Goal: Communication & Community: Answer question/provide support

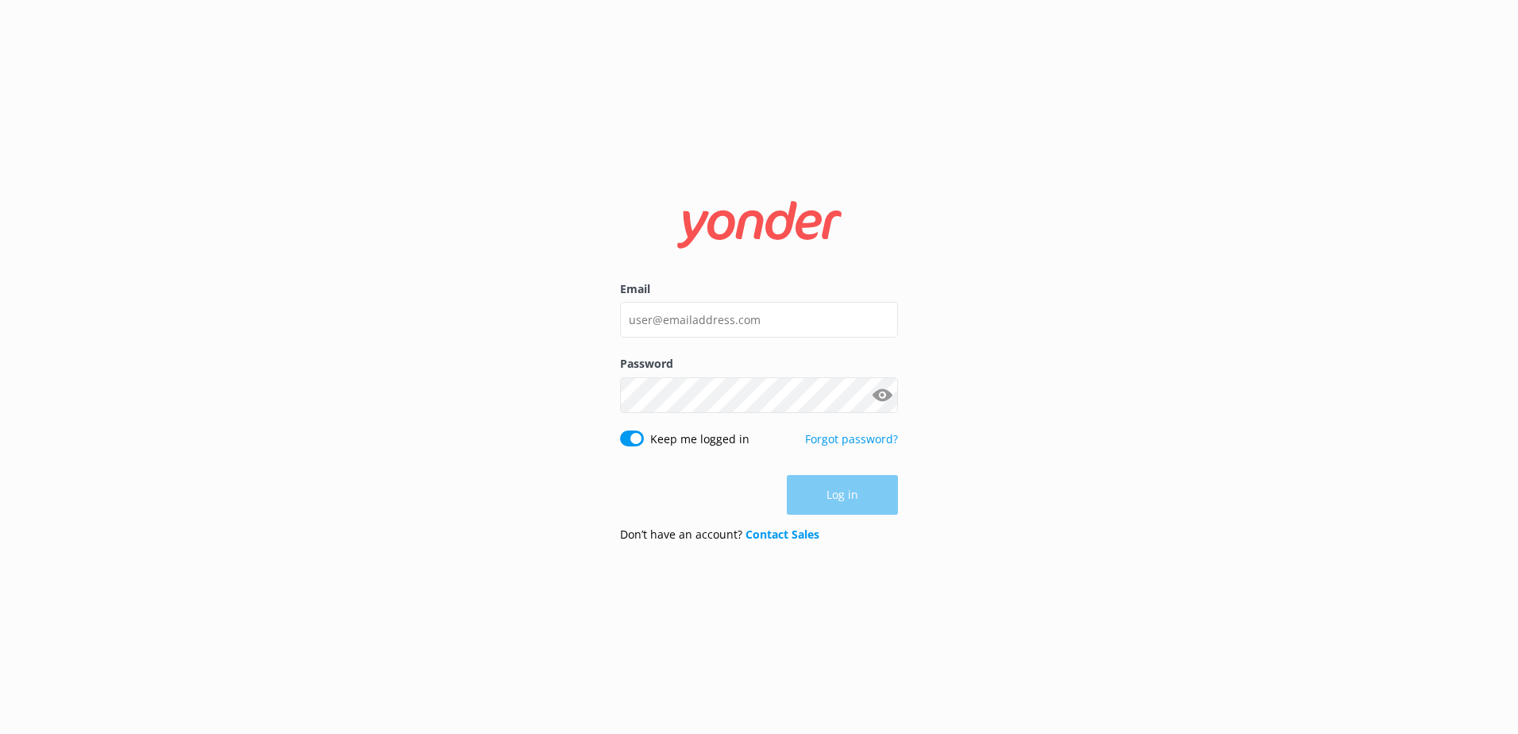
click at [848, 502] on div "Log in" at bounding box center [759, 495] width 278 height 40
type input "[EMAIL_ADDRESS][DOMAIN_NAME]"
drag, startPoint x: 873, startPoint y: 492, endPoint x: 887, endPoint y: 494, distance: 14.4
click at [873, 492] on button "Log in" at bounding box center [842, 496] width 111 height 40
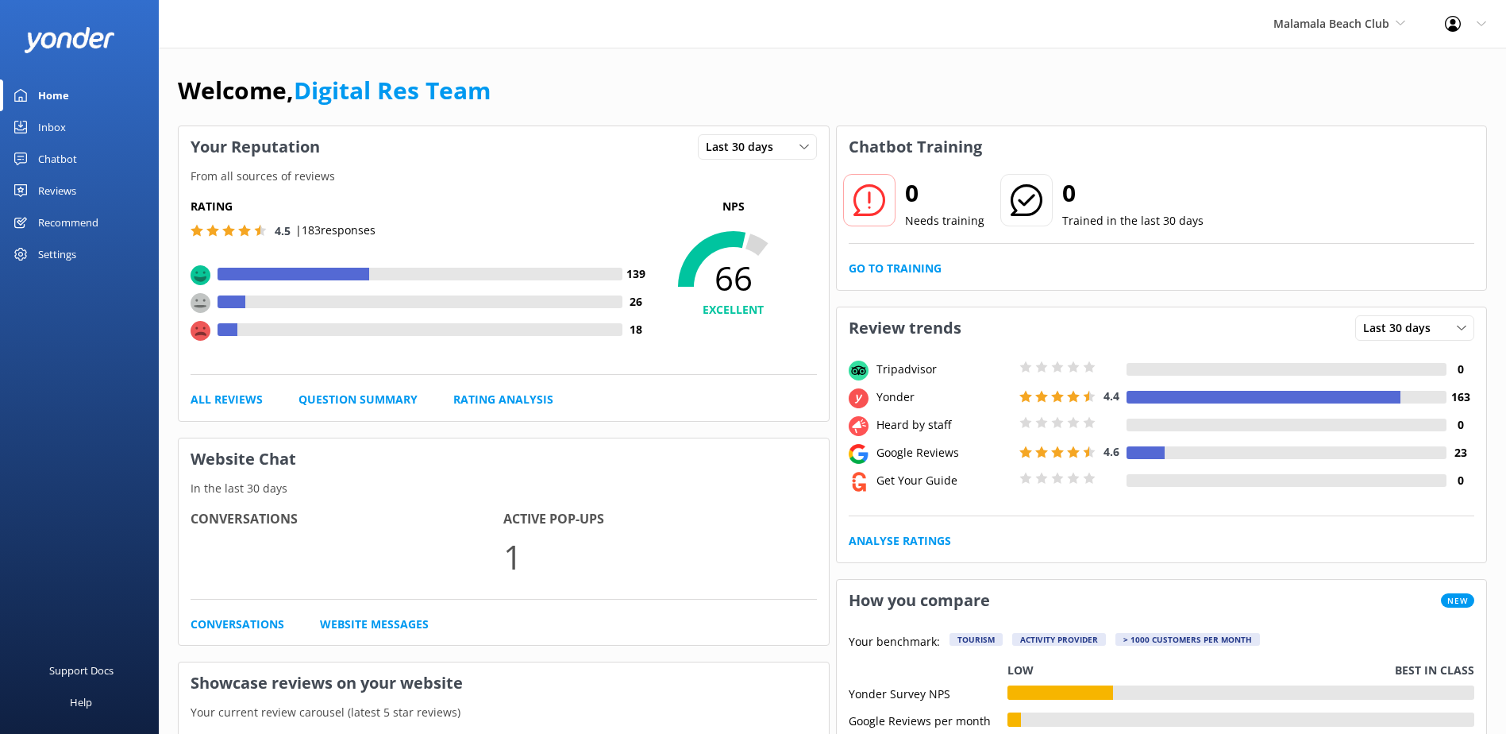
click at [61, 126] on div "Inbox" at bounding box center [52, 127] width 28 height 32
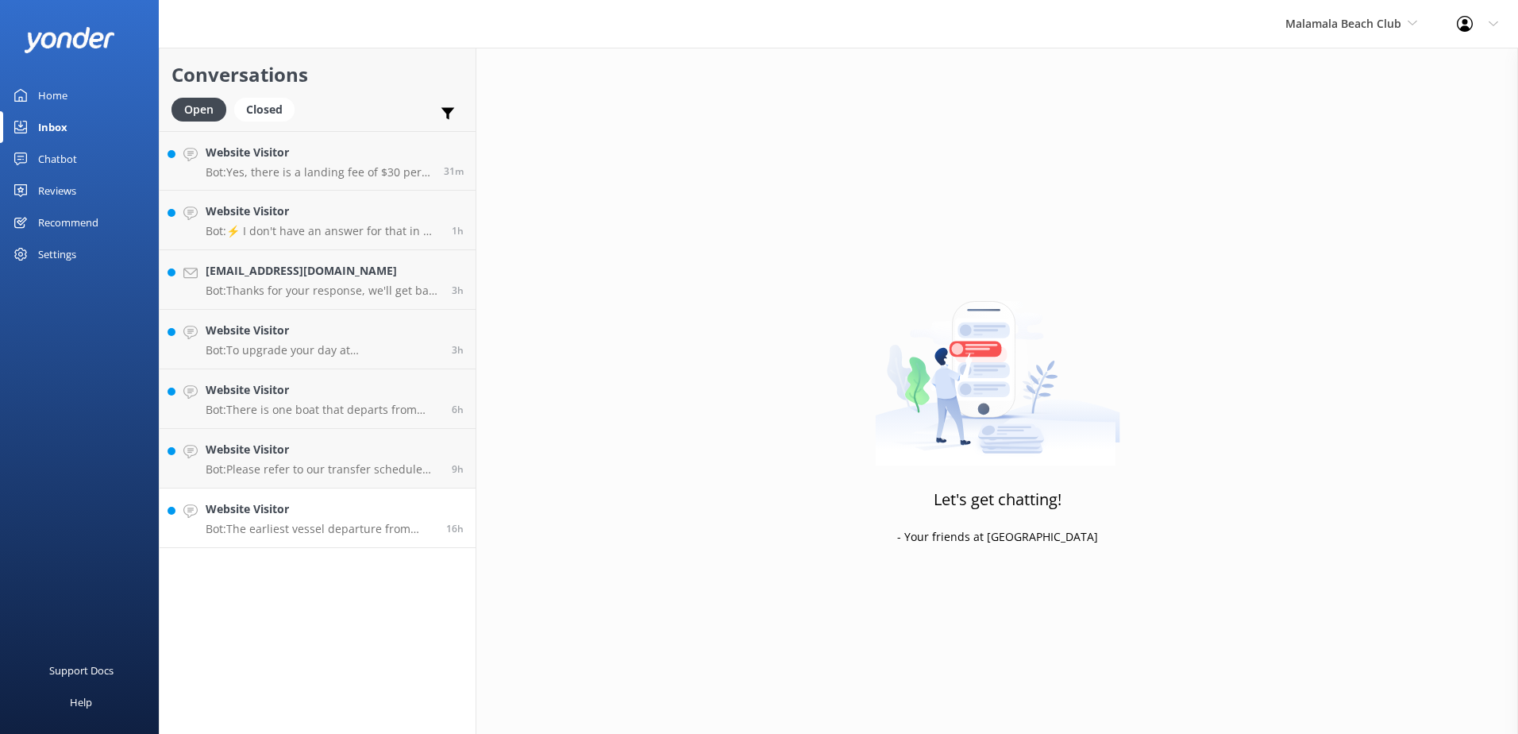
click at [426, 491] on link "Website Visitor Bot: The earliest vessel departure from [GEOGRAPHIC_DATA] is at…" at bounding box center [318, 518] width 316 height 60
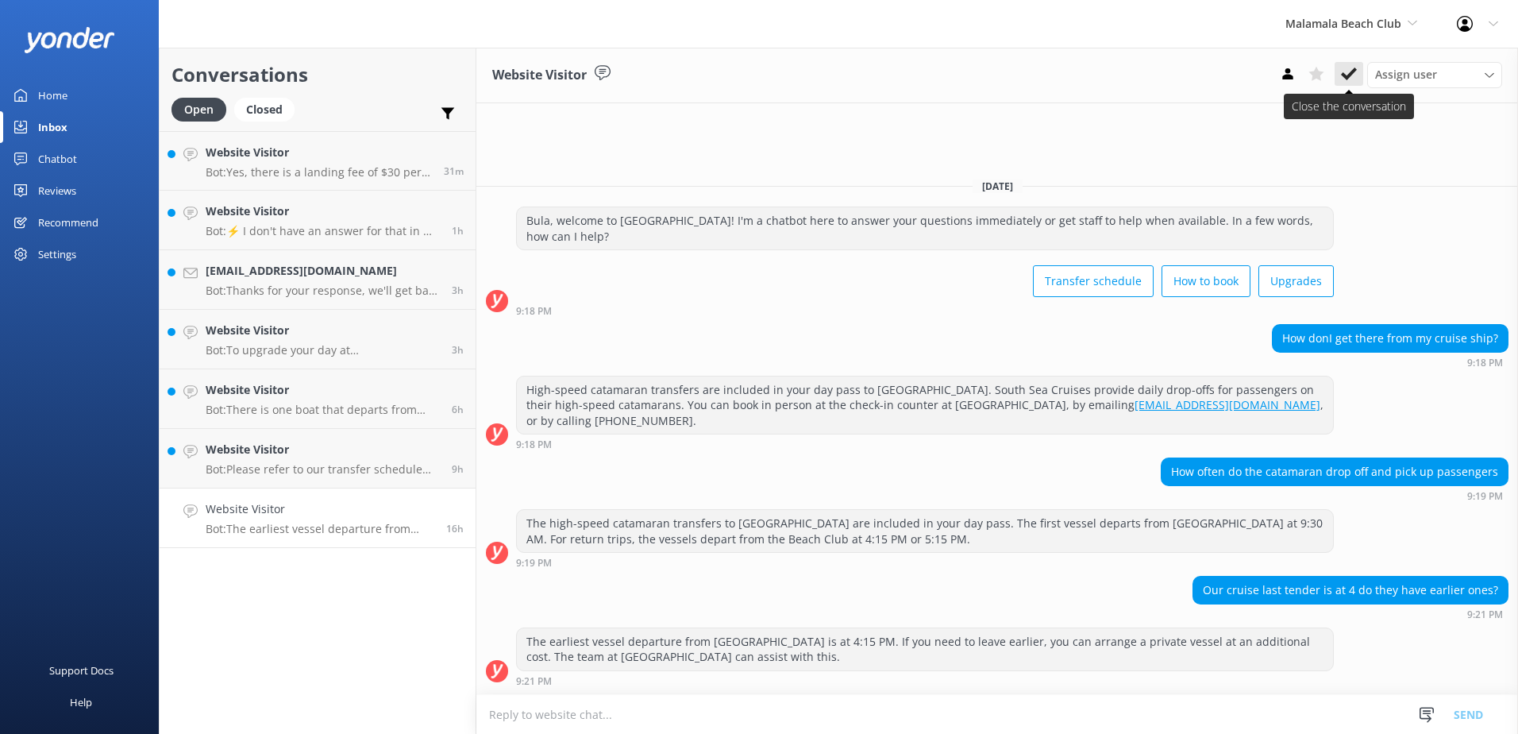
click at [1354, 73] on icon at bounding box center [1349, 74] width 16 height 16
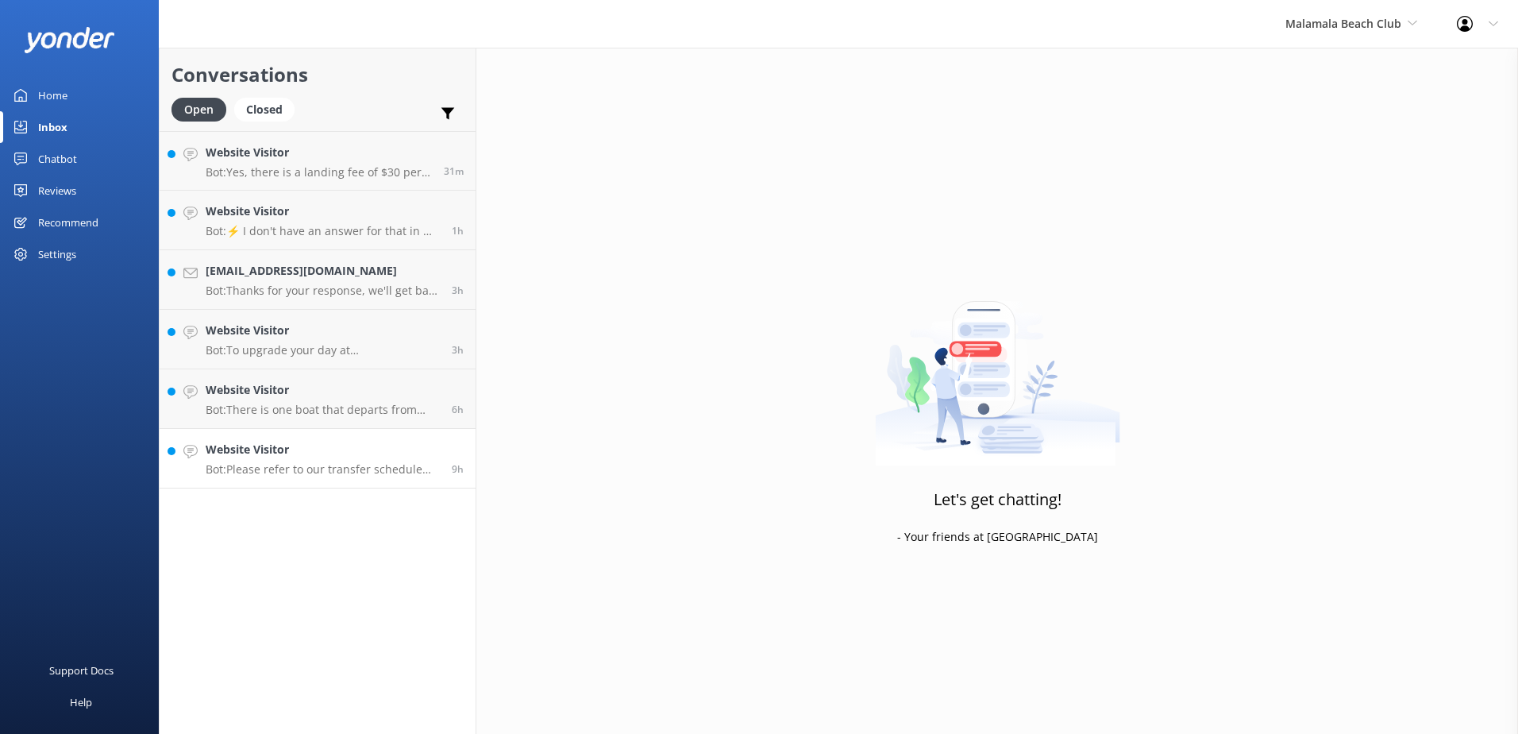
click at [448, 451] on div "9h" at bounding box center [452, 458] width 24 height 35
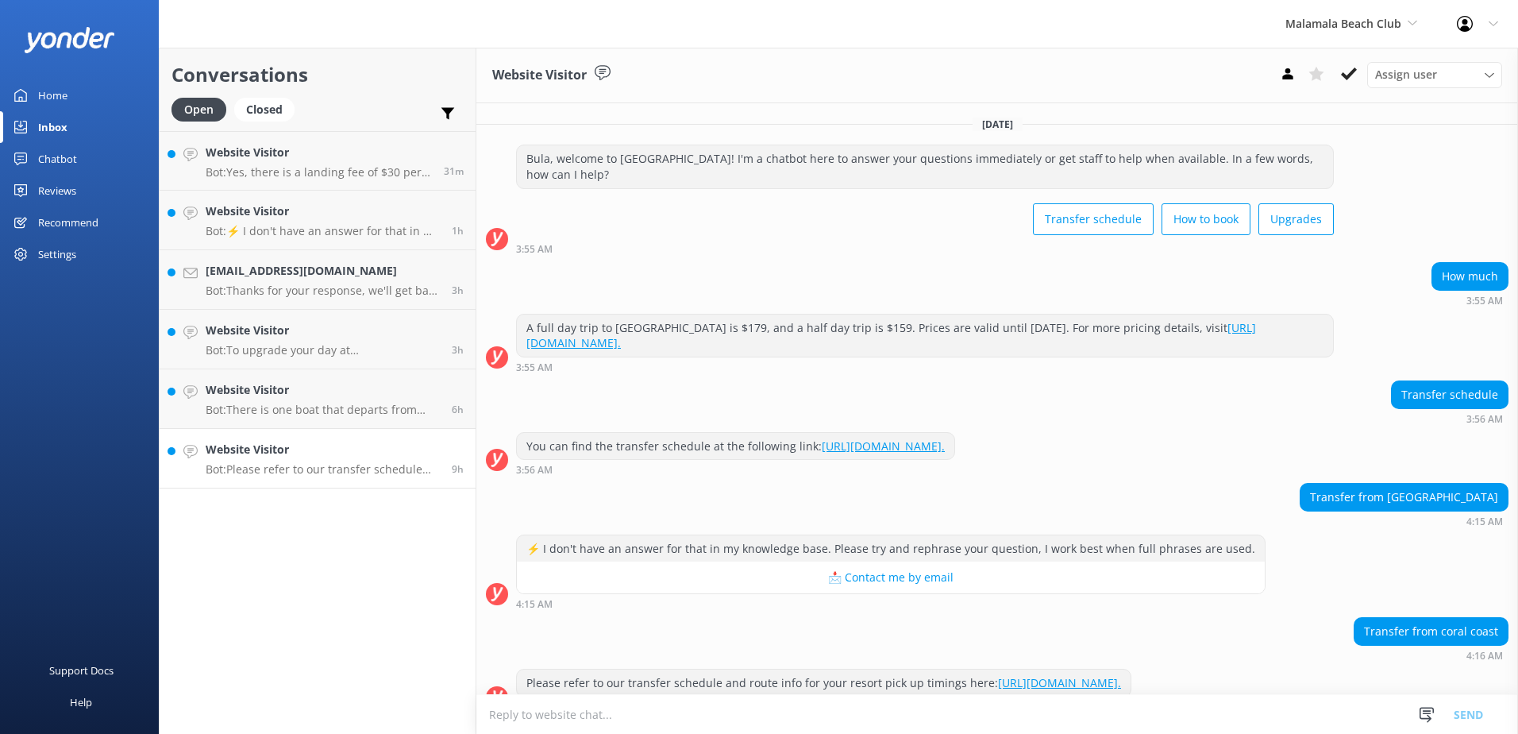
scroll to position [26, 0]
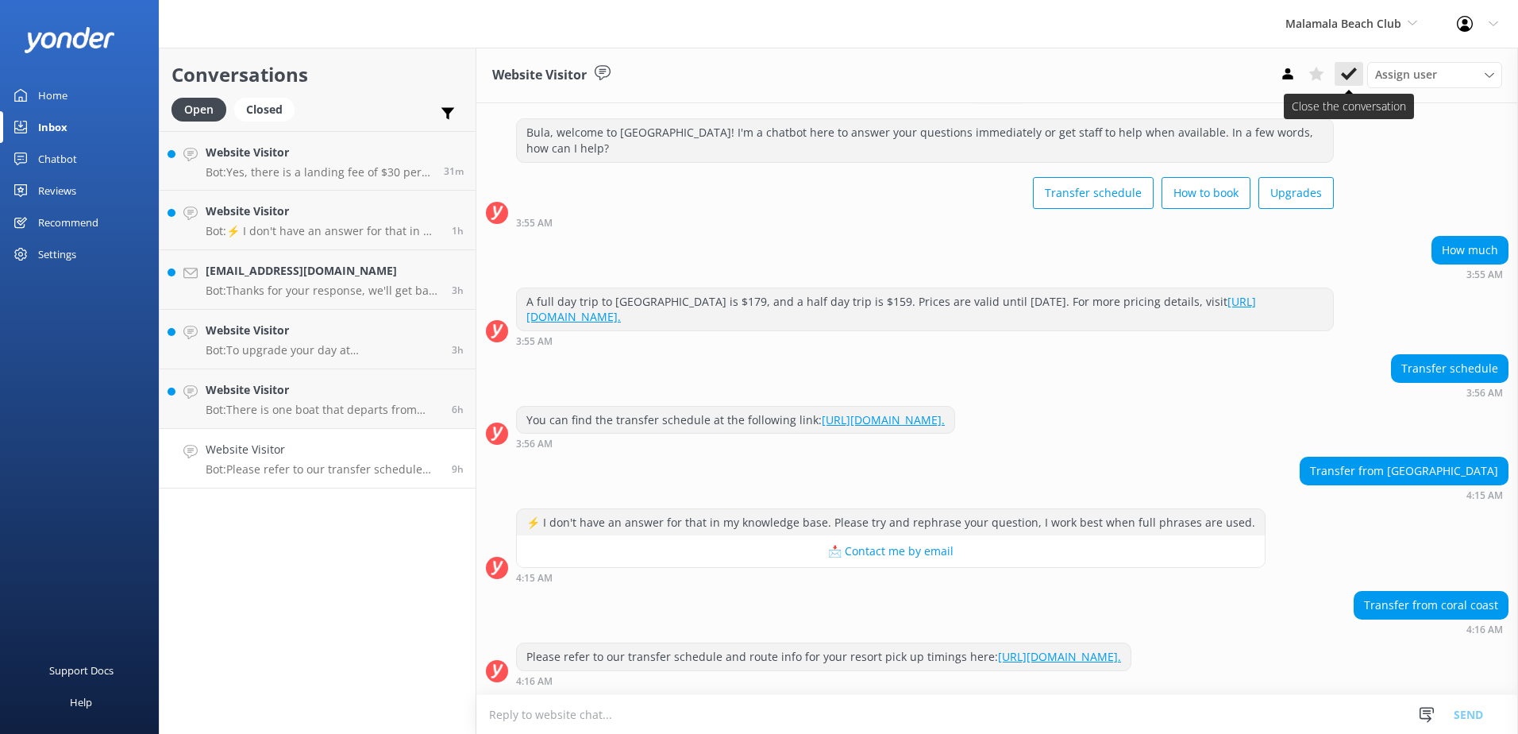
click at [1345, 72] on icon at bounding box center [1349, 74] width 16 height 16
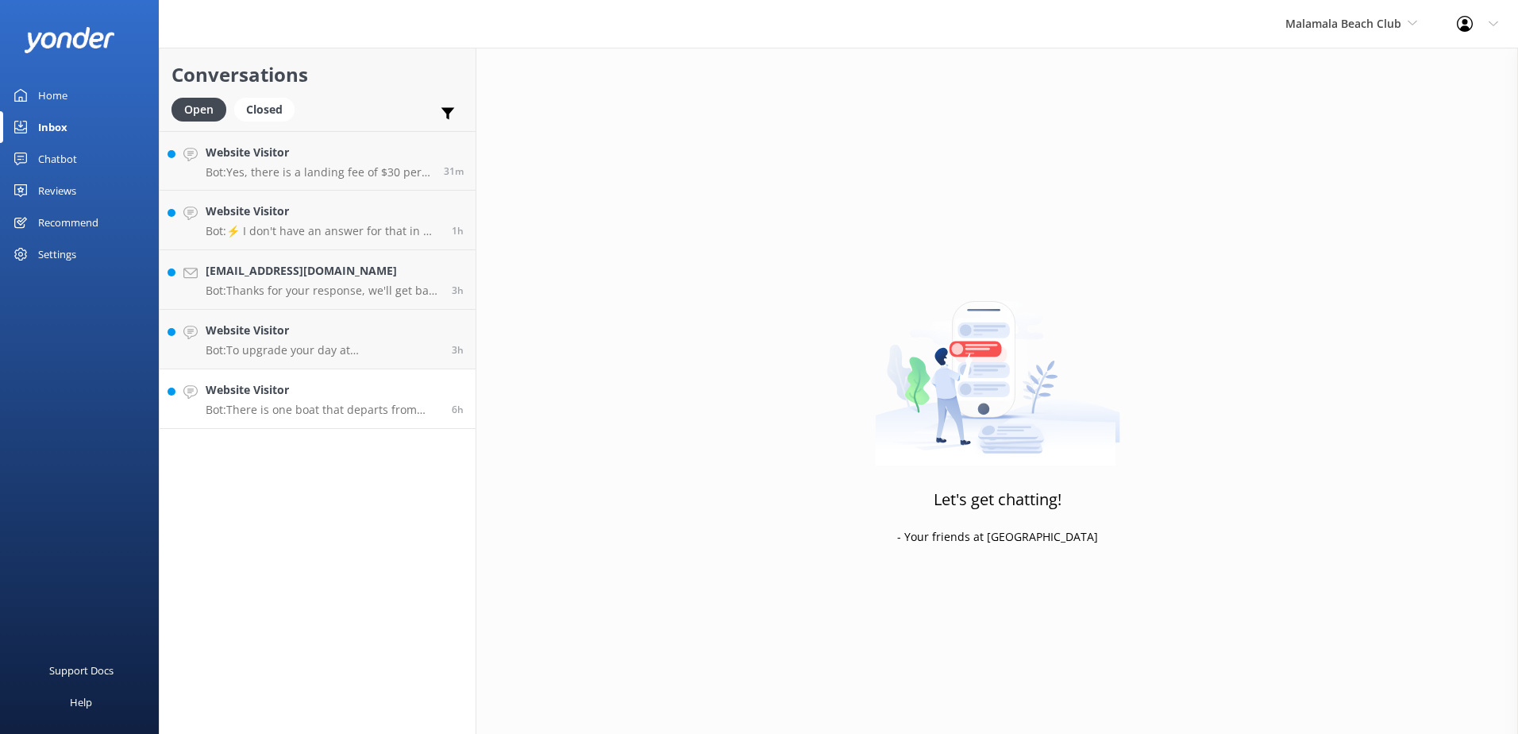
click at [397, 390] on h4 "Website Visitor" at bounding box center [323, 389] width 234 height 17
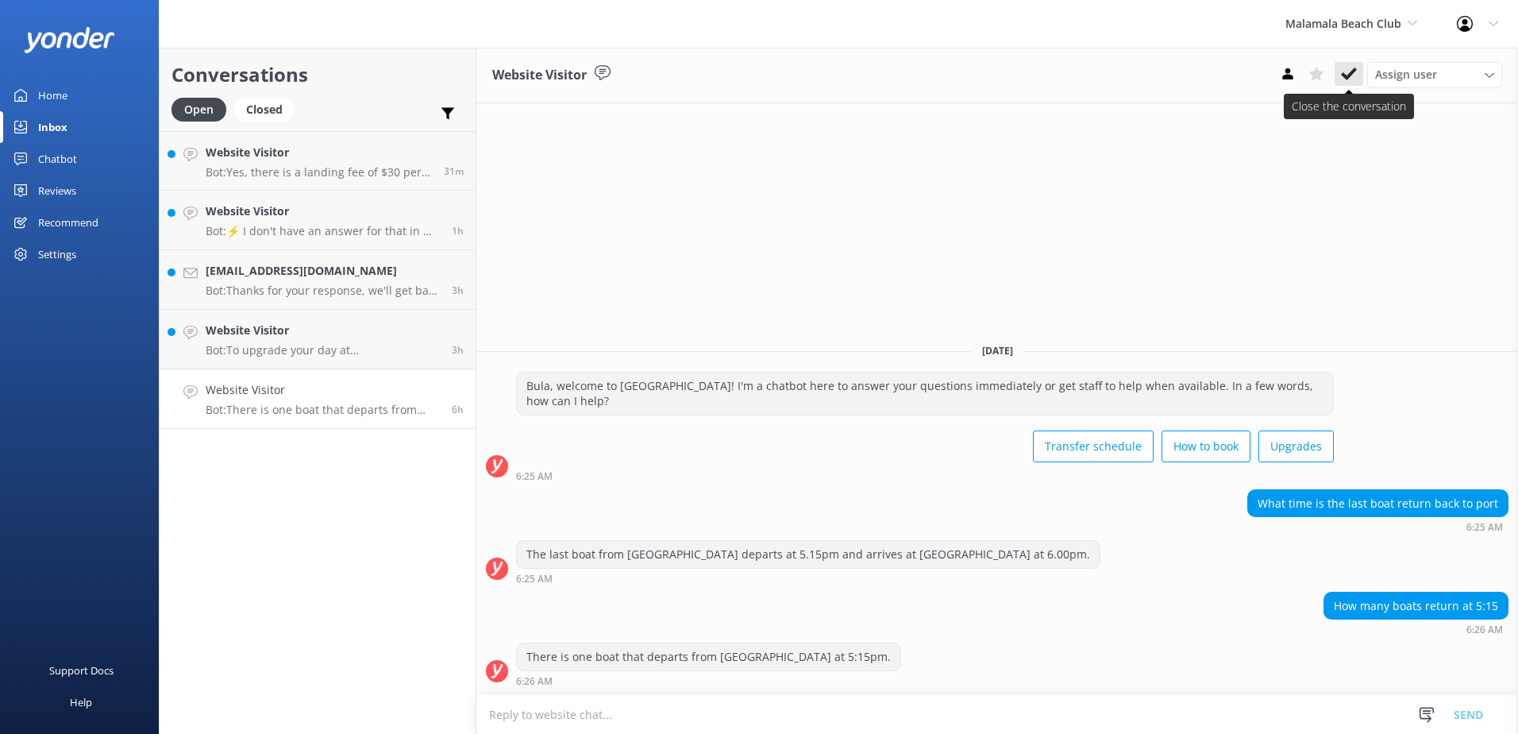
click at [1343, 75] on use at bounding box center [1349, 73] width 16 height 13
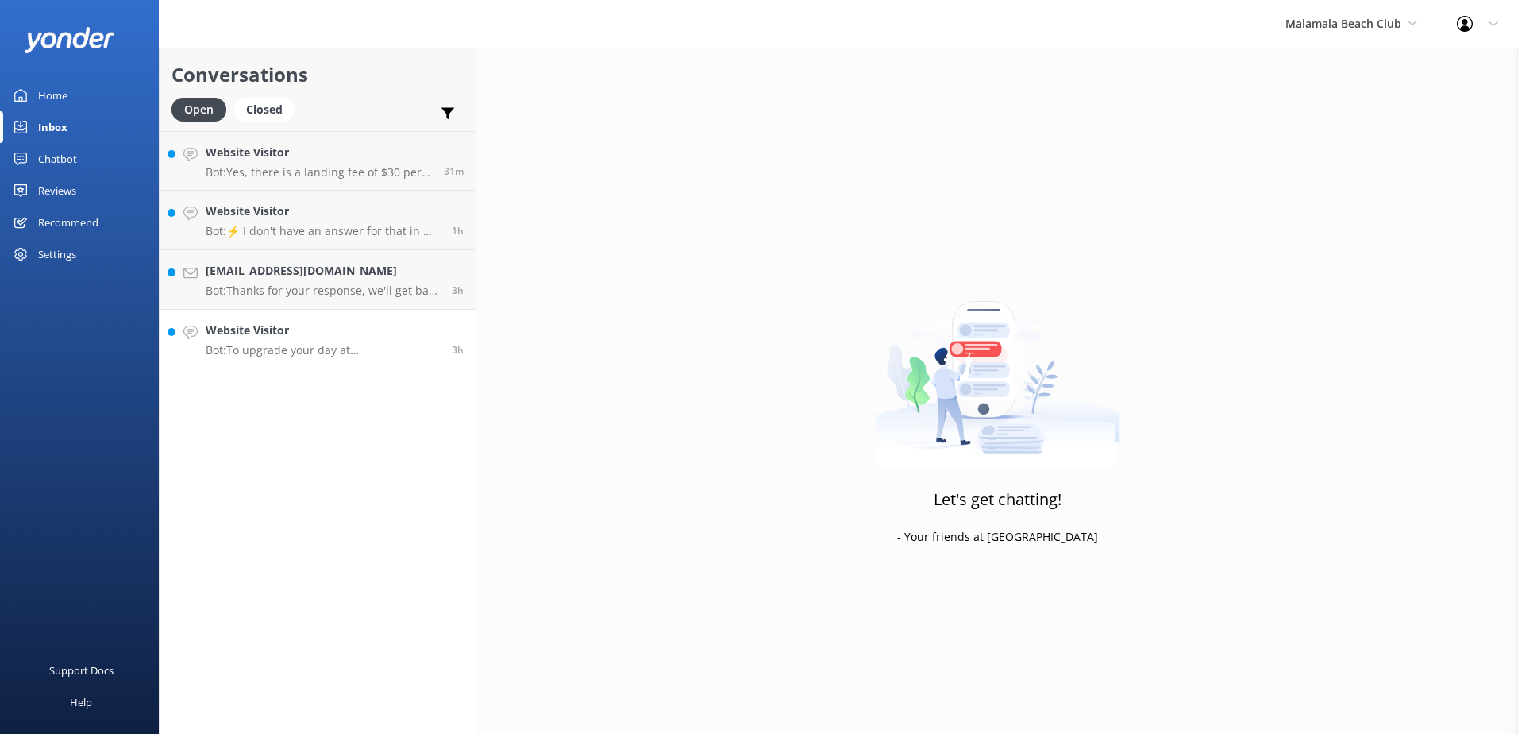
click at [443, 341] on div "3h" at bounding box center [452, 339] width 24 height 35
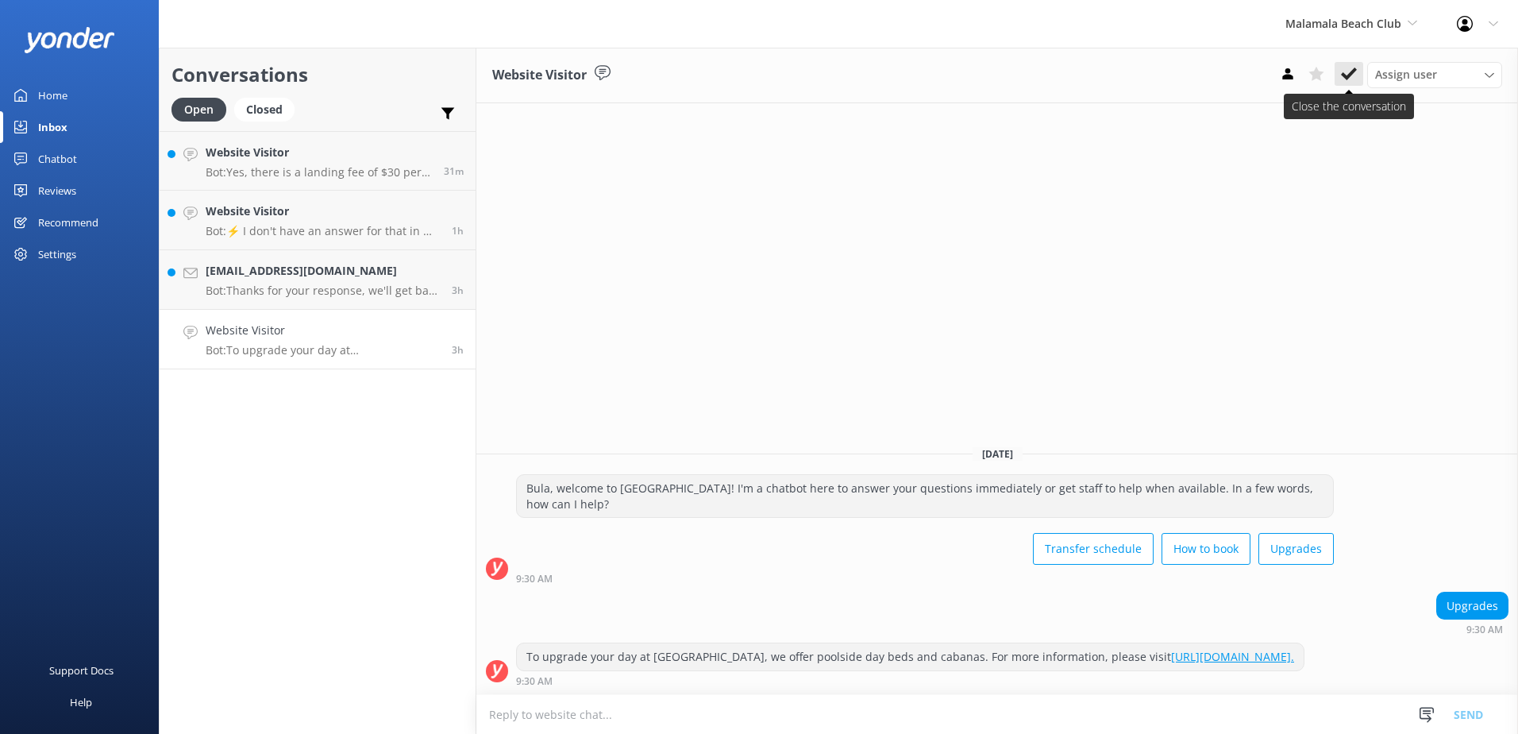
click at [1343, 76] on use at bounding box center [1349, 73] width 16 height 13
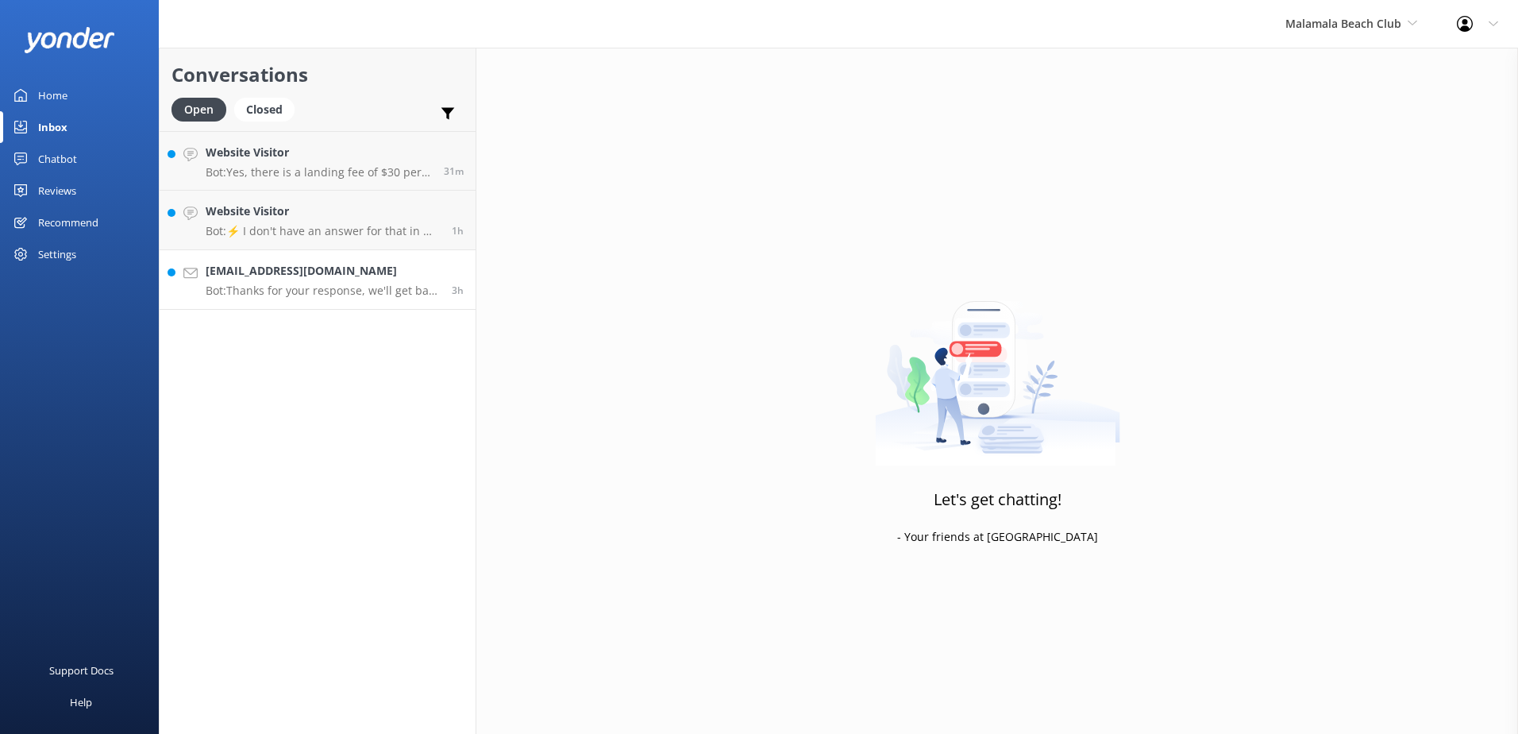
click at [432, 275] on h4 "[EMAIL_ADDRESS][DOMAIN_NAME]" at bounding box center [323, 270] width 234 height 17
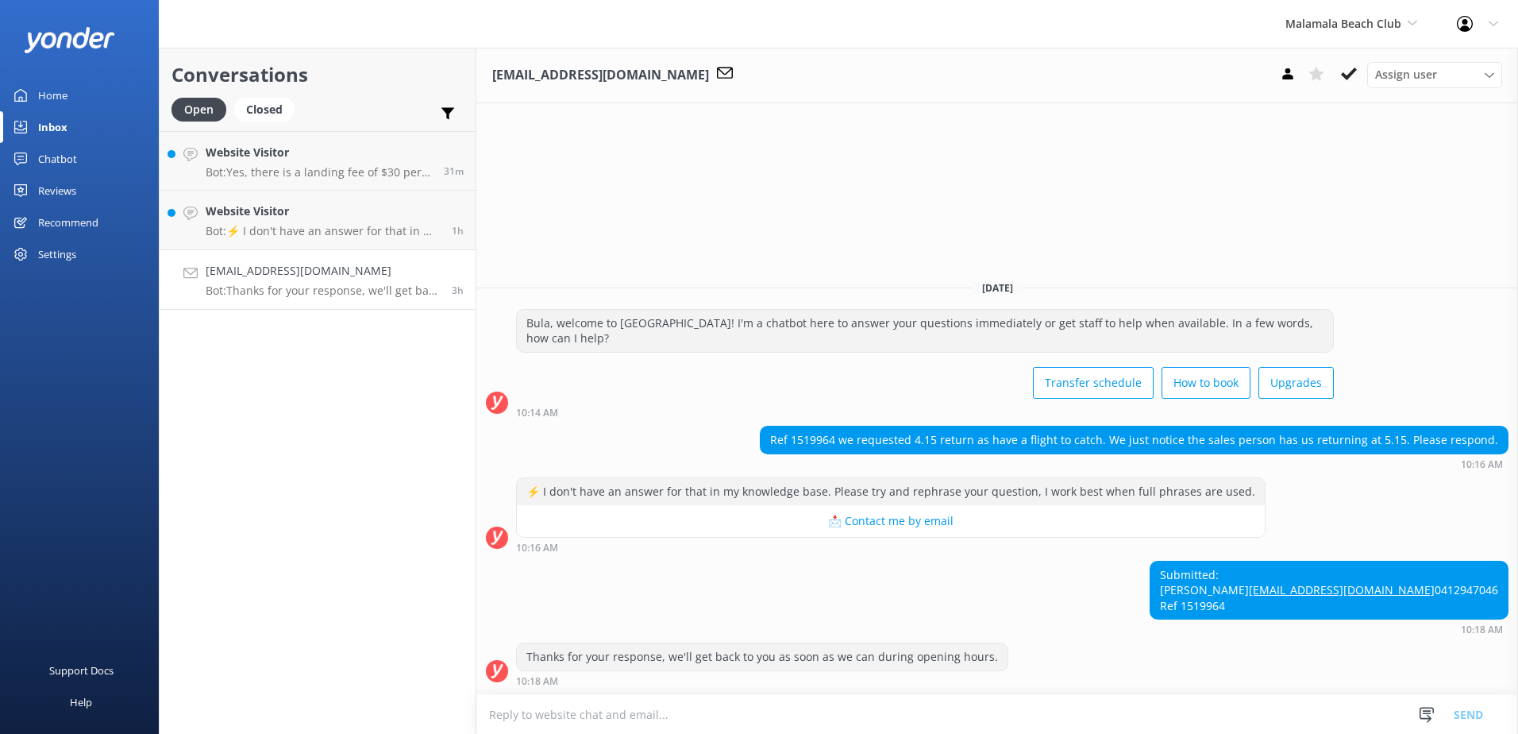
click at [843, 426] on div "Ref 1519964 we requested 4.15 return as have a flight to catch. We just notice …" at bounding box center [1134, 439] width 747 height 27
copy div "1519964"
click at [1065, 152] on div "[EMAIL_ADDRESS][DOMAIN_NAME] Assign user [PERSON_NAME] [PERSON_NAME] Digital Re…" at bounding box center [997, 391] width 1042 height 686
click at [577, 719] on textarea at bounding box center [997, 714] width 1042 height 39
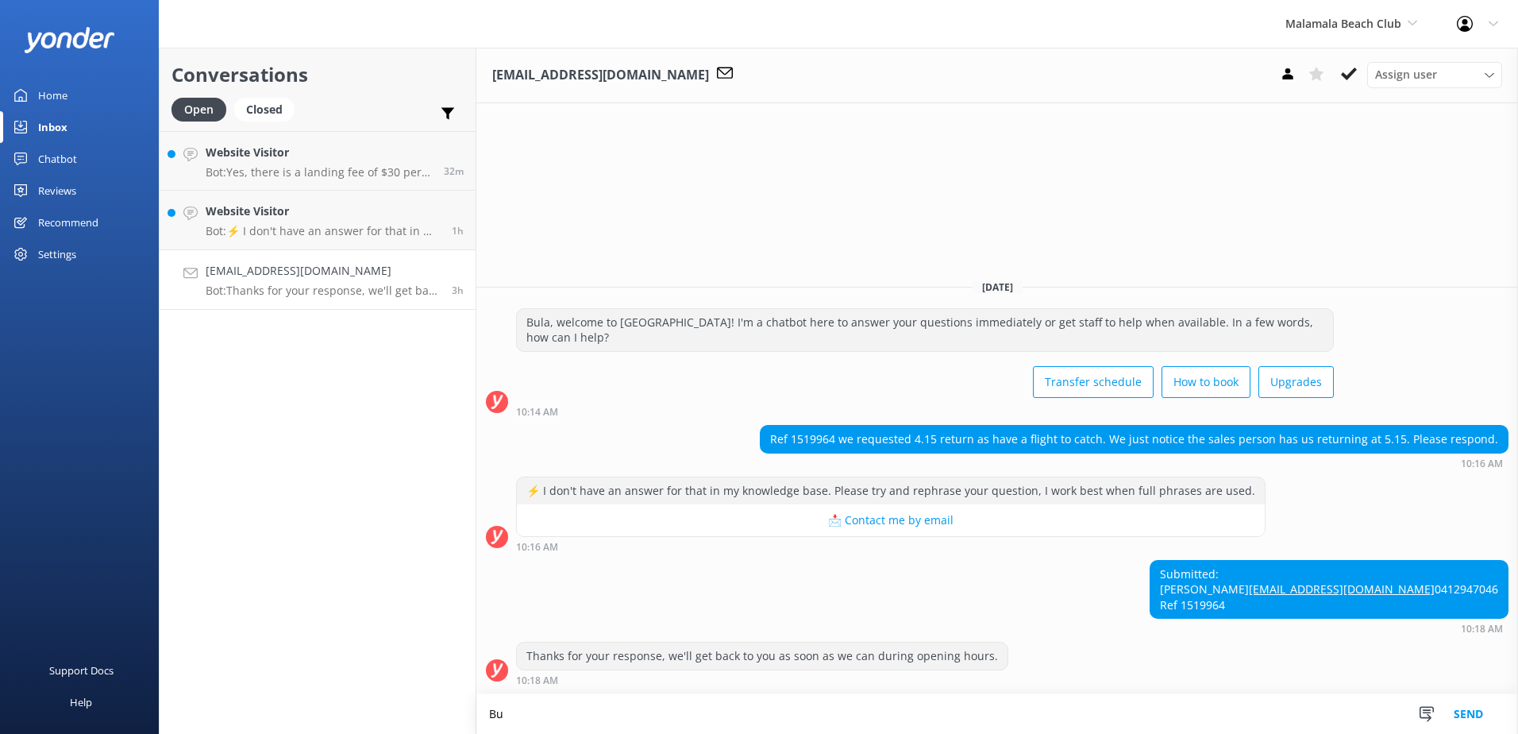
type textarea "B"
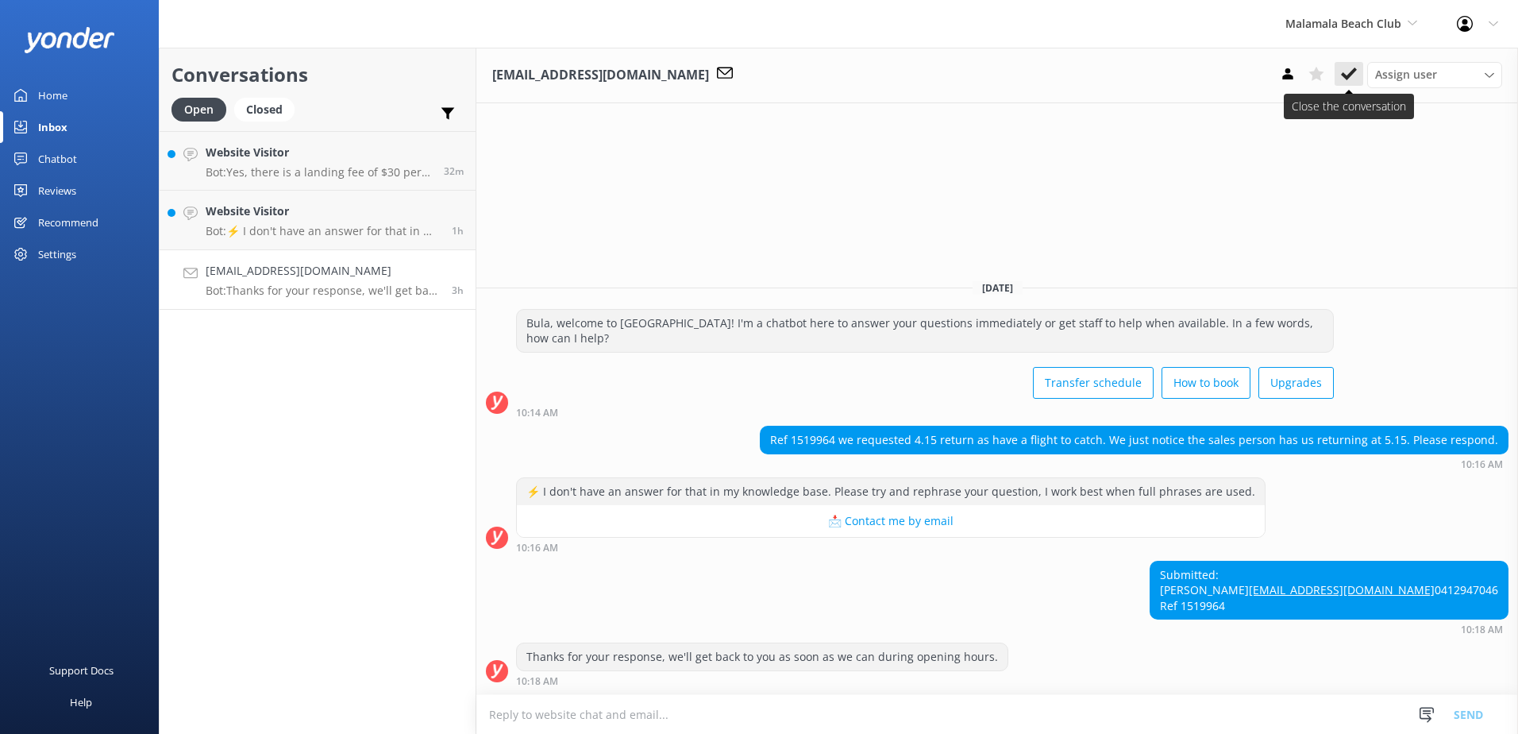
click at [1352, 78] on icon at bounding box center [1349, 74] width 16 height 16
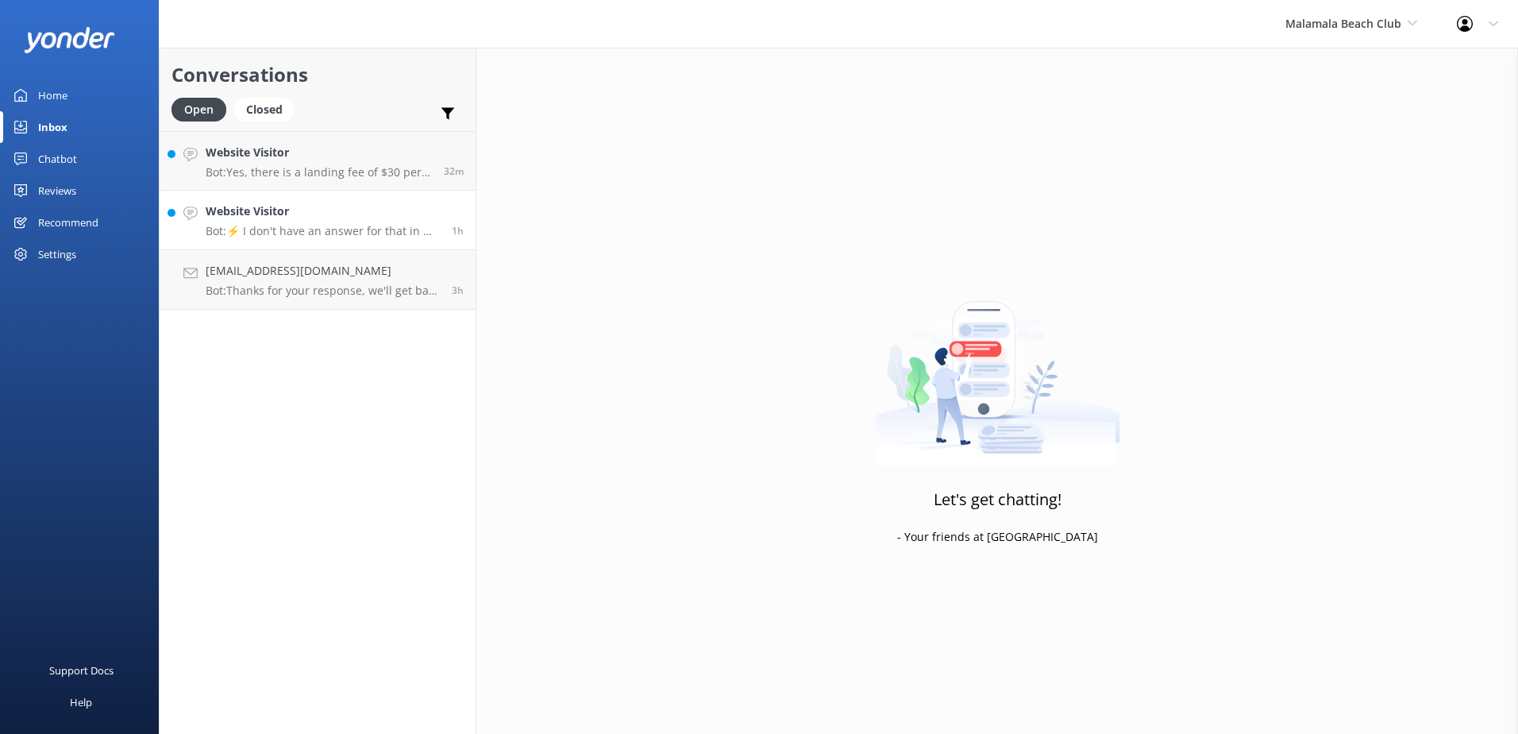
click at [433, 218] on h4 "Website Visitor" at bounding box center [323, 210] width 234 height 17
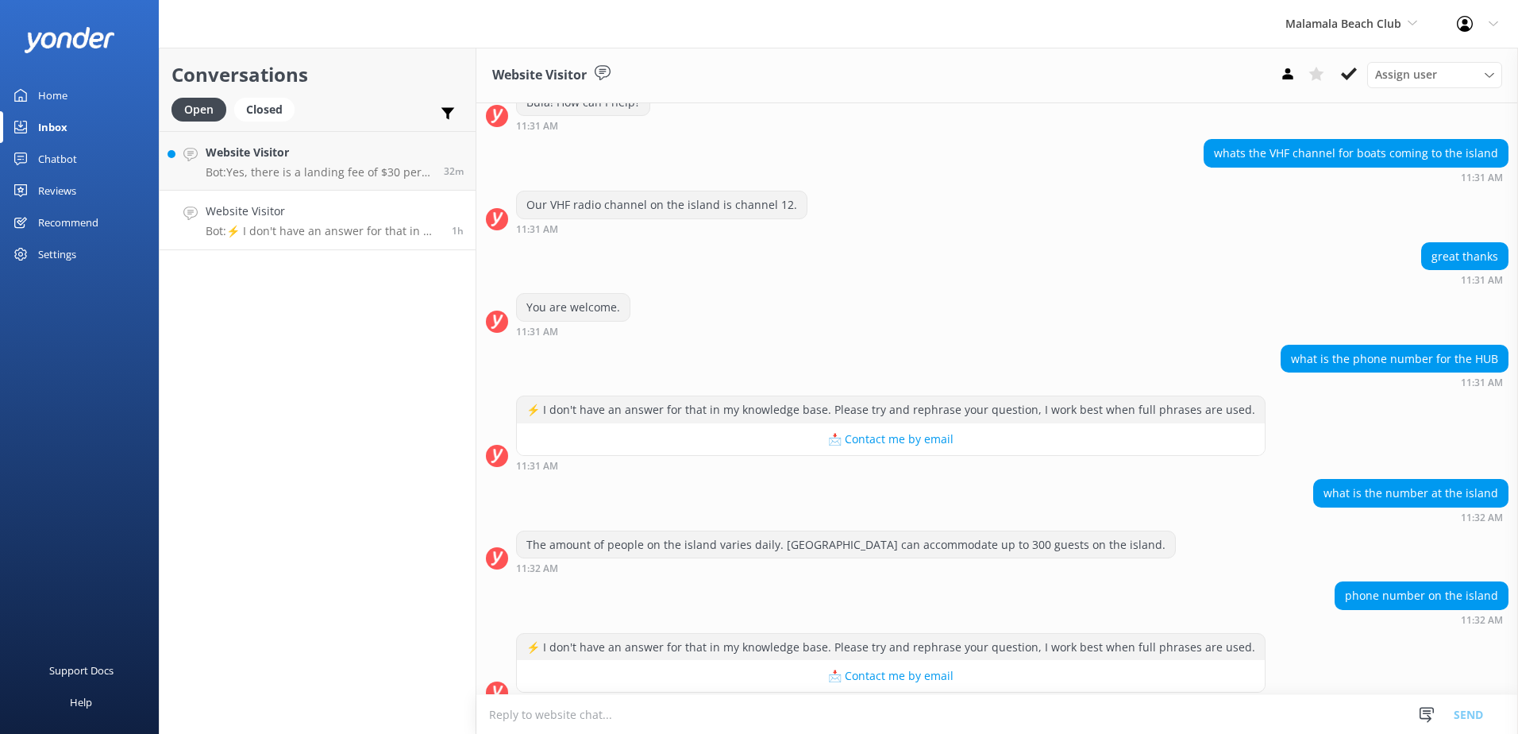
scroll to position [247, 0]
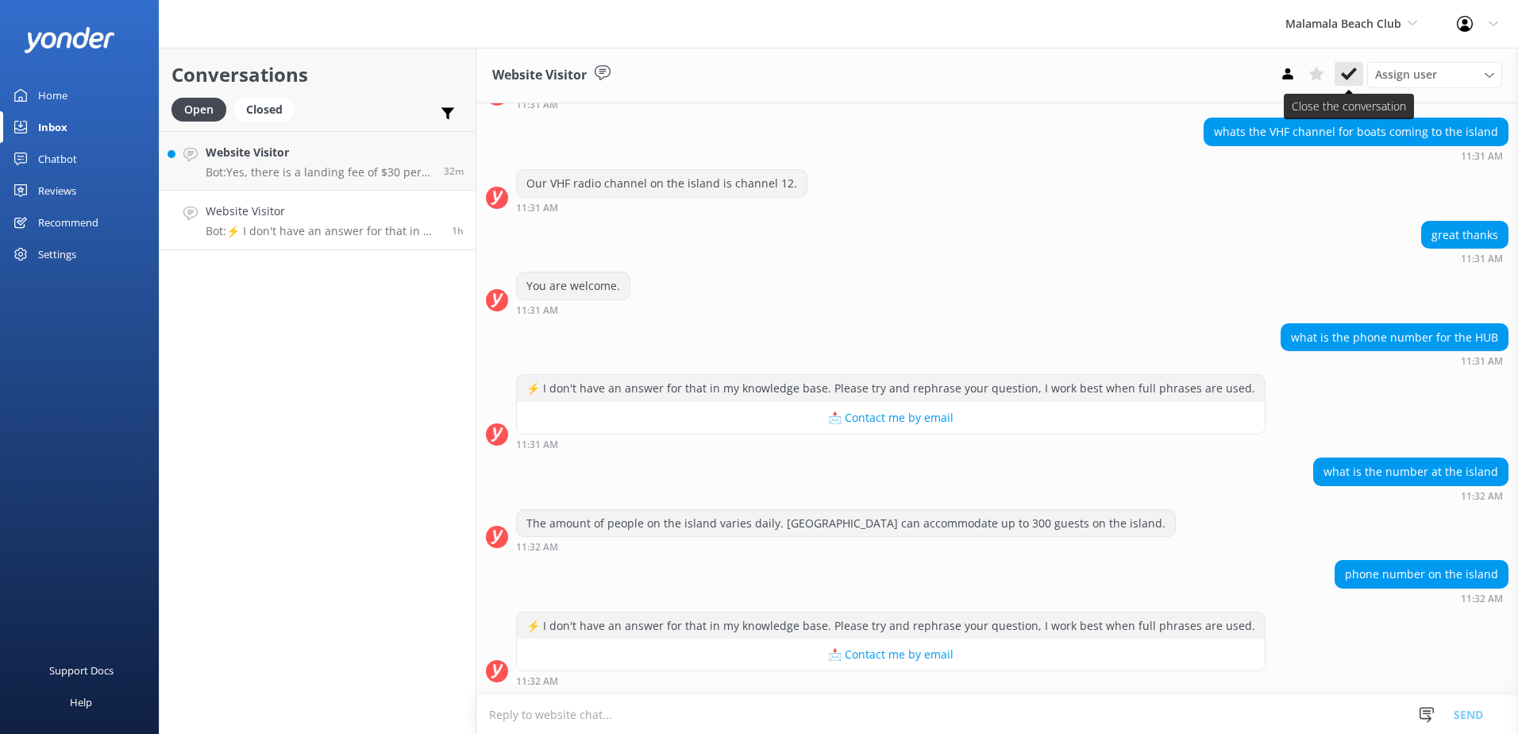
click at [1347, 75] on icon at bounding box center [1349, 74] width 16 height 16
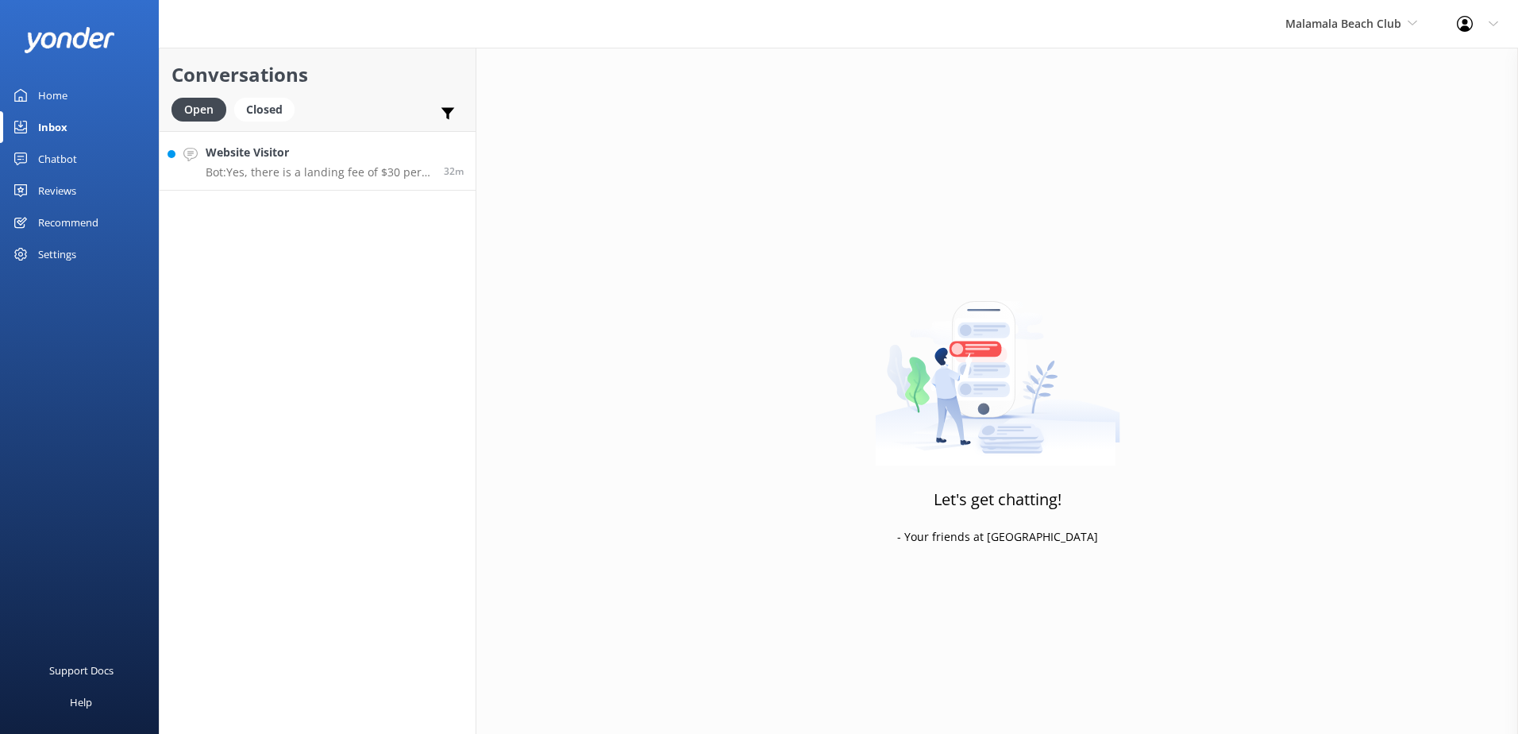
click at [403, 156] on h4 "Website Visitor" at bounding box center [319, 152] width 226 height 17
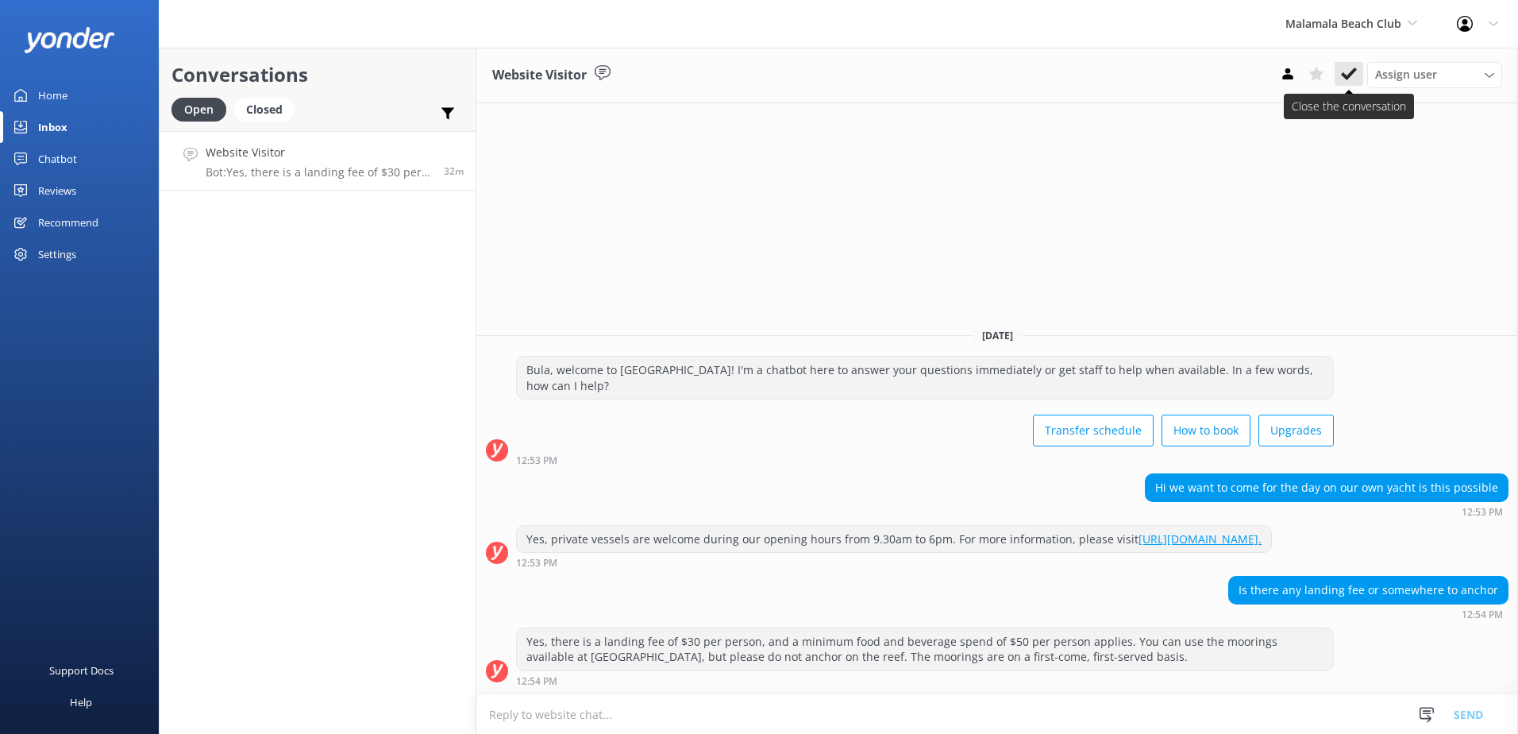
click at [1343, 75] on use at bounding box center [1349, 73] width 16 height 13
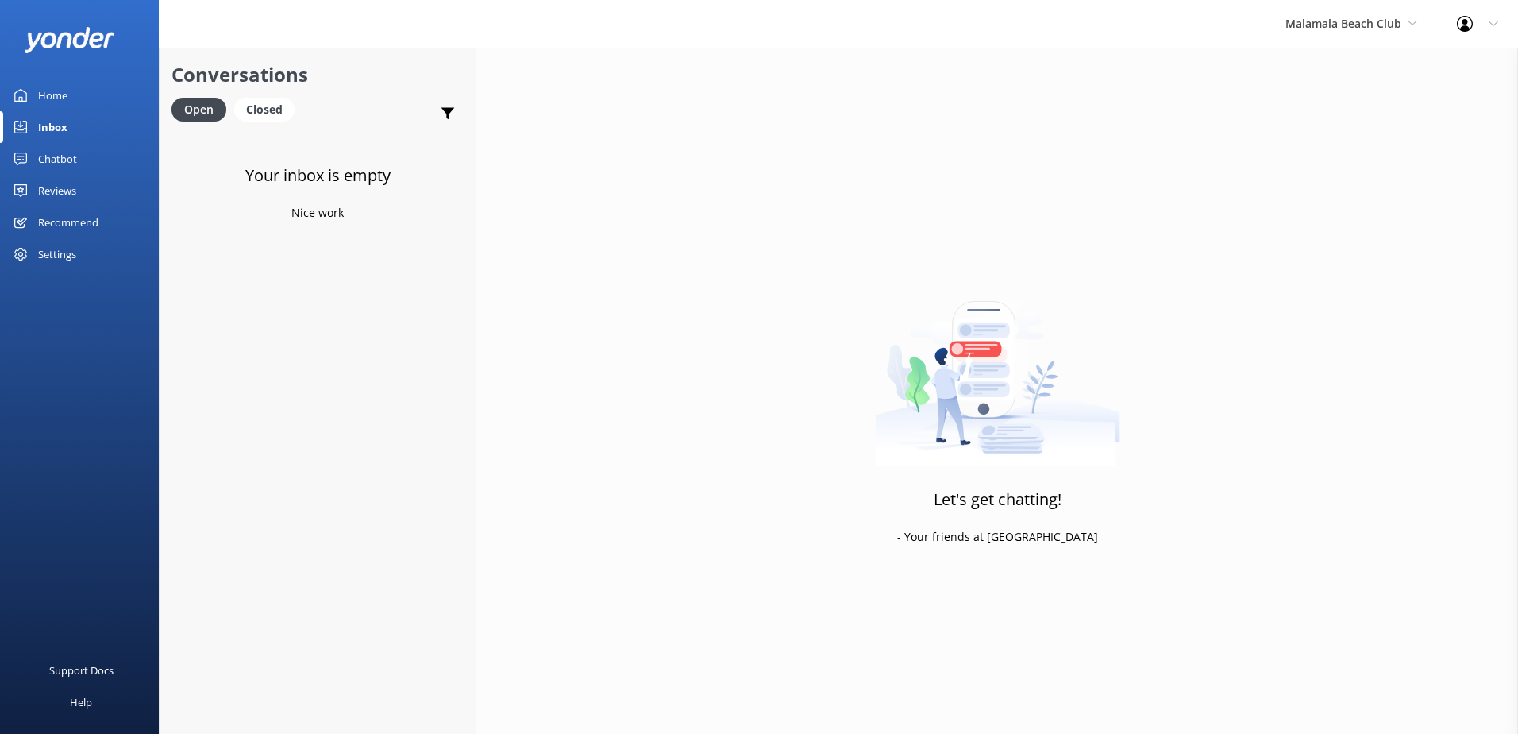
click at [64, 160] on div "Chatbot" at bounding box center [57, 159] width 39 height 32
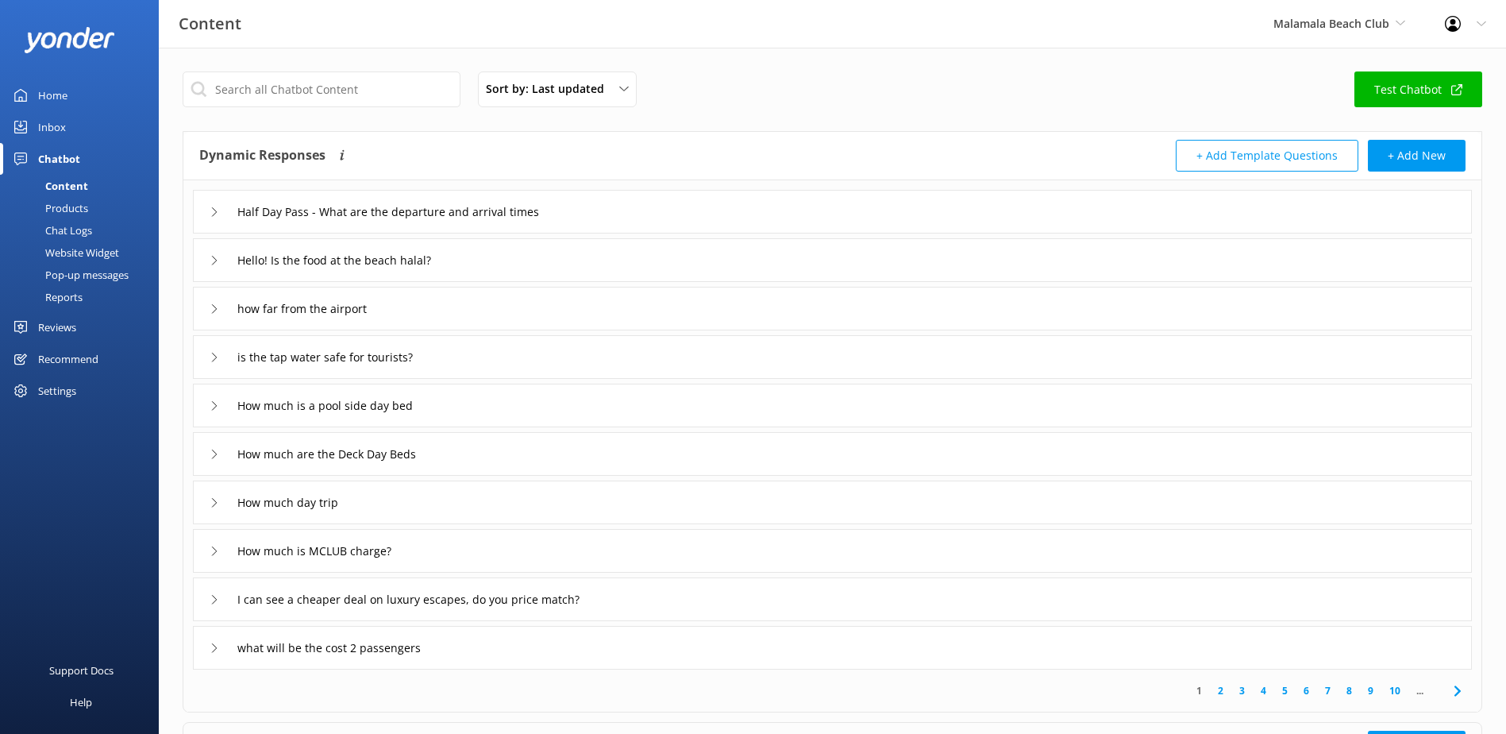
click at [72, 229] on div "Chat Logs" at bounding box center [51, 230] width 83 height 22
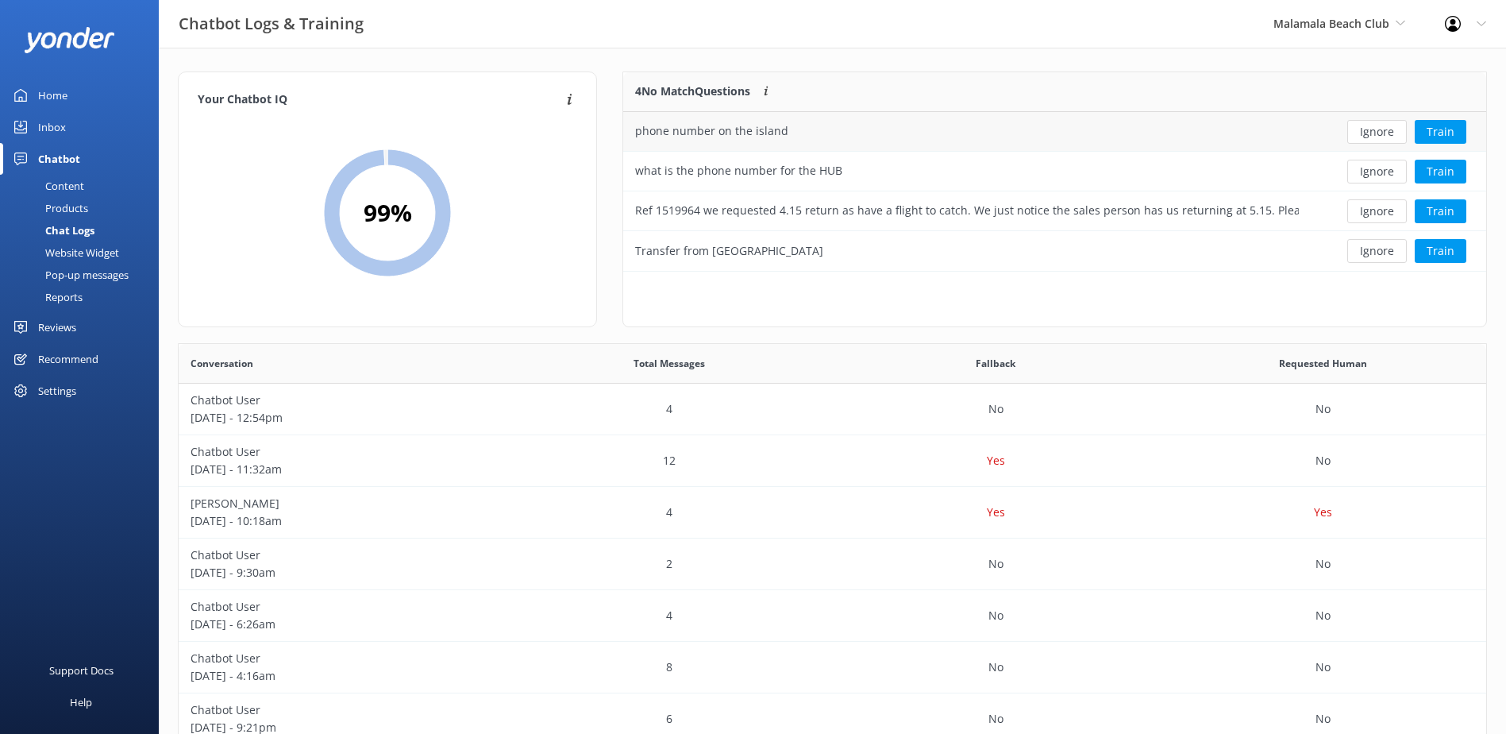
scroll to position [187, 850]
click at [1397, 122] on button "Ignore" at bounding box center [1377, 132] width 60 height 24
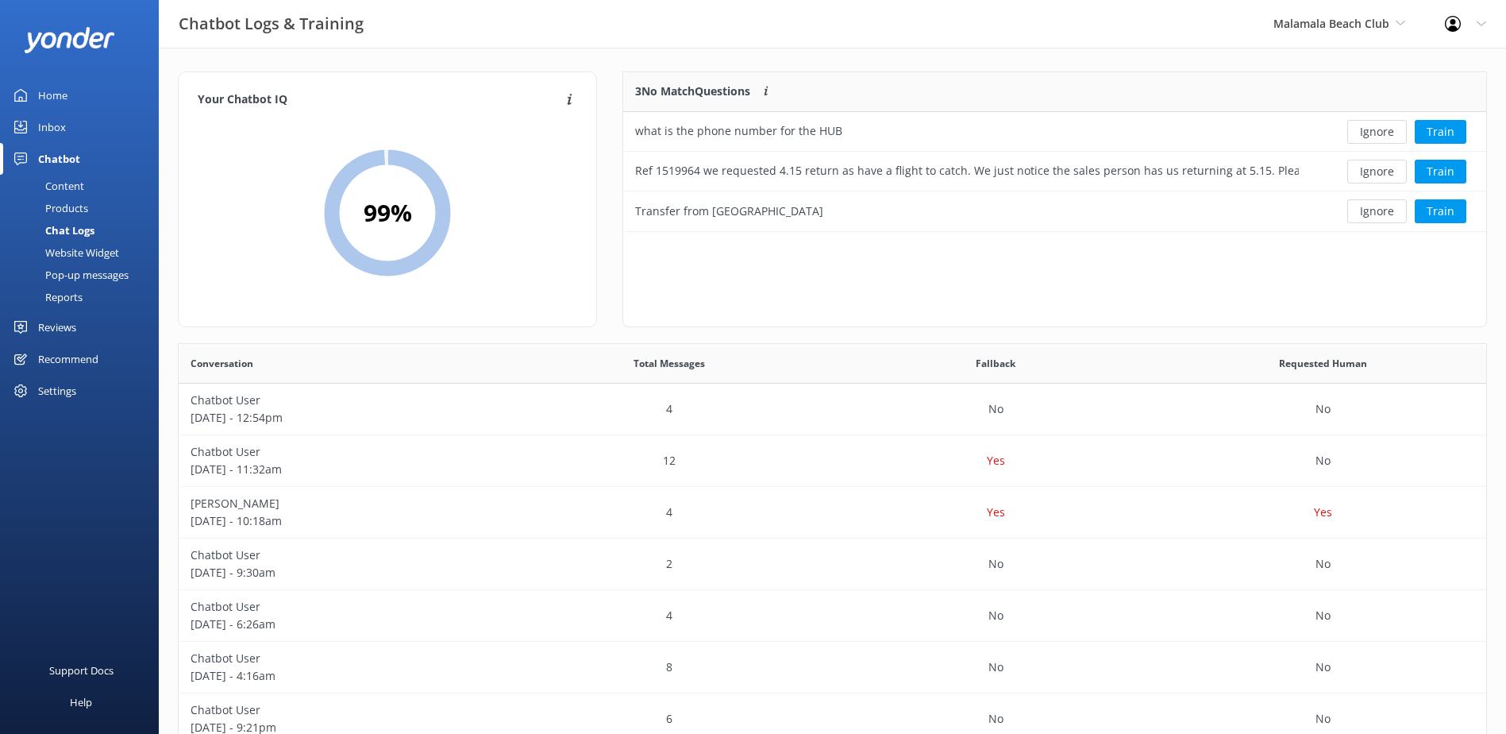
scroll to position [148, 850]
click at [1393, 129] on button "Ignore" at bounding box center [1377, 132] width 60 height 24
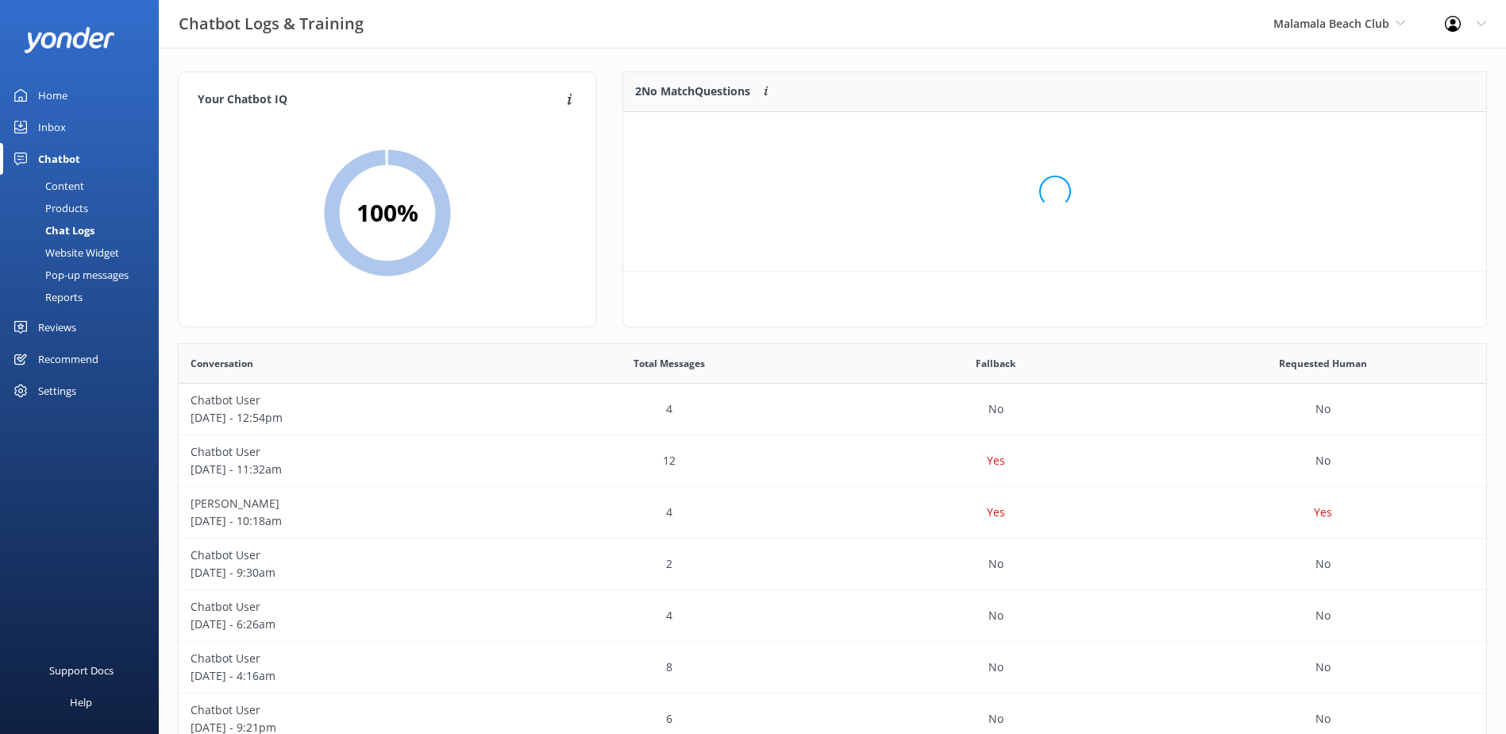
scroll to position [108, 850]
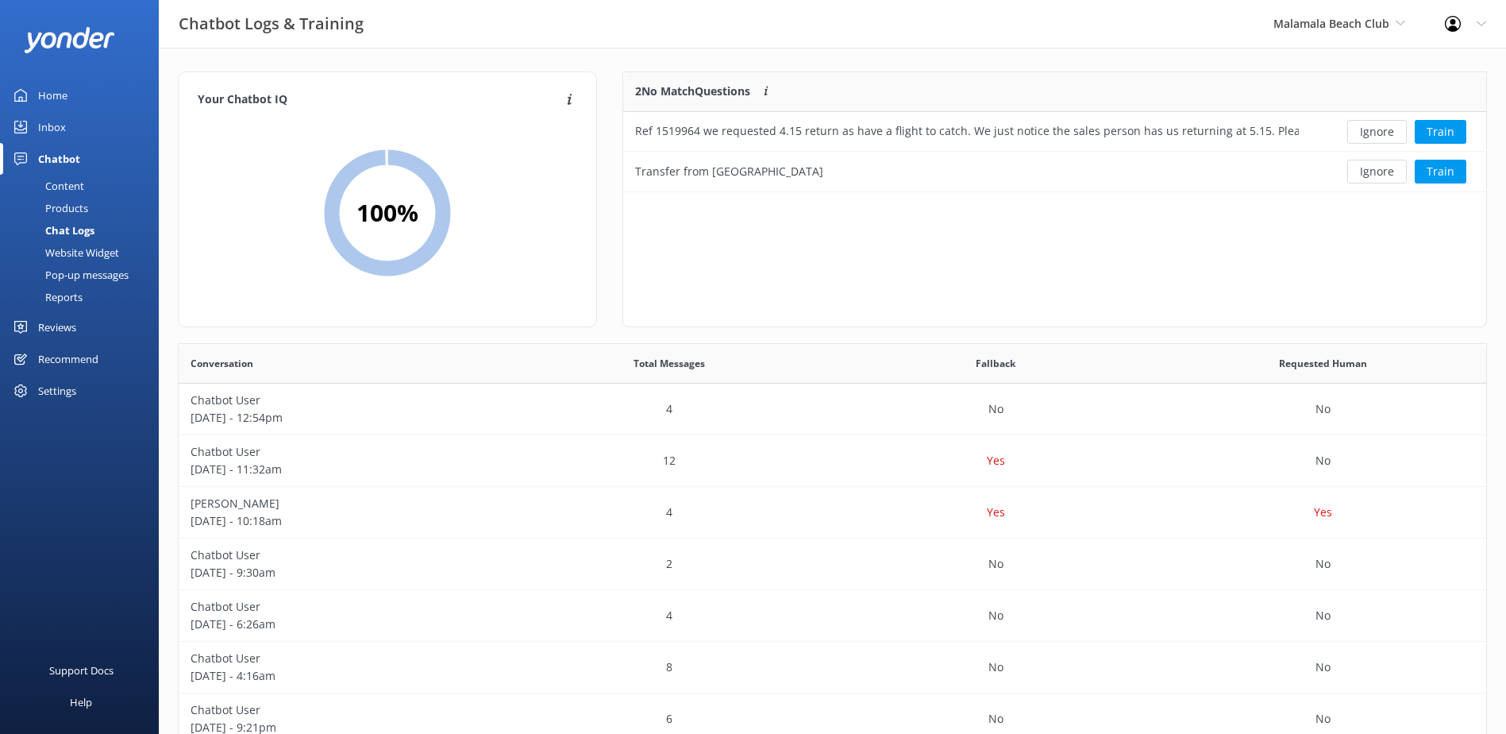
click at [1393, 129] on button "Ignore" at bounding box center [1377, 132] width 60 height 24
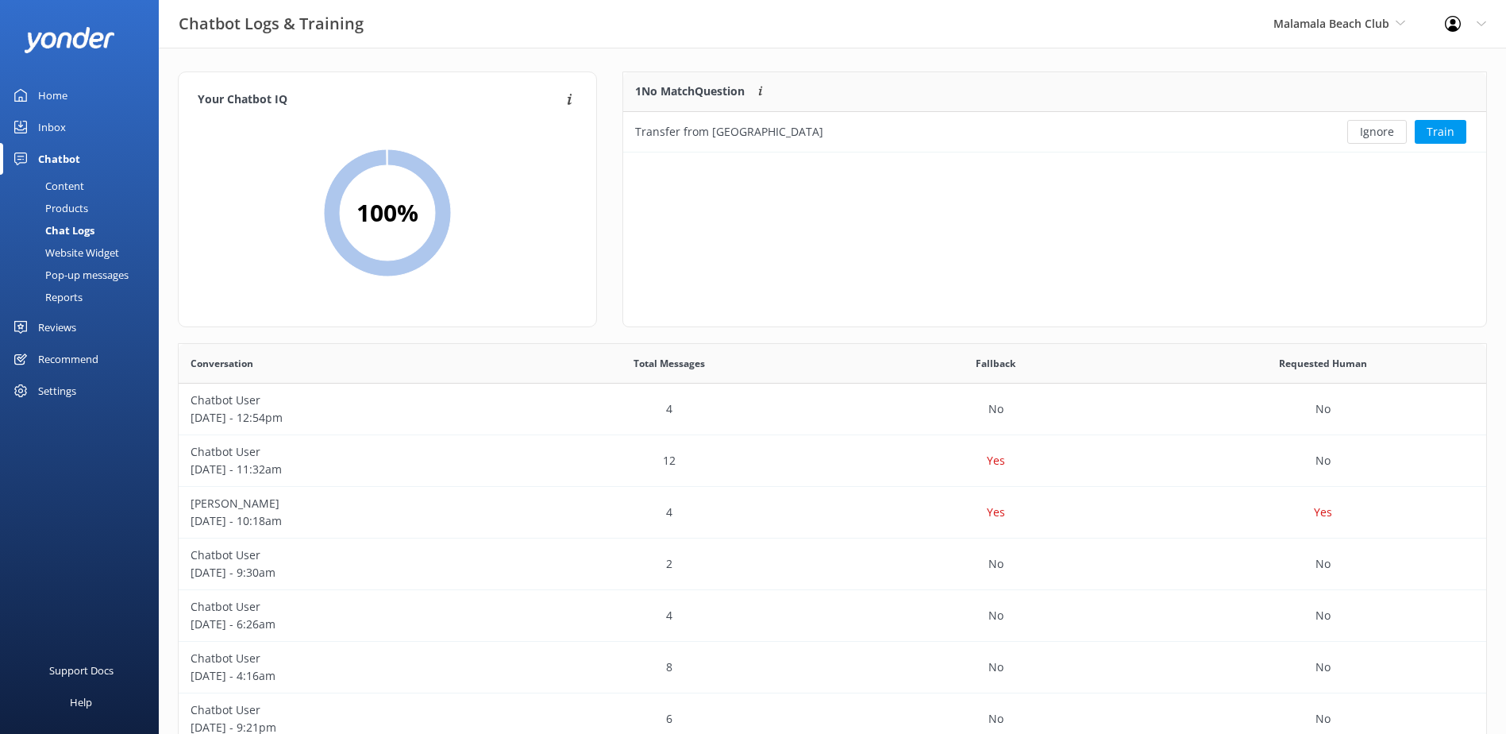
scroll to position [68, 850]
click at [1393, 129] on button "Ignore" at bounding box center [1377, 132] width 60 height 24
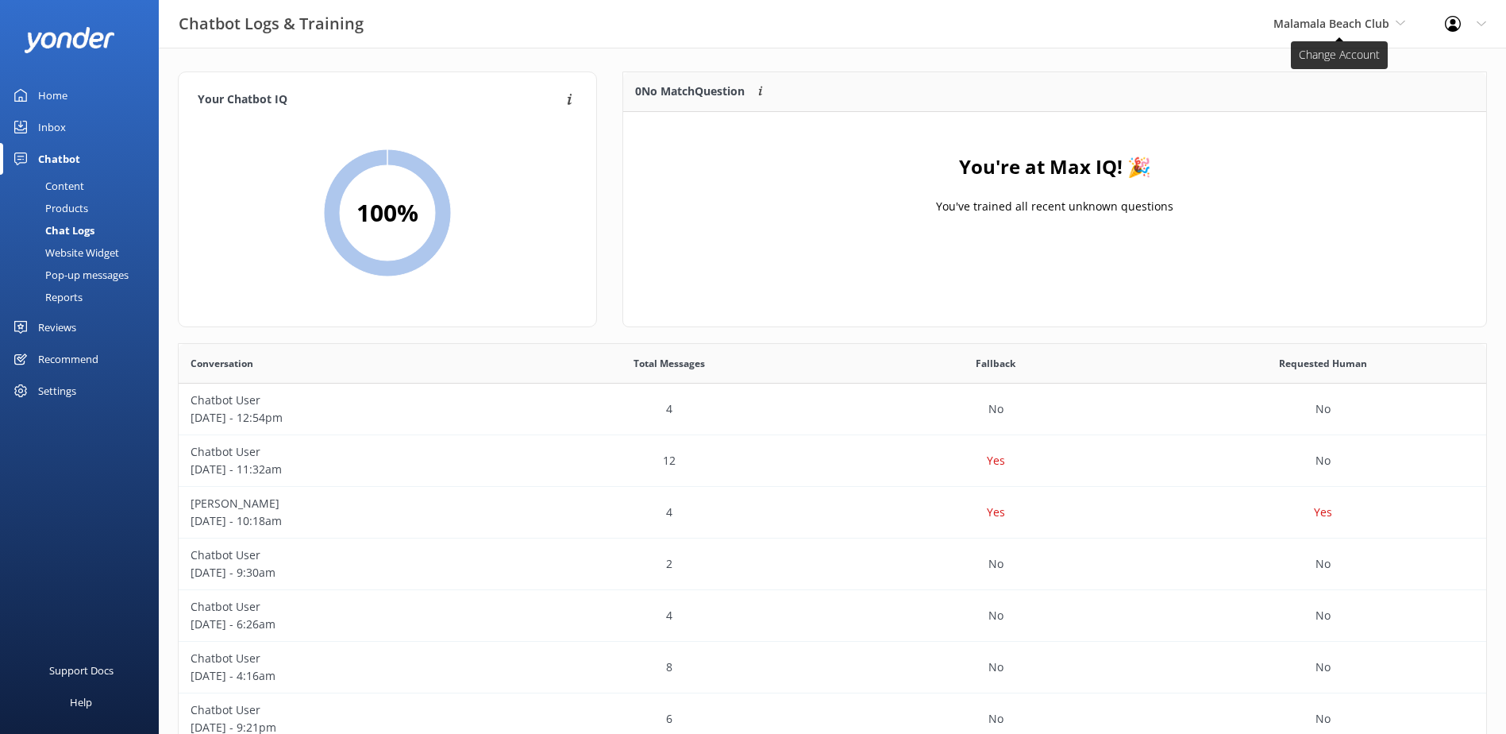
click at [1359, 23] on span "Malamala Beach Club" at bounding box center [1331, 23] width 116 height 15
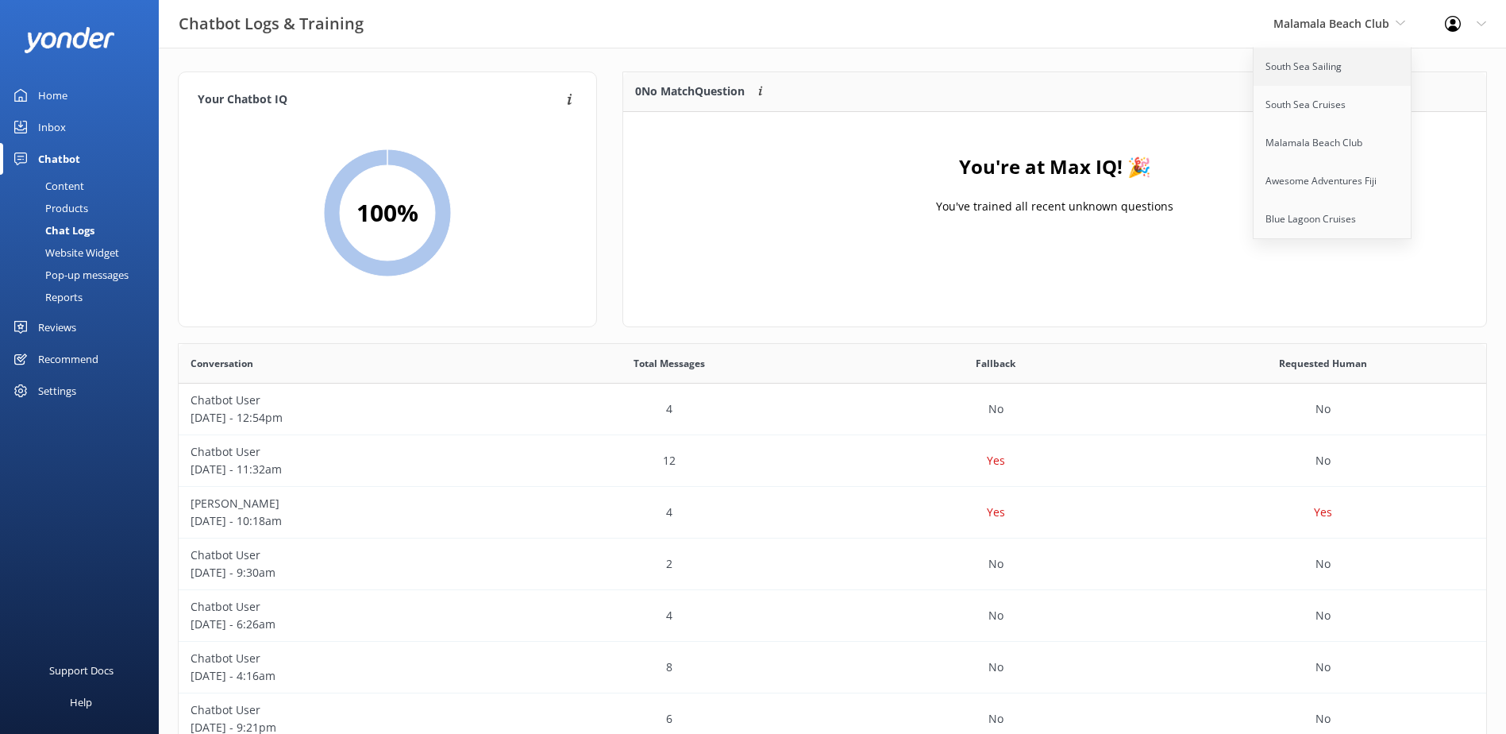
click at [1350, 54] on link "South Sea Sailing" at bounding box center [1333, 67] width 159 height 38
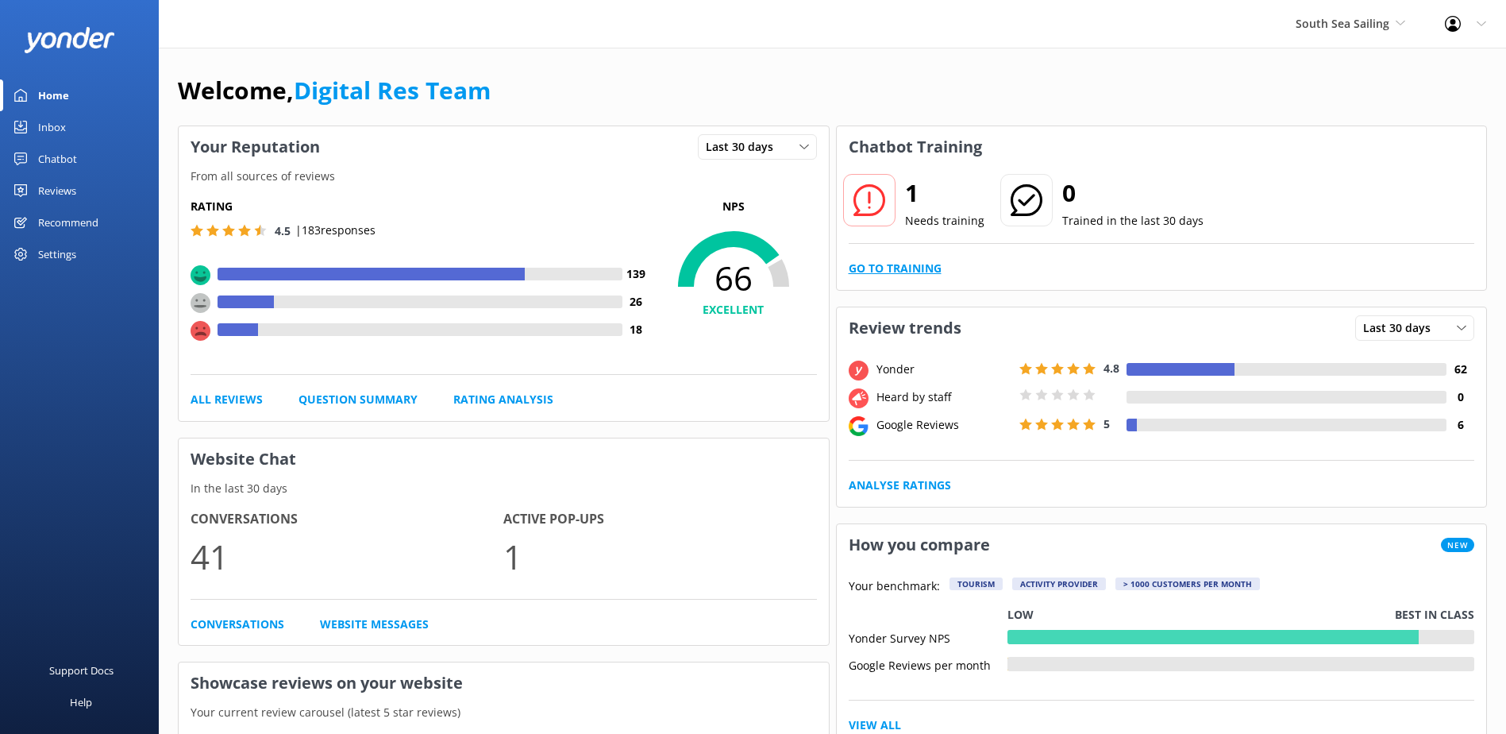
click at [917, 268] on link "Go to Training" at bounding box center [895, 268] width 93 height 17
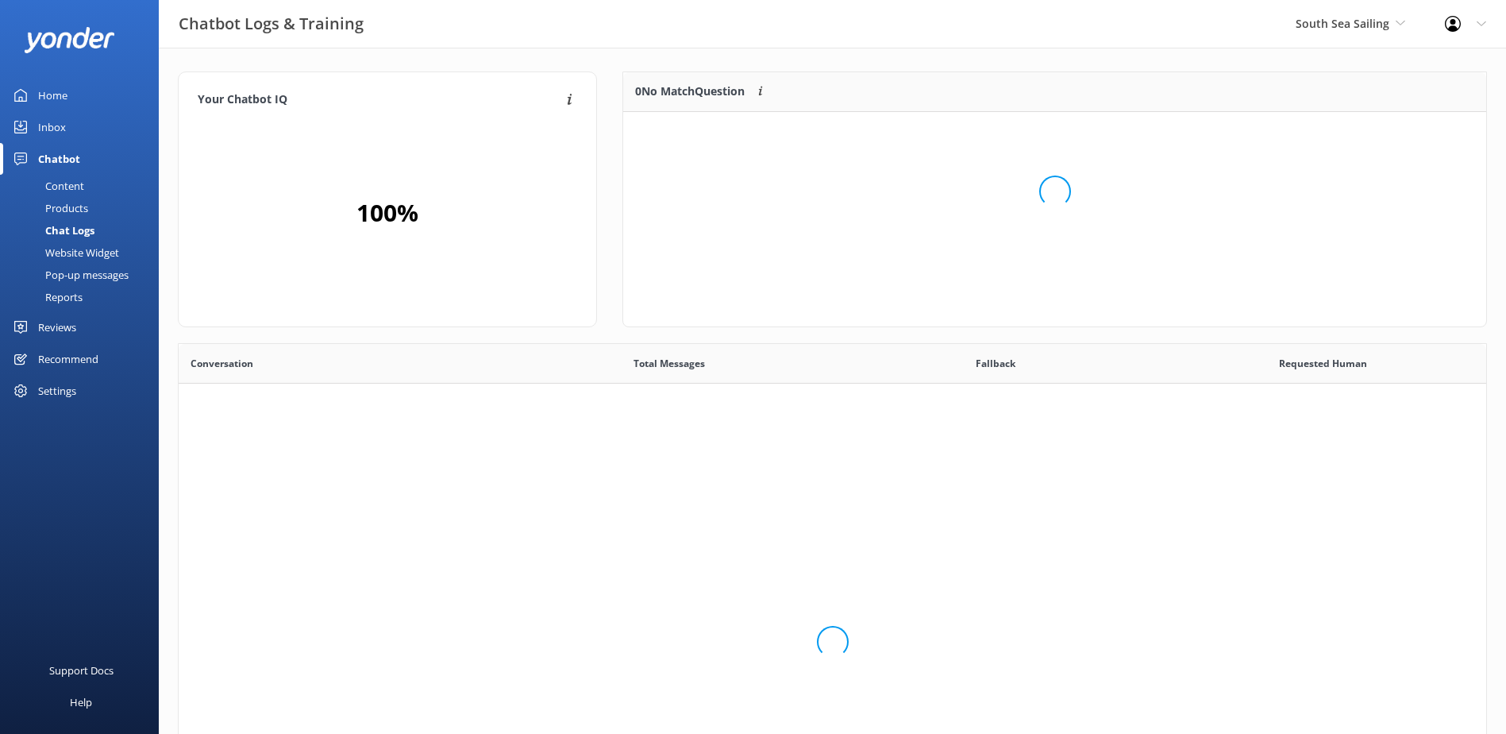
scroll to position [68, 850]
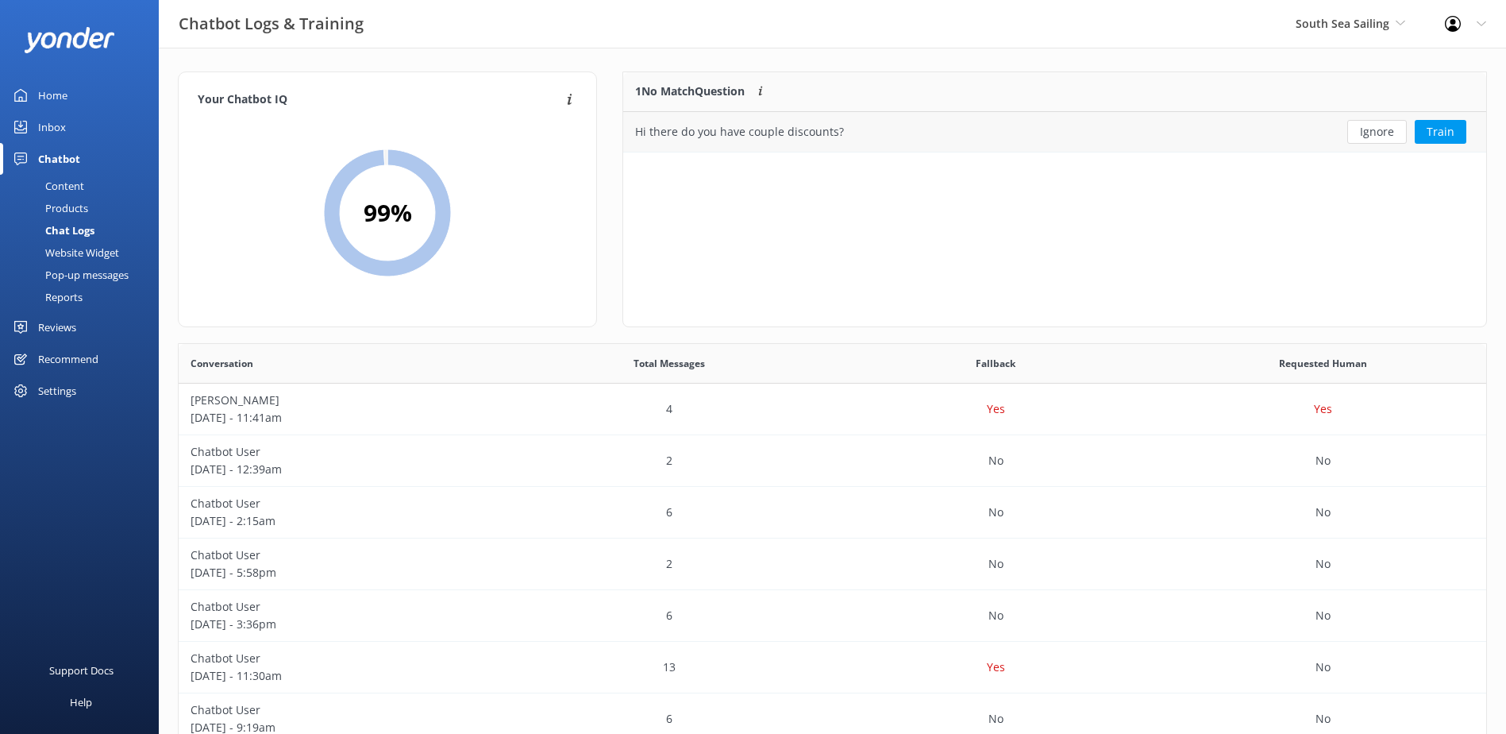
drag, startPoint x: 1370, startPoint y: 134, endPoint x: 1362, endPoint y: 127, distance: 10.7
click at [1368, 130] on button "Ignore" at bounding box center [1377, 132] width 60 height 24
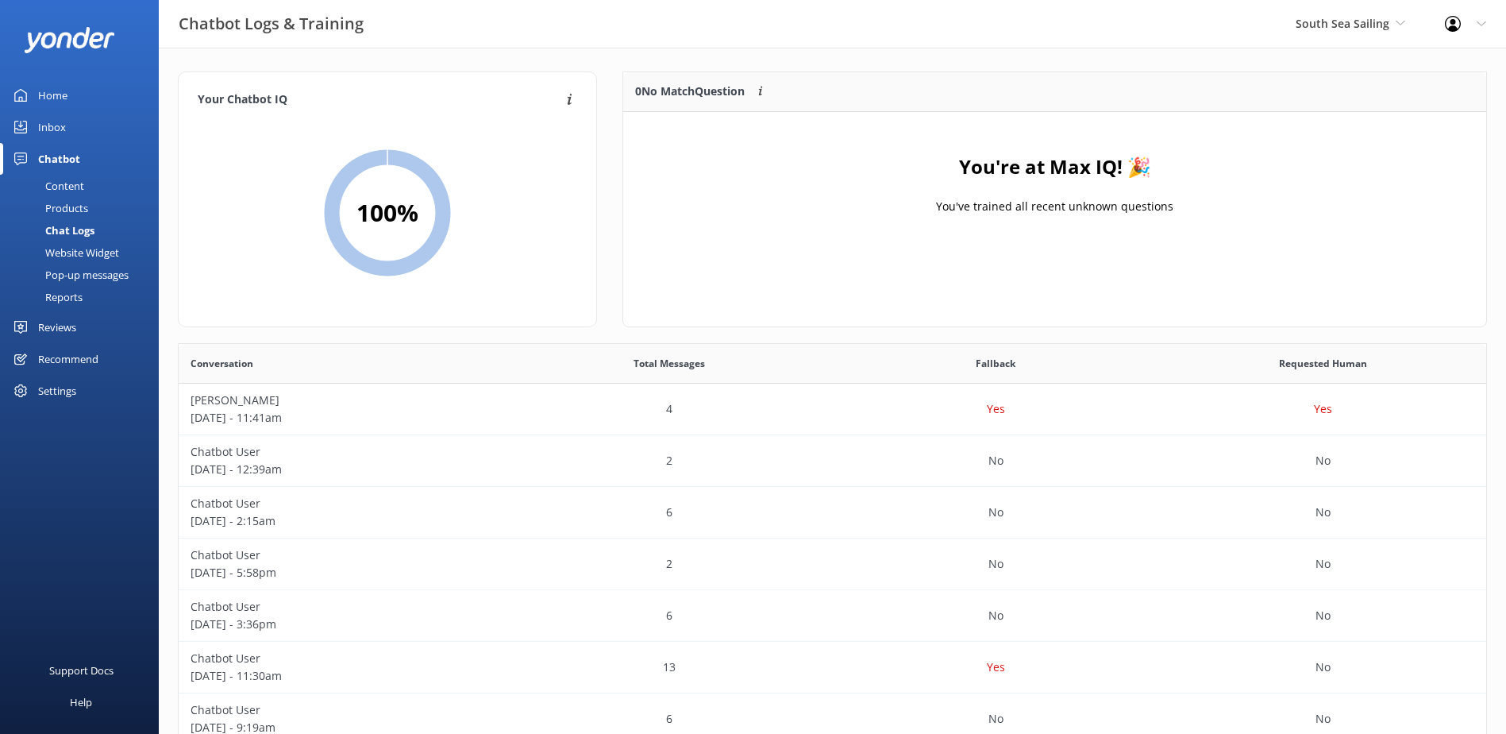
click at [68, 183] on div "Content" at bounding box center [47, 186] width 75 height 22
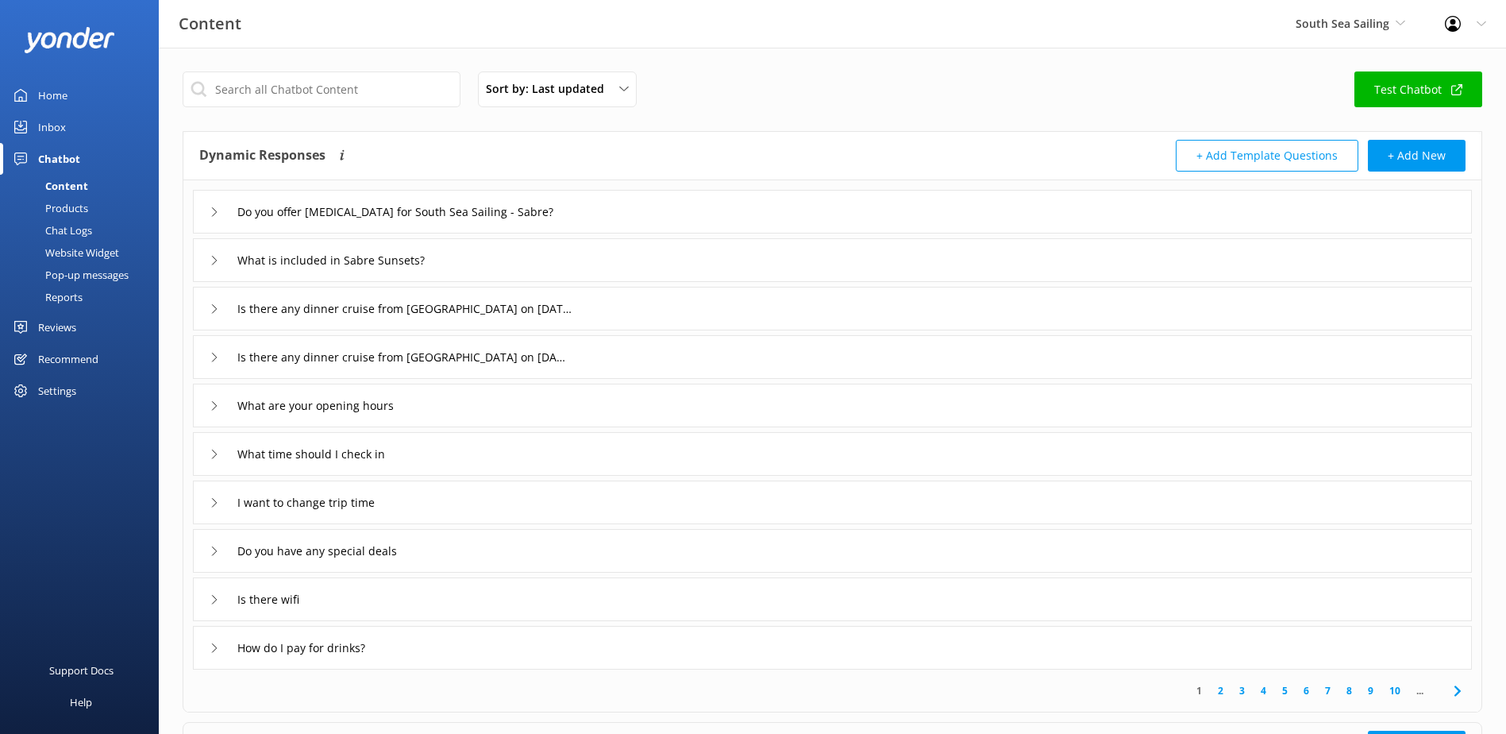
click at [75, 230] on div "Chat Logs" at bounding box center [51, 230] width 83 height 22
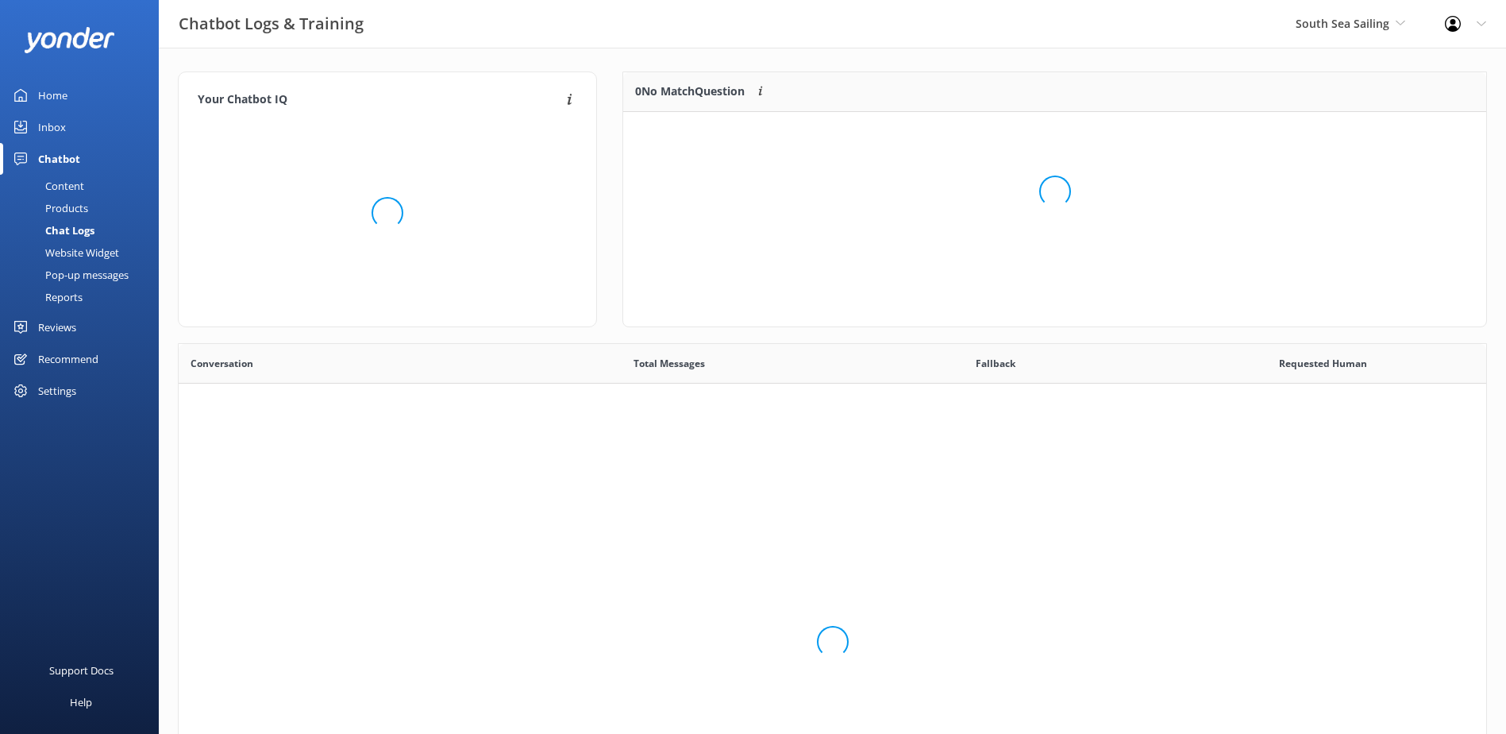
scroll to position [545, 1296]
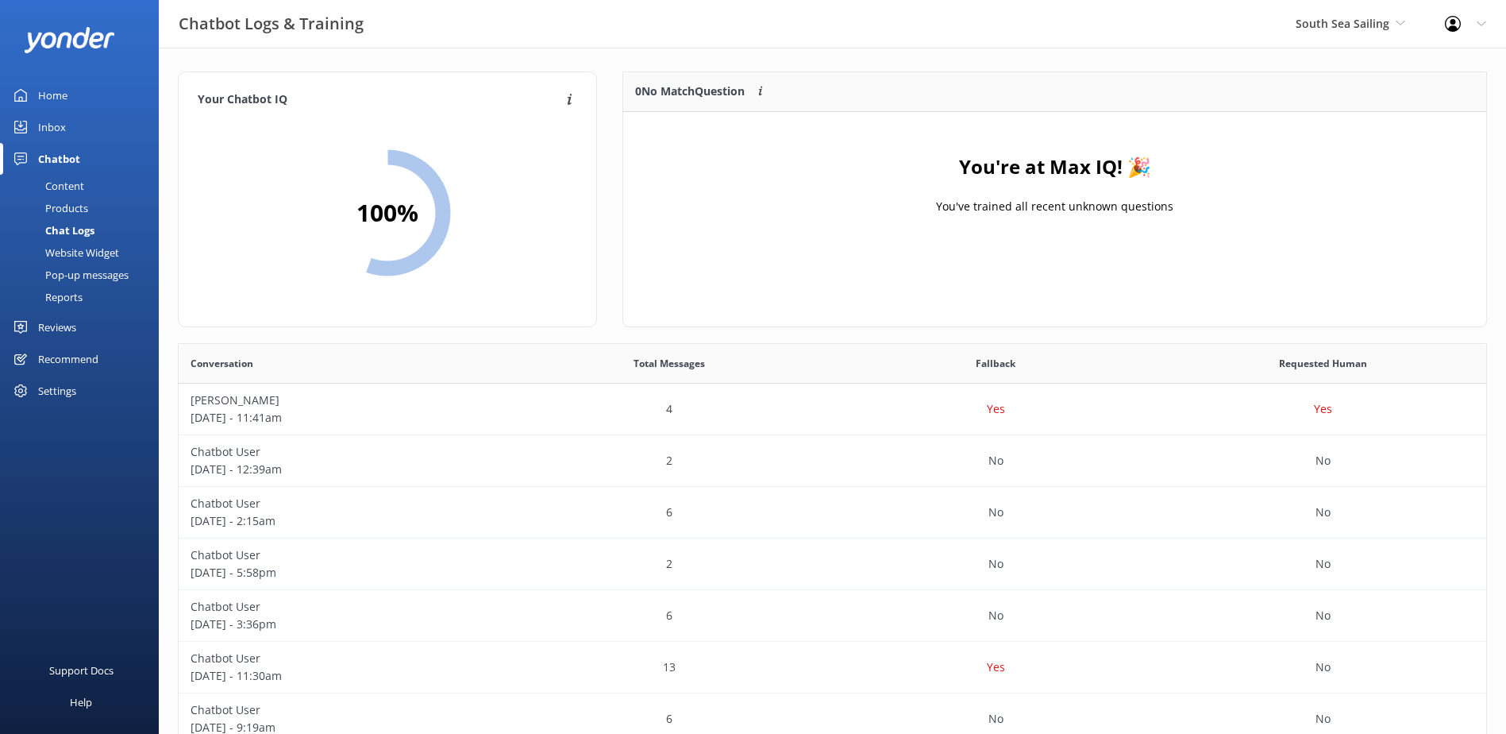
click at [60, 123] on div "Inbox" at bounding box center [52, 127] width 28 height 32
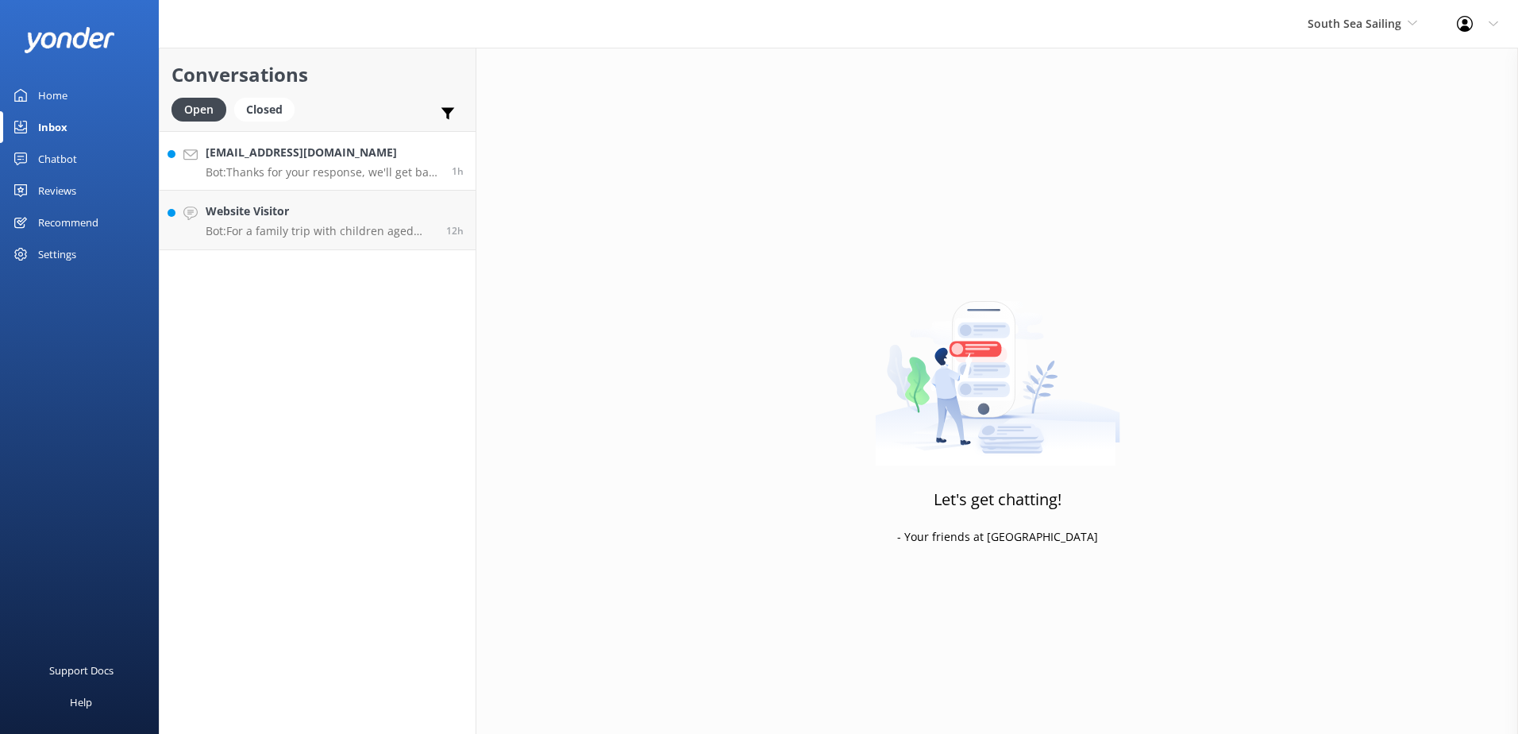
click at [373, 156] on h4 "[EMAIL_ADDRESS][DOMAIN_NAME]" at bounding box center [323, 152] width 234 height 17
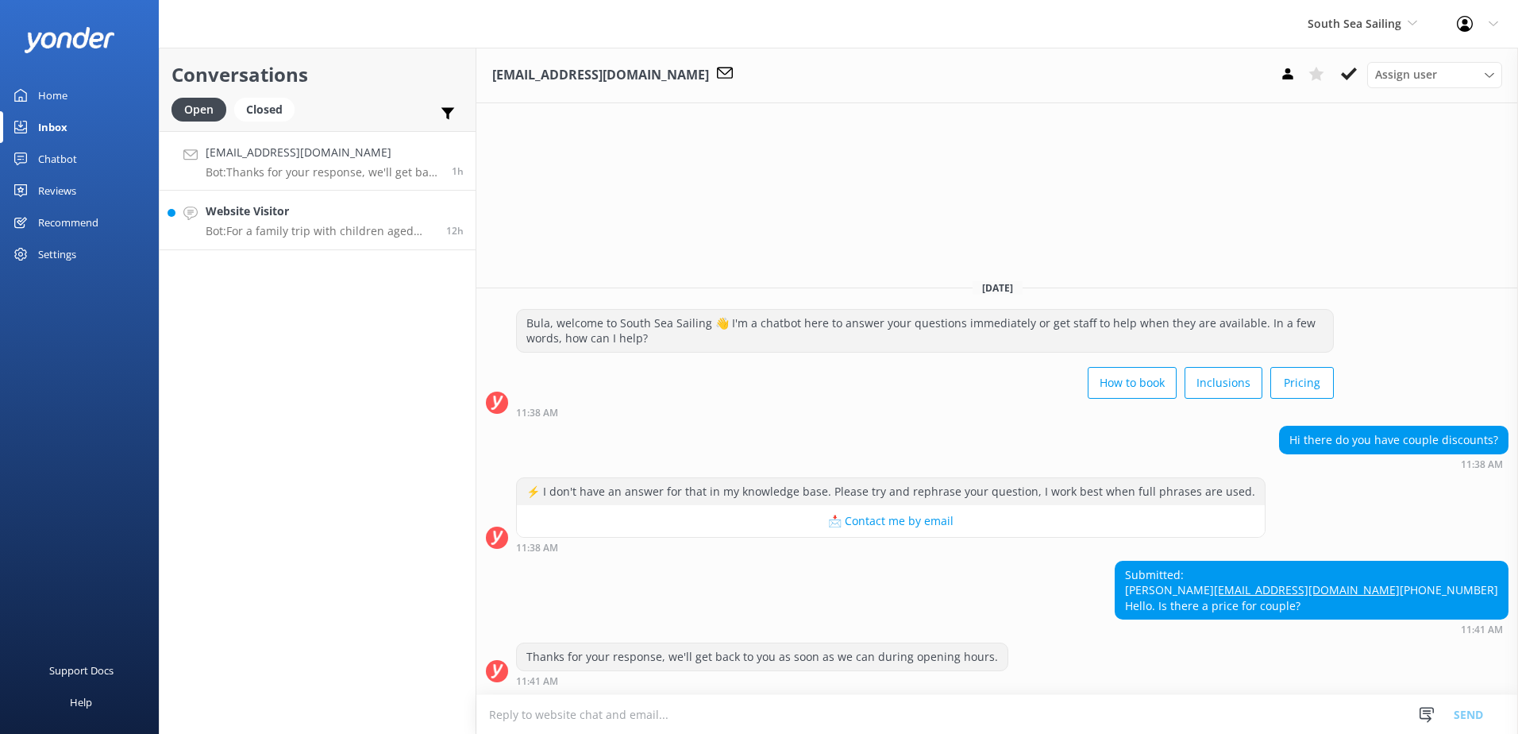
click at [361, 217] on h4 "Website Visitor" at bounding box center [320, 210] width 229 height 17
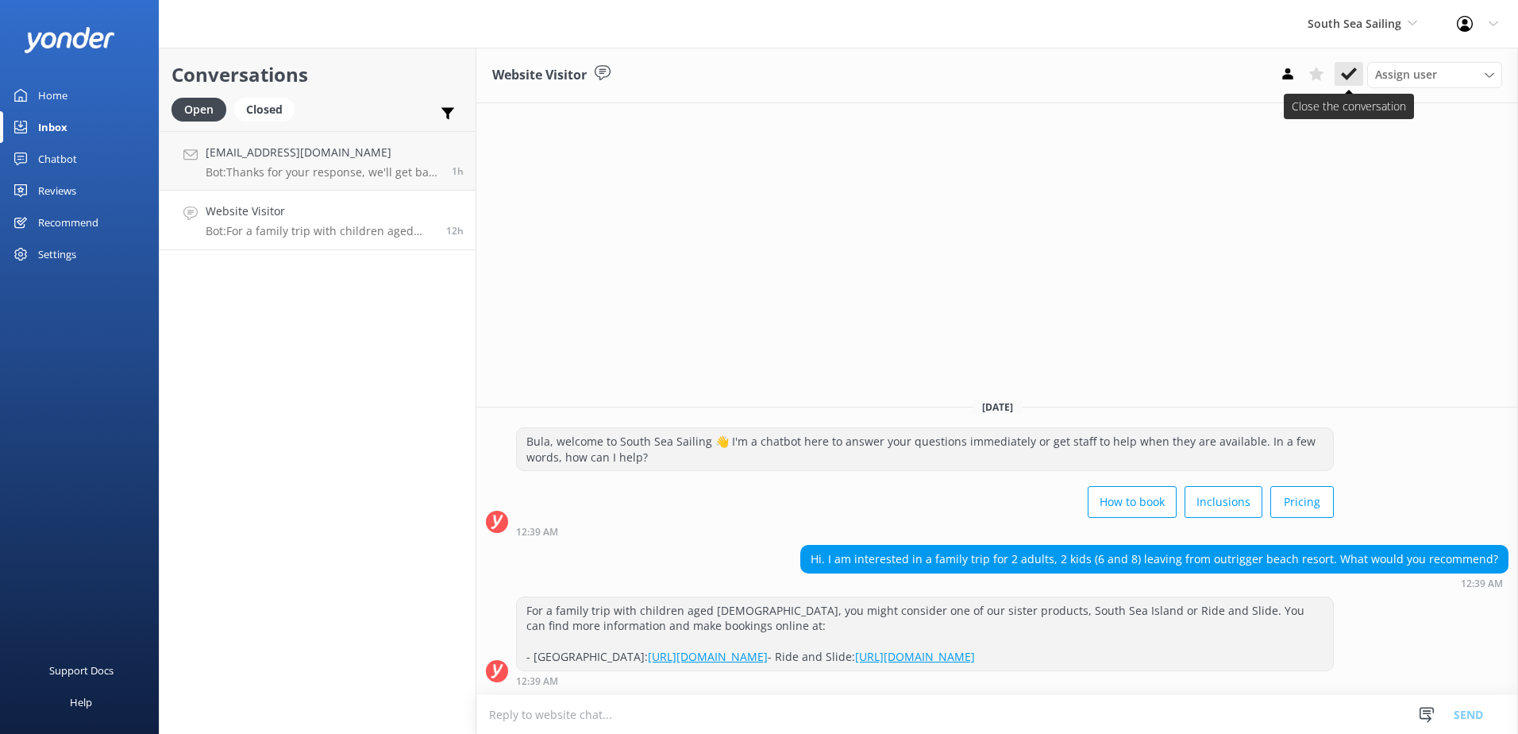
click at [1348, 71] on icon at bounding box center [1349, 74] width 16 height 16
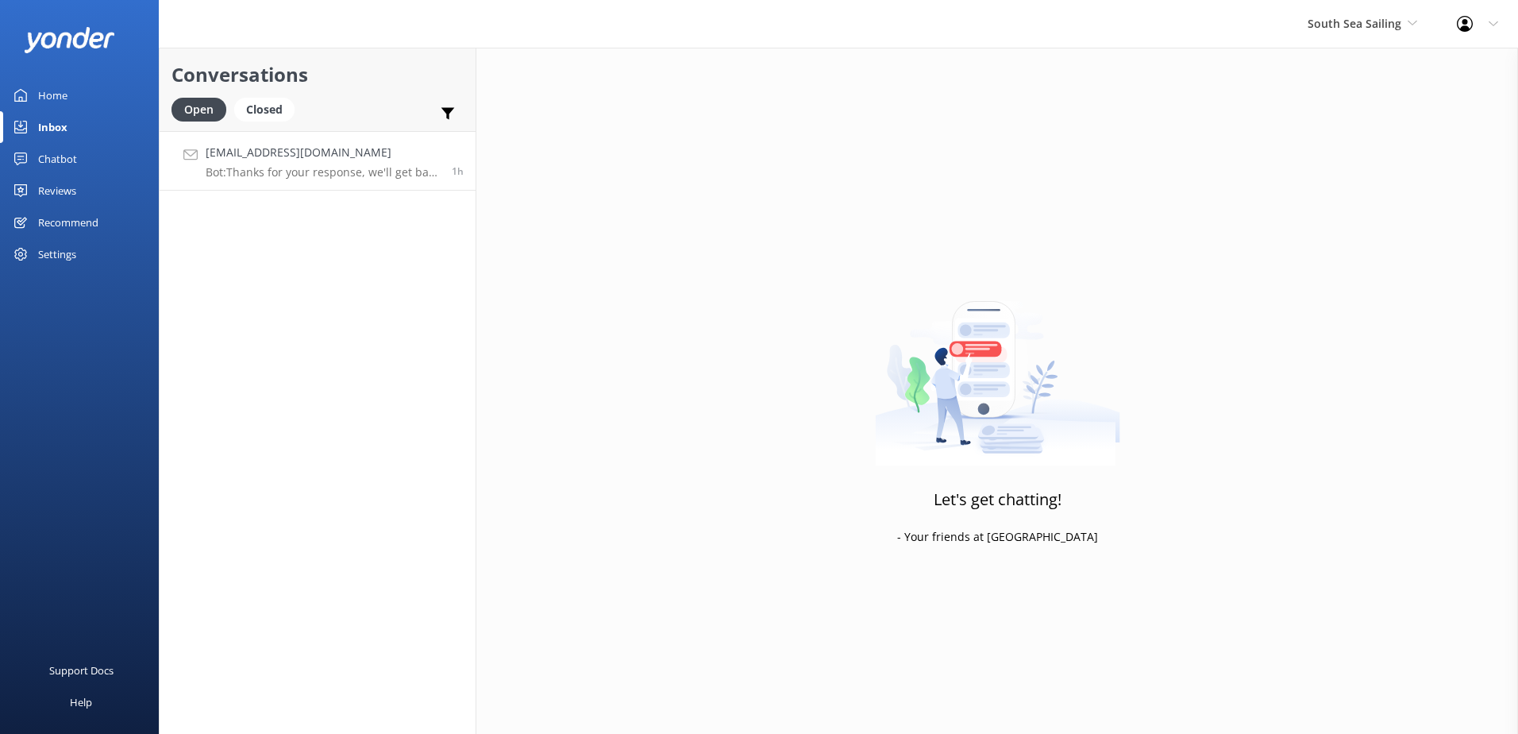
click at [402, 148] on h4 "[EMAIL_ADDRESS][DOMAIN_NAME]" at bounding box center [323, 152] width 234 height 17
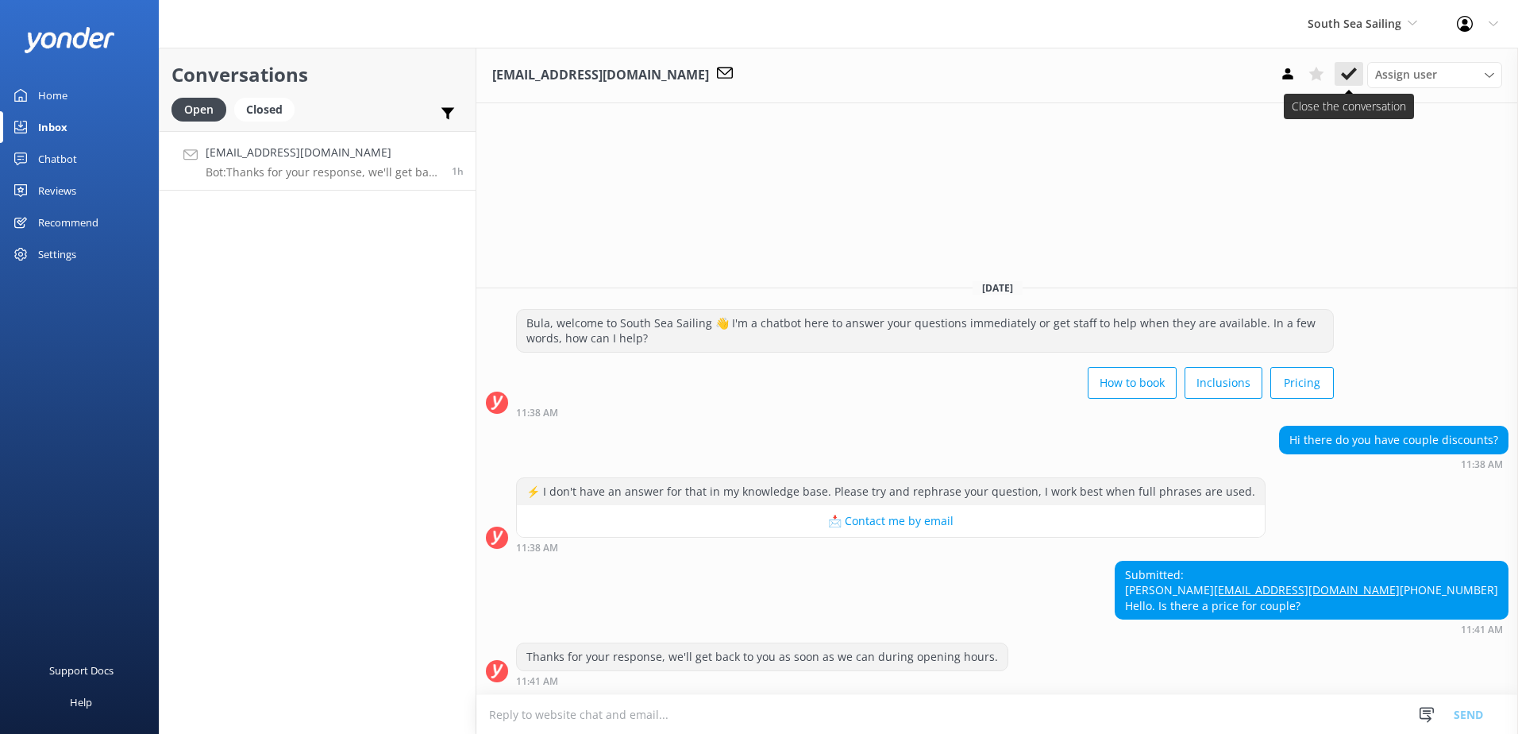
click at [1339, 75] on button at bounding box center [1349, 74] width 29 height 24
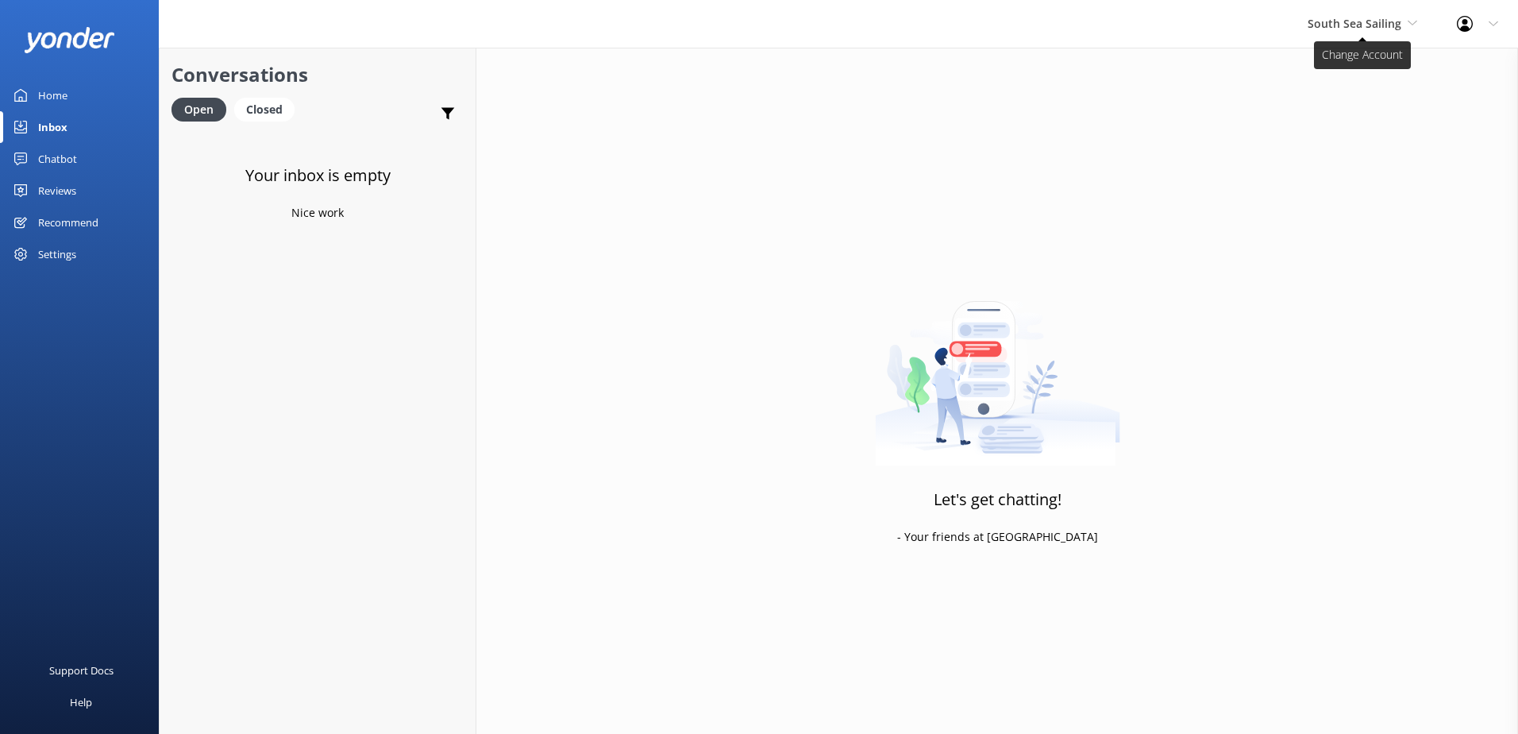
click at [1393, 21] on span "South Sea Sailing" at bounding box center [1355, 23] width 94 height 15
click at [1381, 109] on link "South Sea Cruises" at bounding box center [1367, 105] width 159 height 38
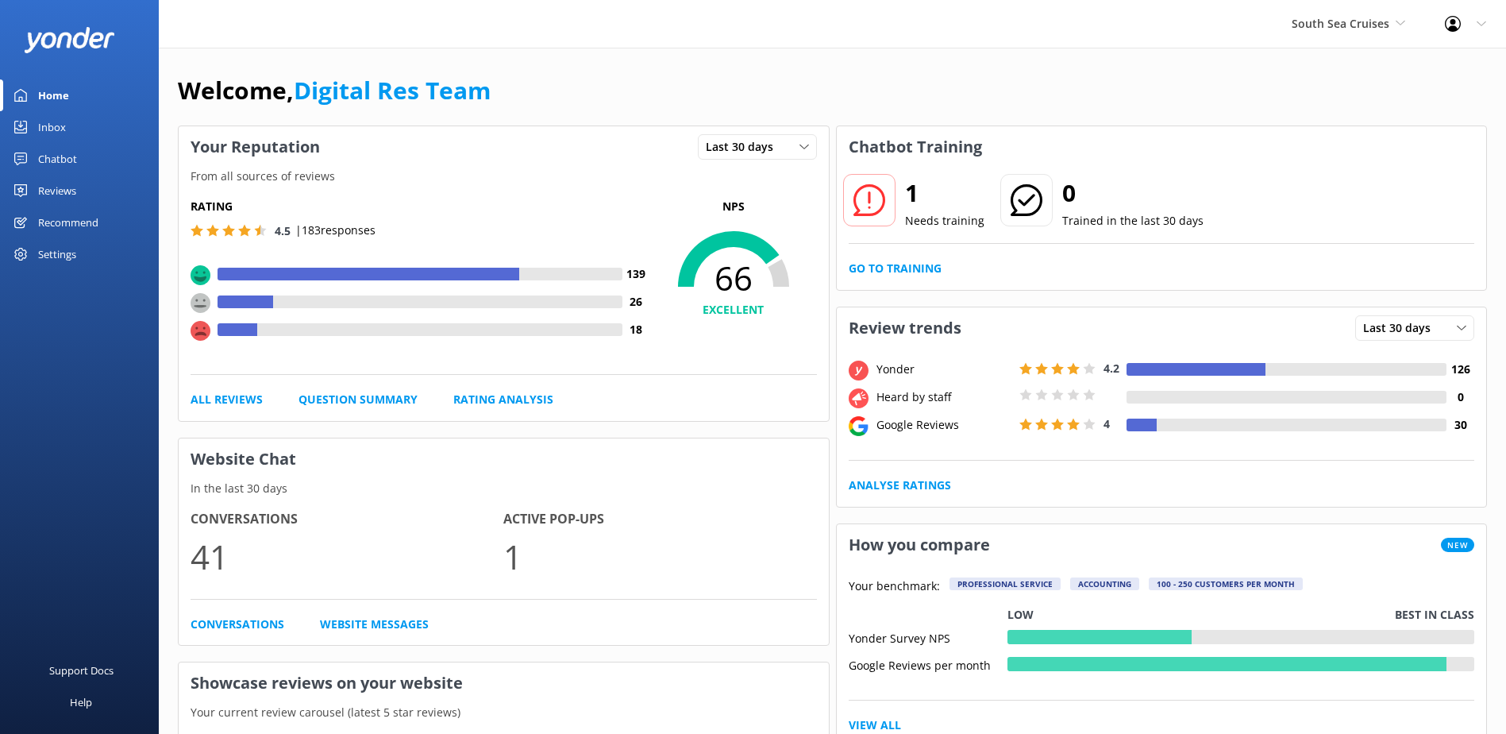
click at [48, 126] on div "Inbox" at bounding box center [52, 127] width 28 height 32
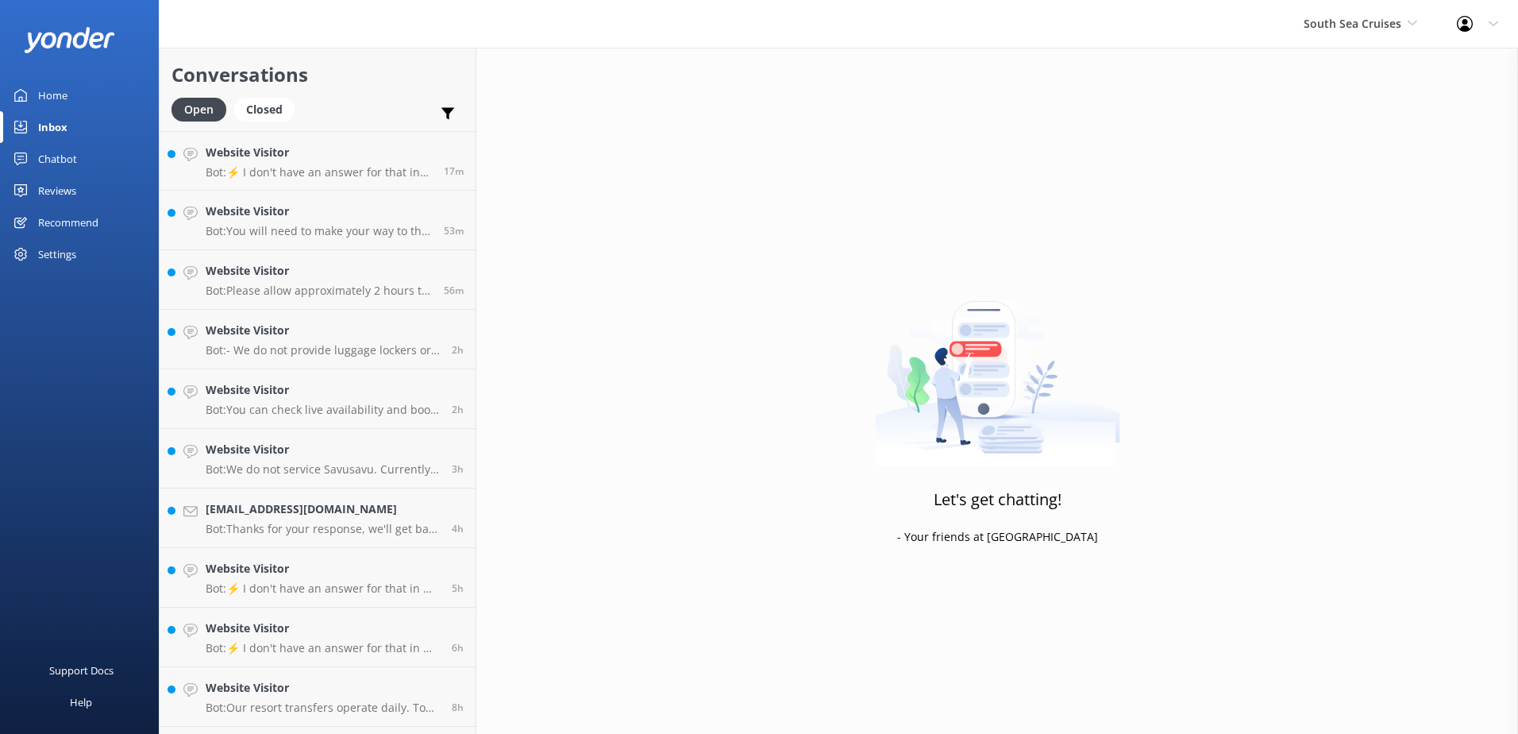
click at [70, 156] on div "Chatbot" at bounding box center [57, 159] width 39 height 32
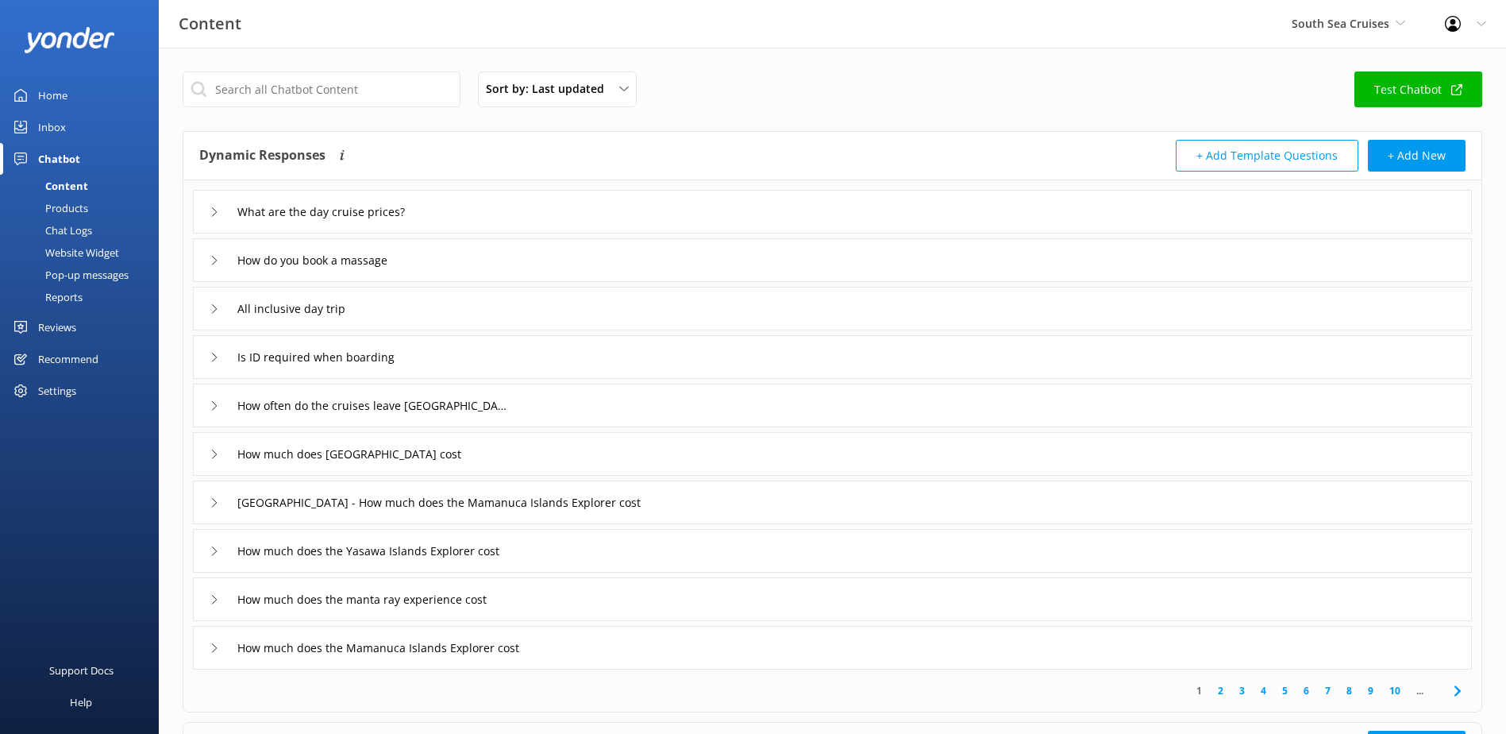
click at [79, 226] on div "Chat Logs" at bounding box center [51, 230] width 83 height 22
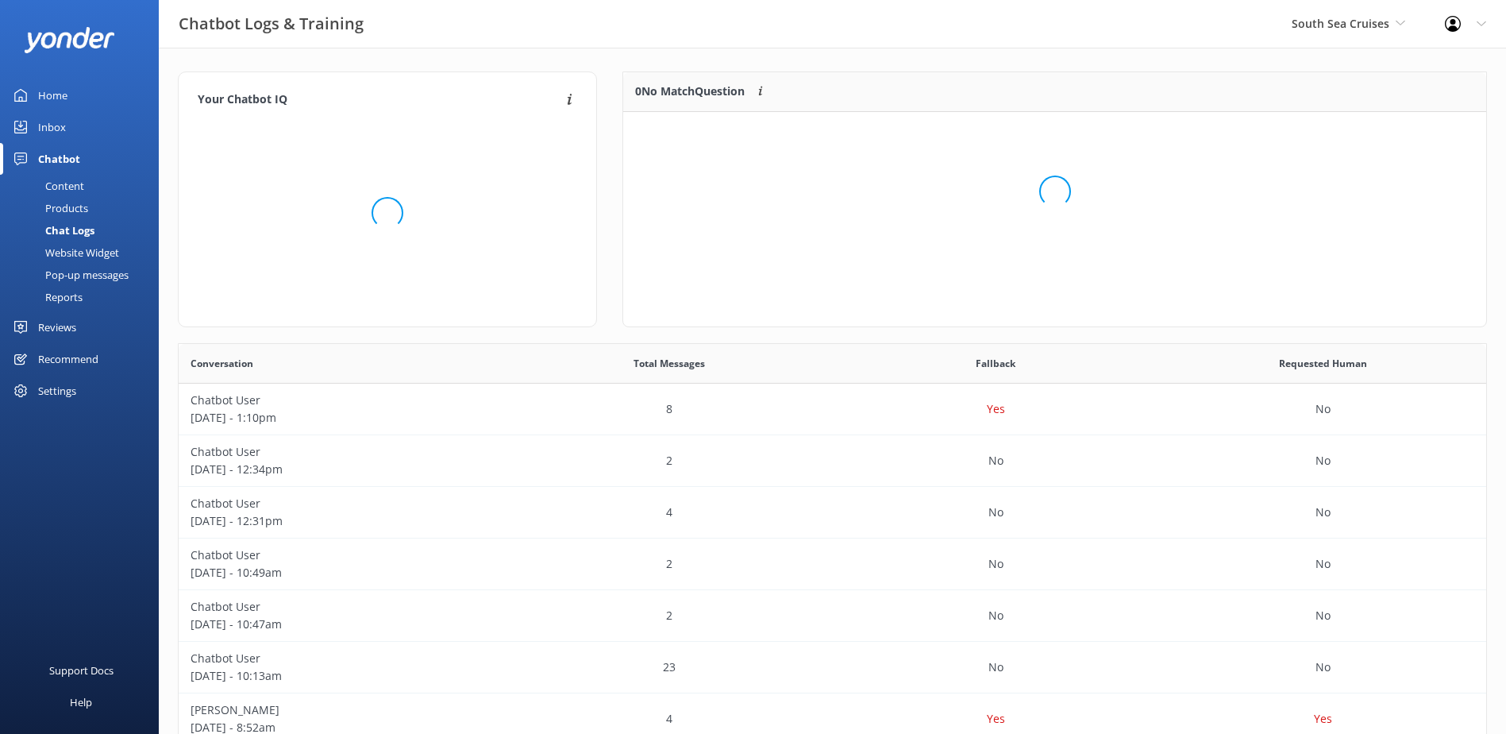
scroll to position [545, 1296]
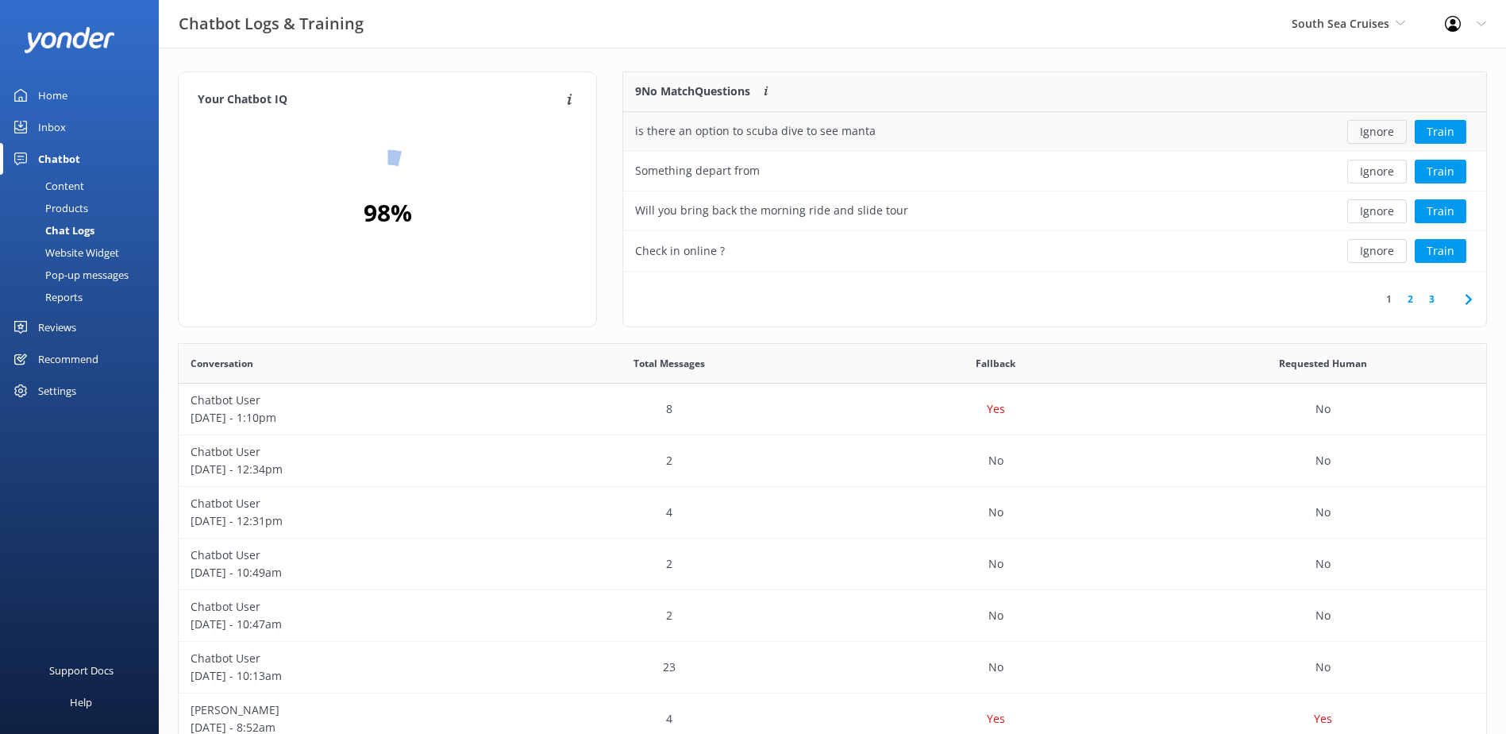
click at [1379, 129] on button "Ignore" at bounding box center [1377, 132] width 60 height 24
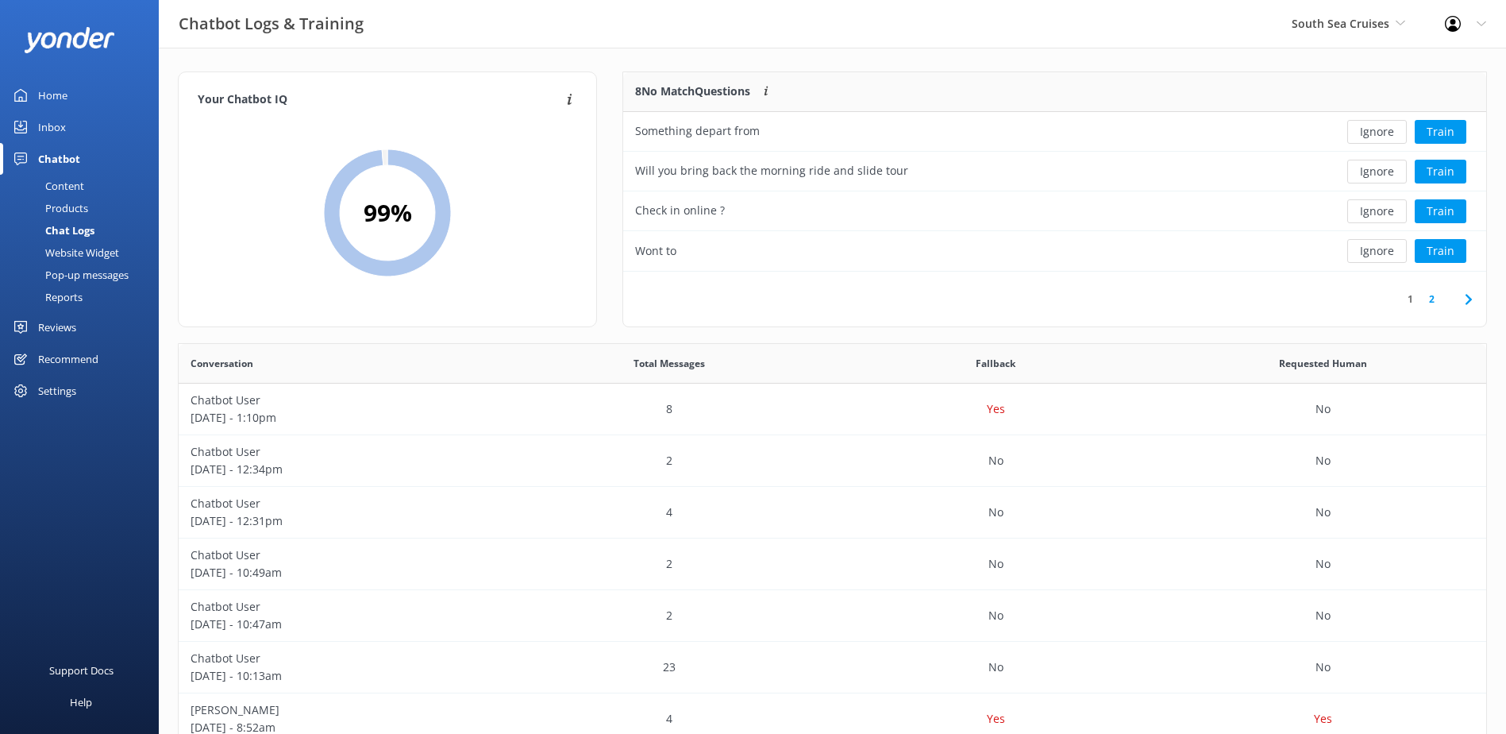
click at [1381, 129] on button "Ignore" at bounding box center [1377, 132] width 60 height 24
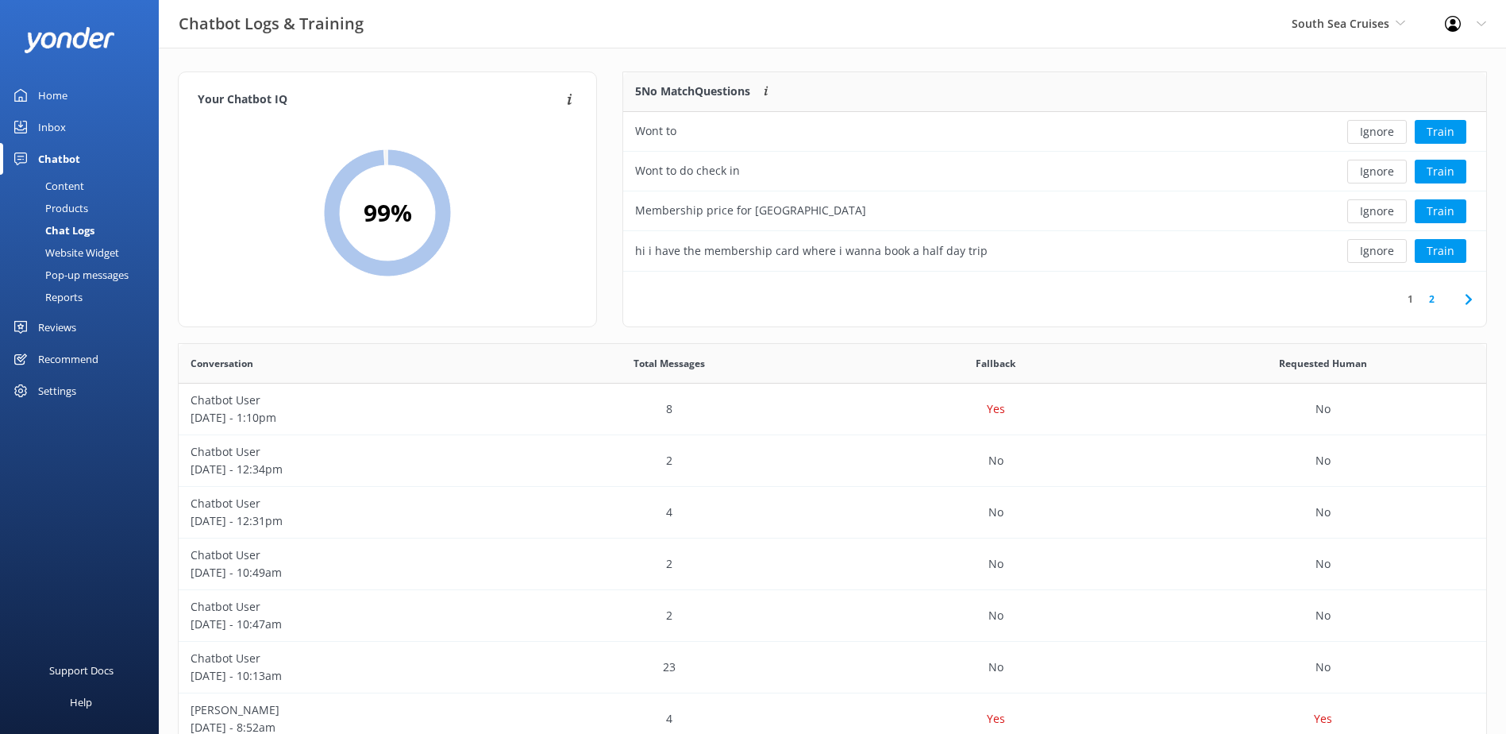
click at [1381, 129] on button "Ignore" at bounding box center [1377, 132] width 60 height 24
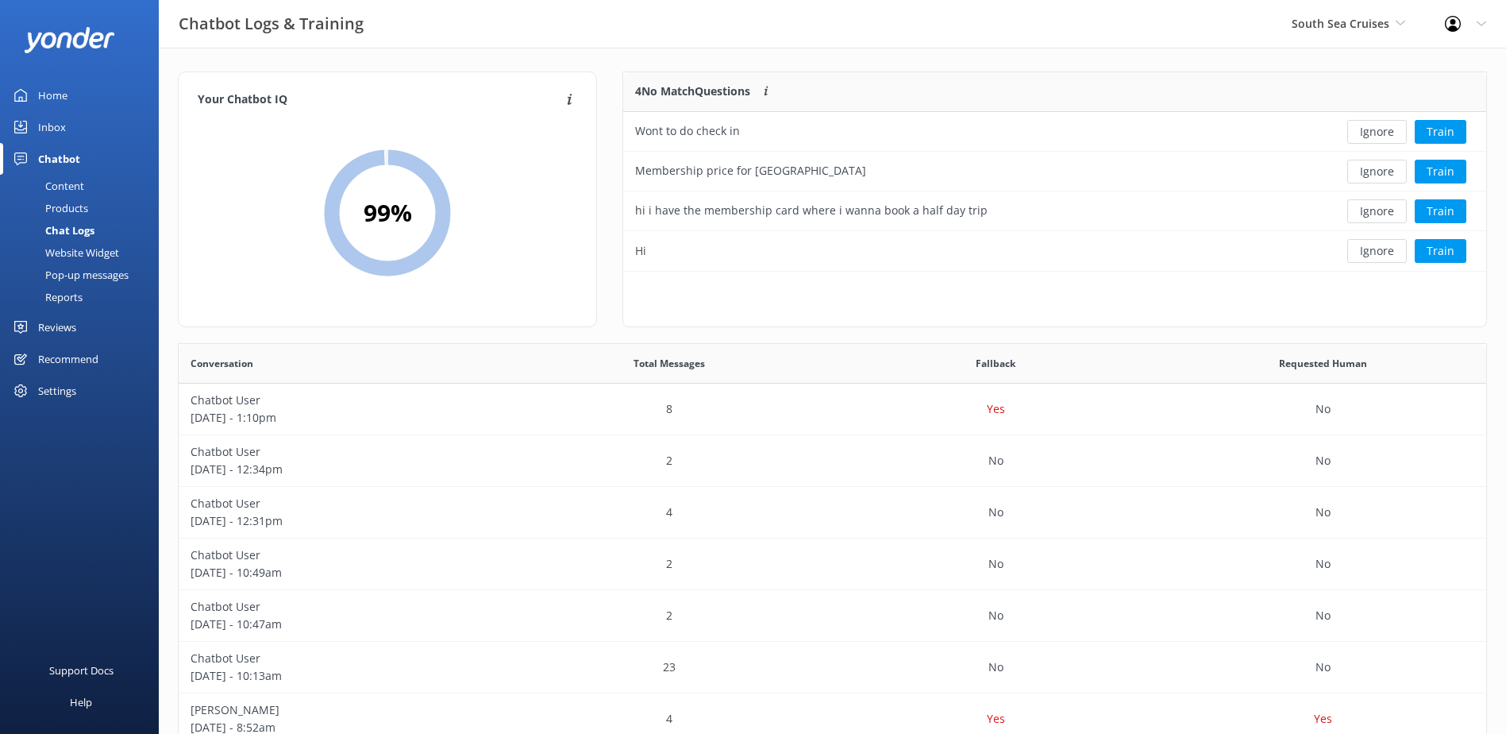
click at [1381, 129] on button "Ignore" at bounding box center [1377, 132] width 60 height 24
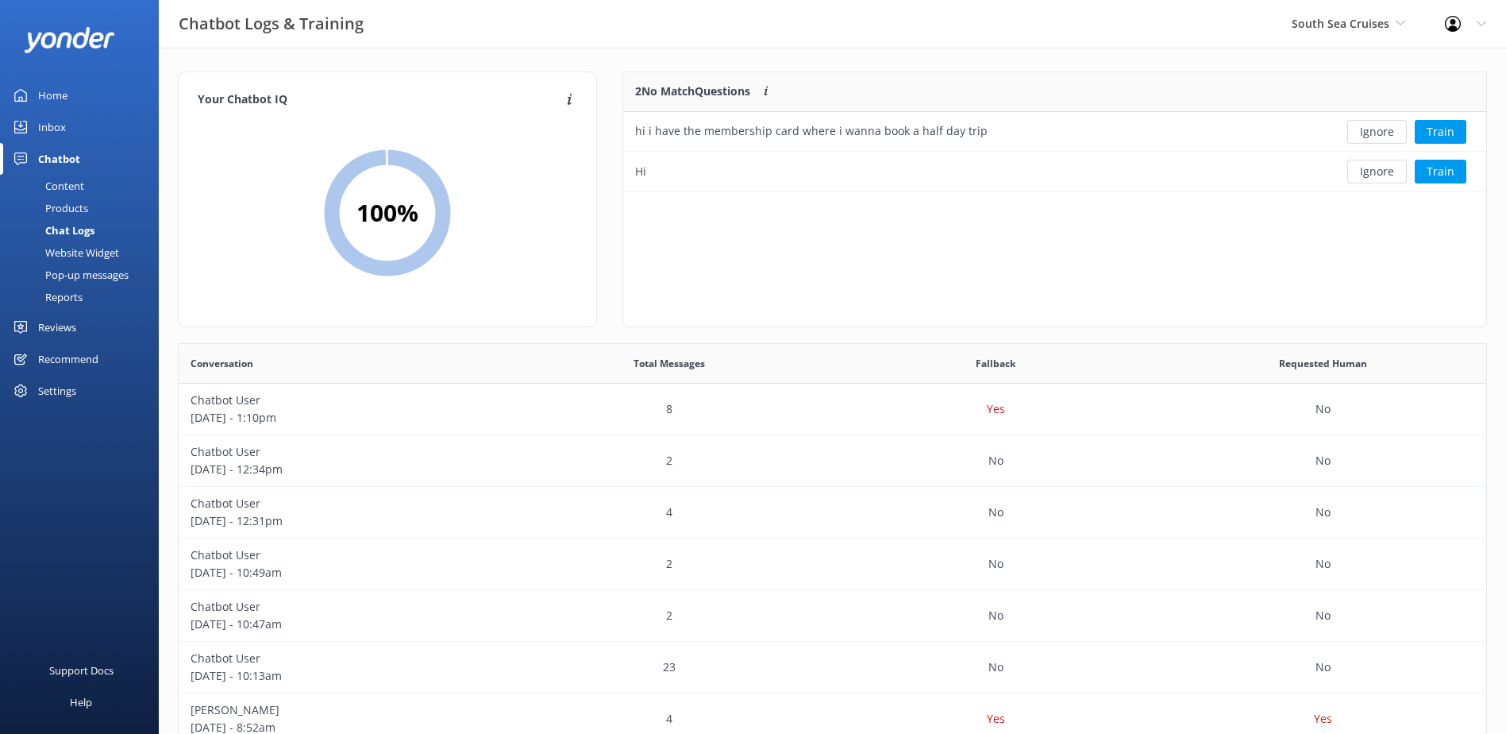
scroll to position [108, 850]
click at [1381, 129] on button "Ignore" at bounding box center [1377, 132] width 60 height 24
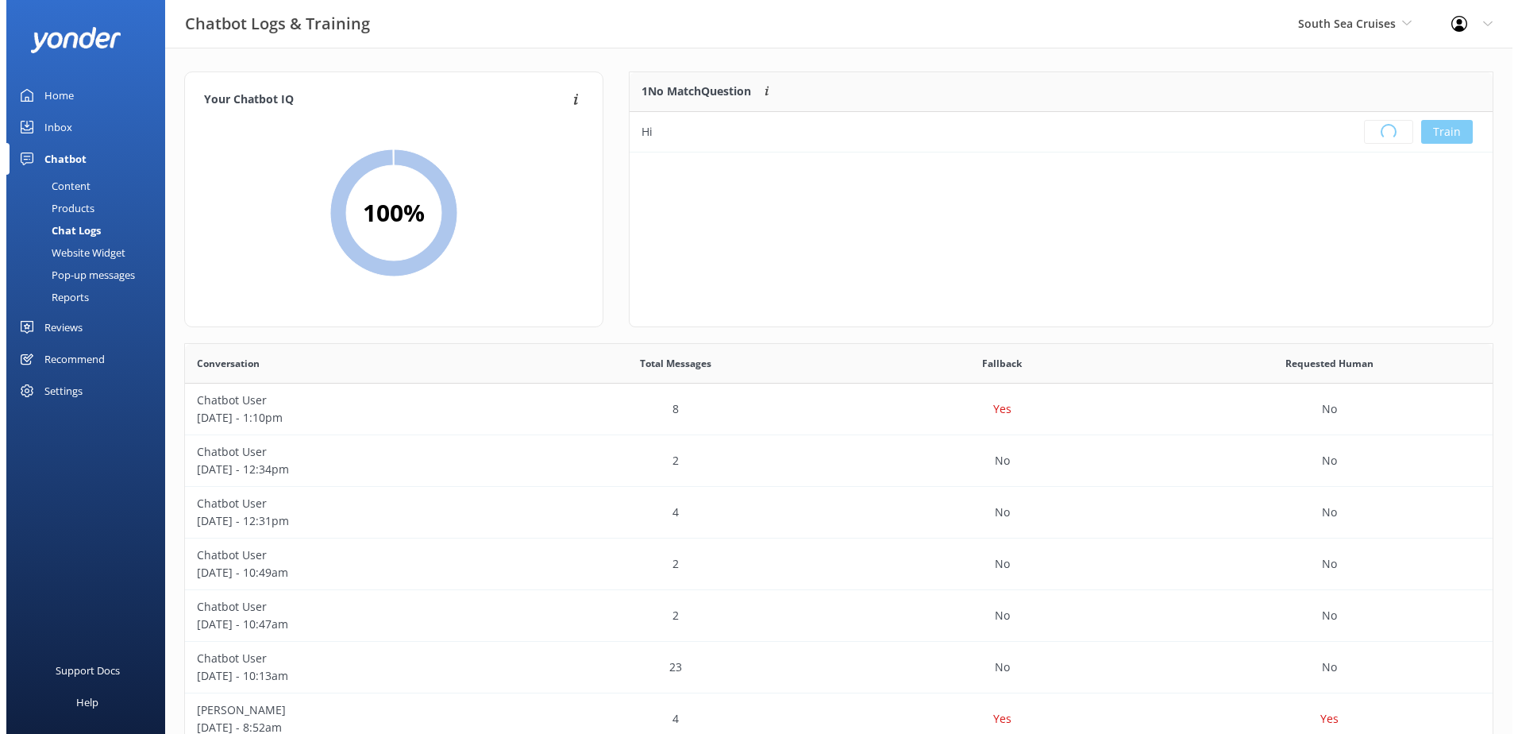
scroll to position [187, 850]
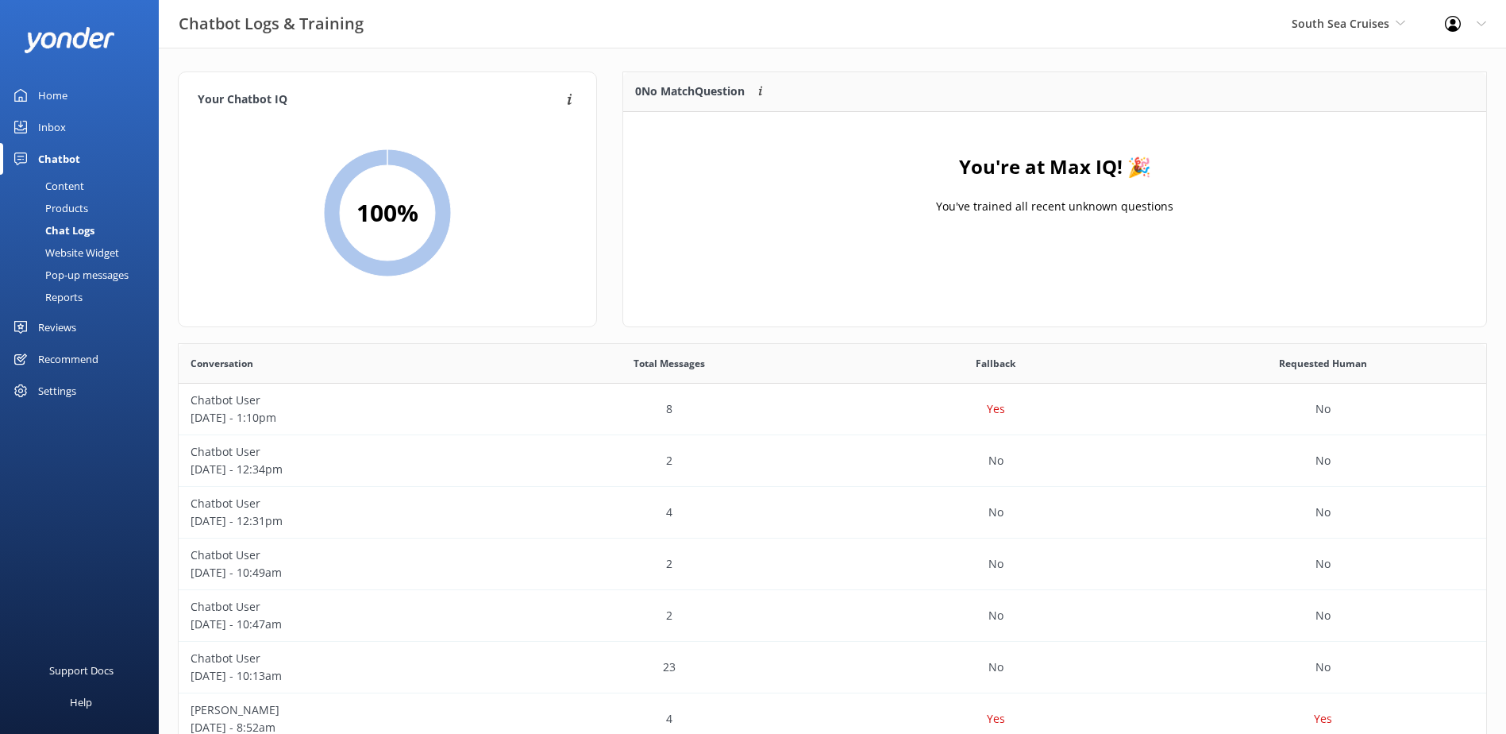
click at [51, 133] on div "Inbox" at bounding box center [52, 127] width 28 height 32
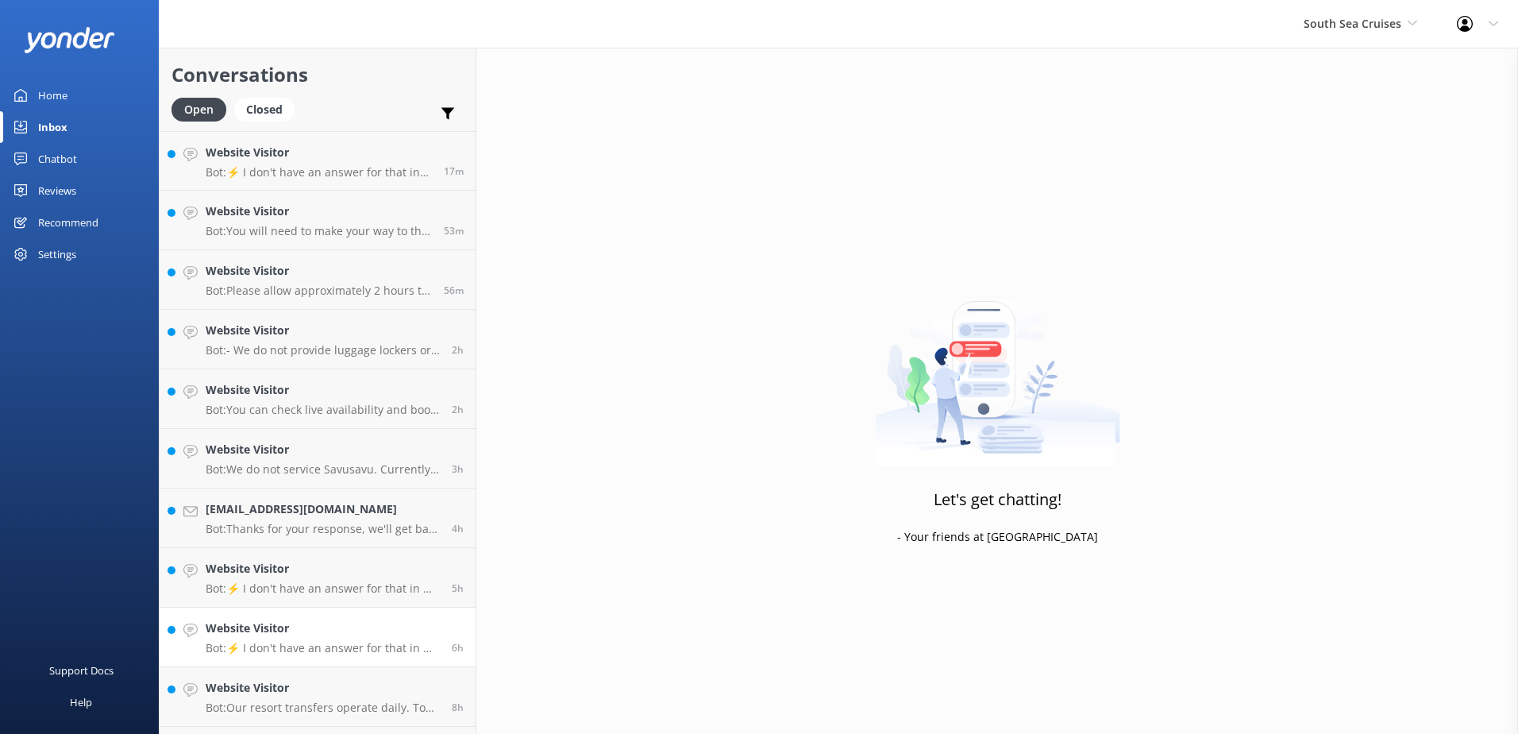
scroll to position [410, 0]
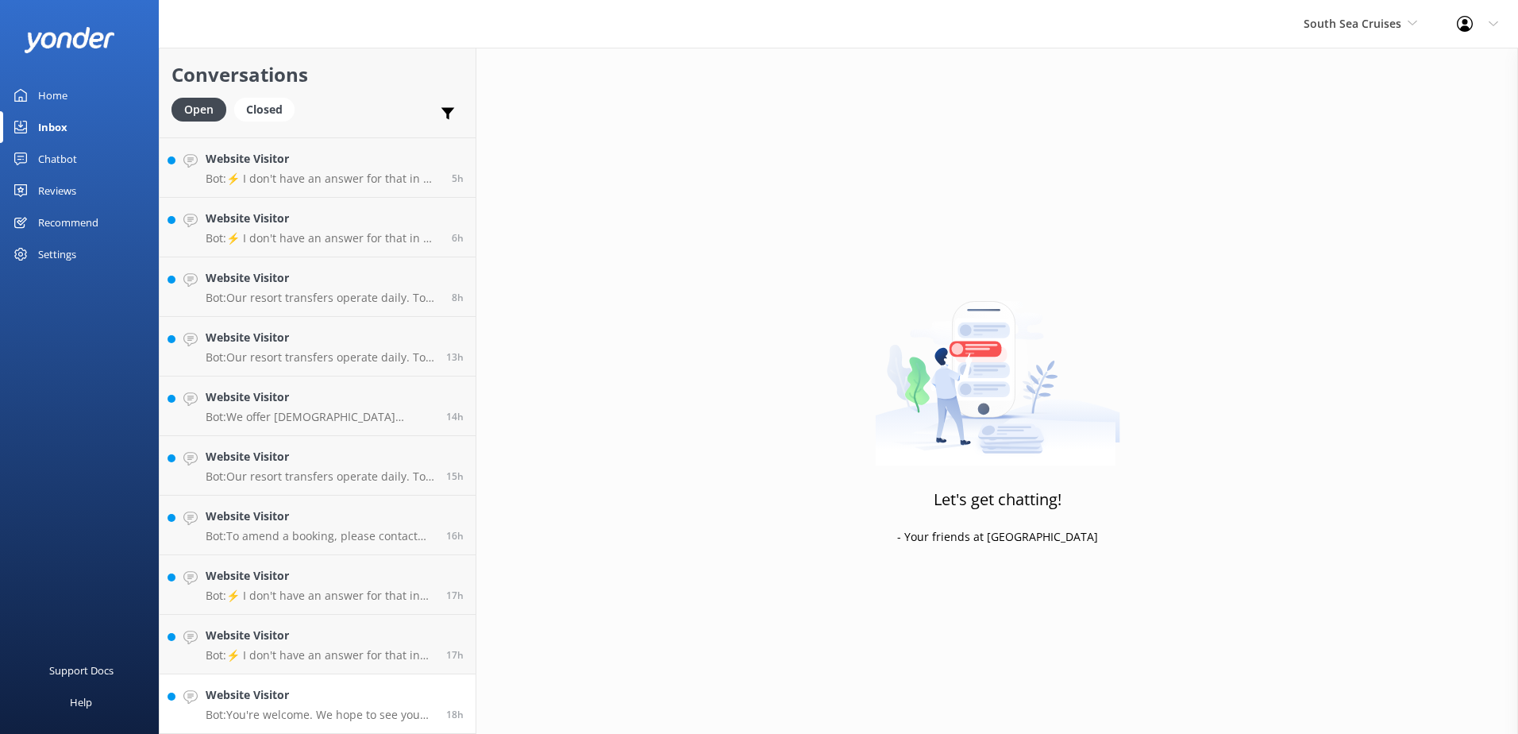
click at [364, 699] on h4 "Website Visitor" at bounding box center [320, 694] width 229 height 17
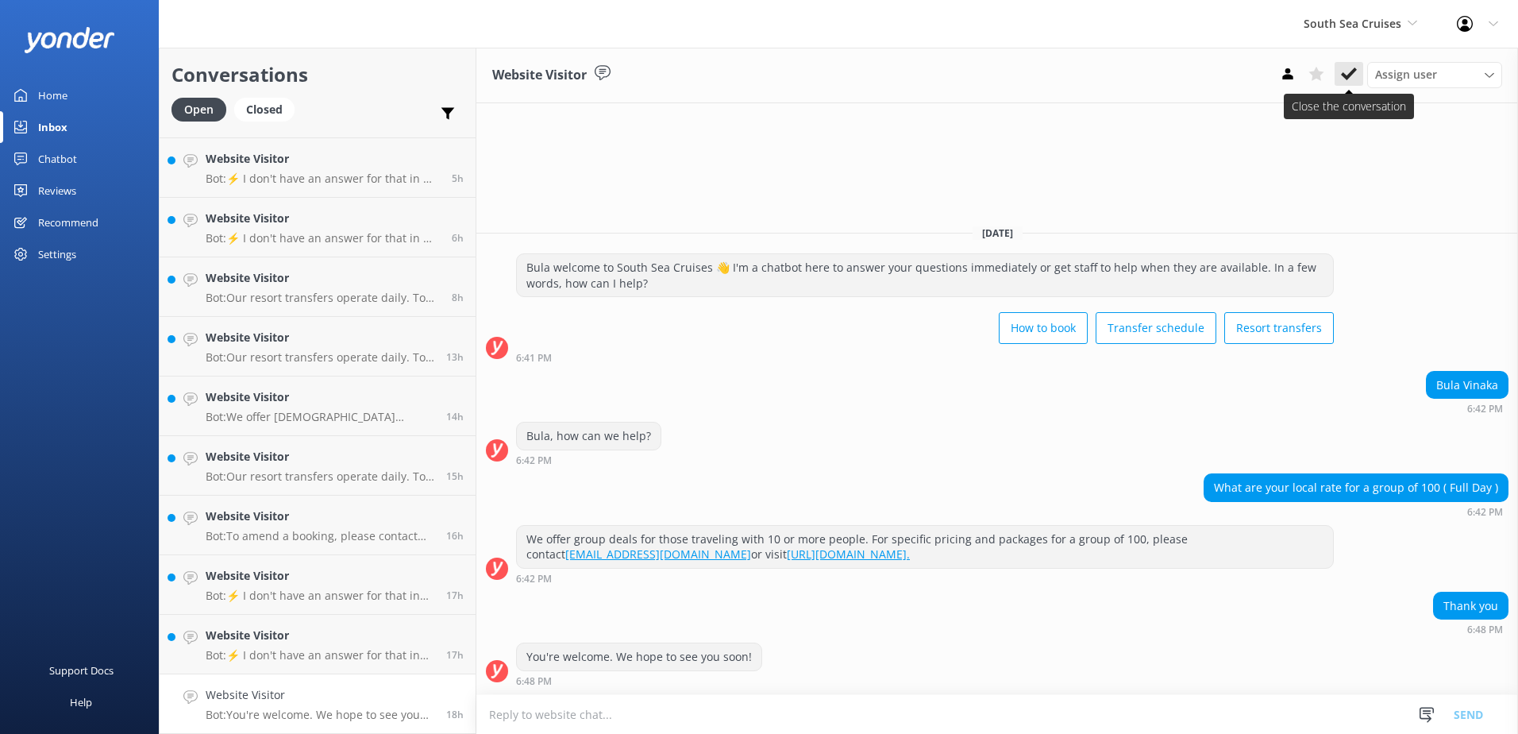
click at [1345, 72] on icon at bounding box center [1349, 74] width 16 height 16
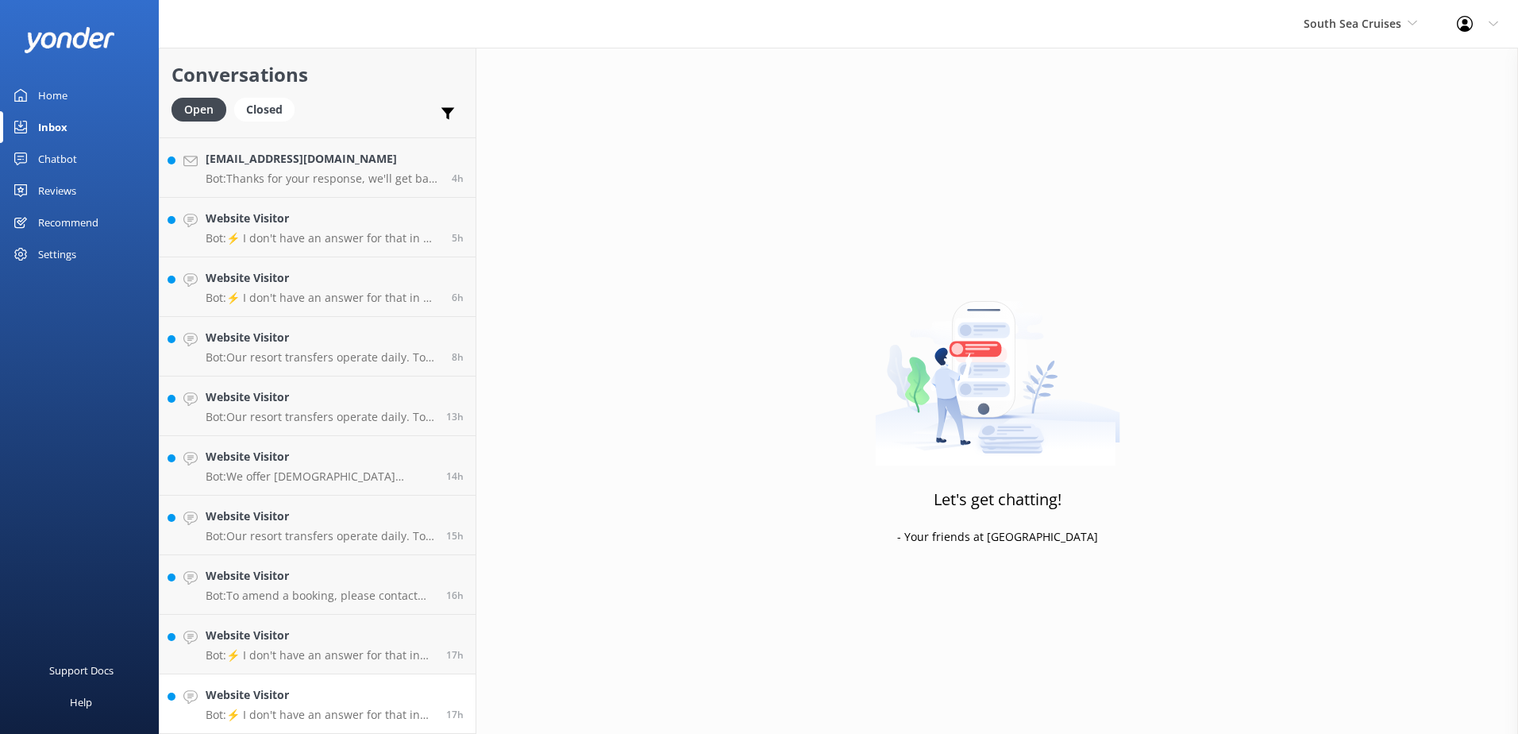
scroll to position [350, 0]
click at [398, 684] on link "Website Visitor Bot: ⚡ I don't have an answer for that in my knowledge base. Pl…" at bounding box center [318, 704] width 316 height 60
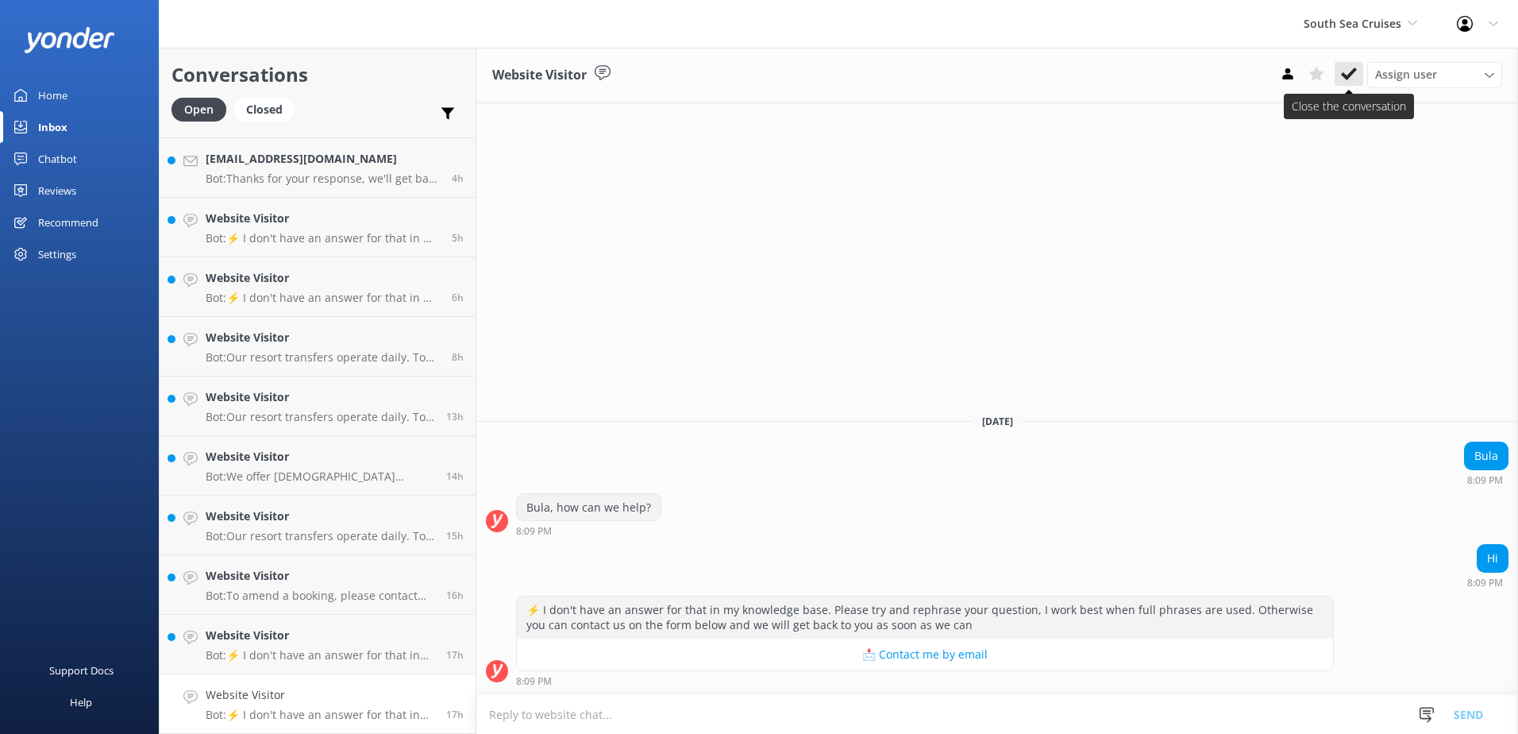
click at [1346, 72] on icon at bounding box center [1349, 74] width 16 height 16
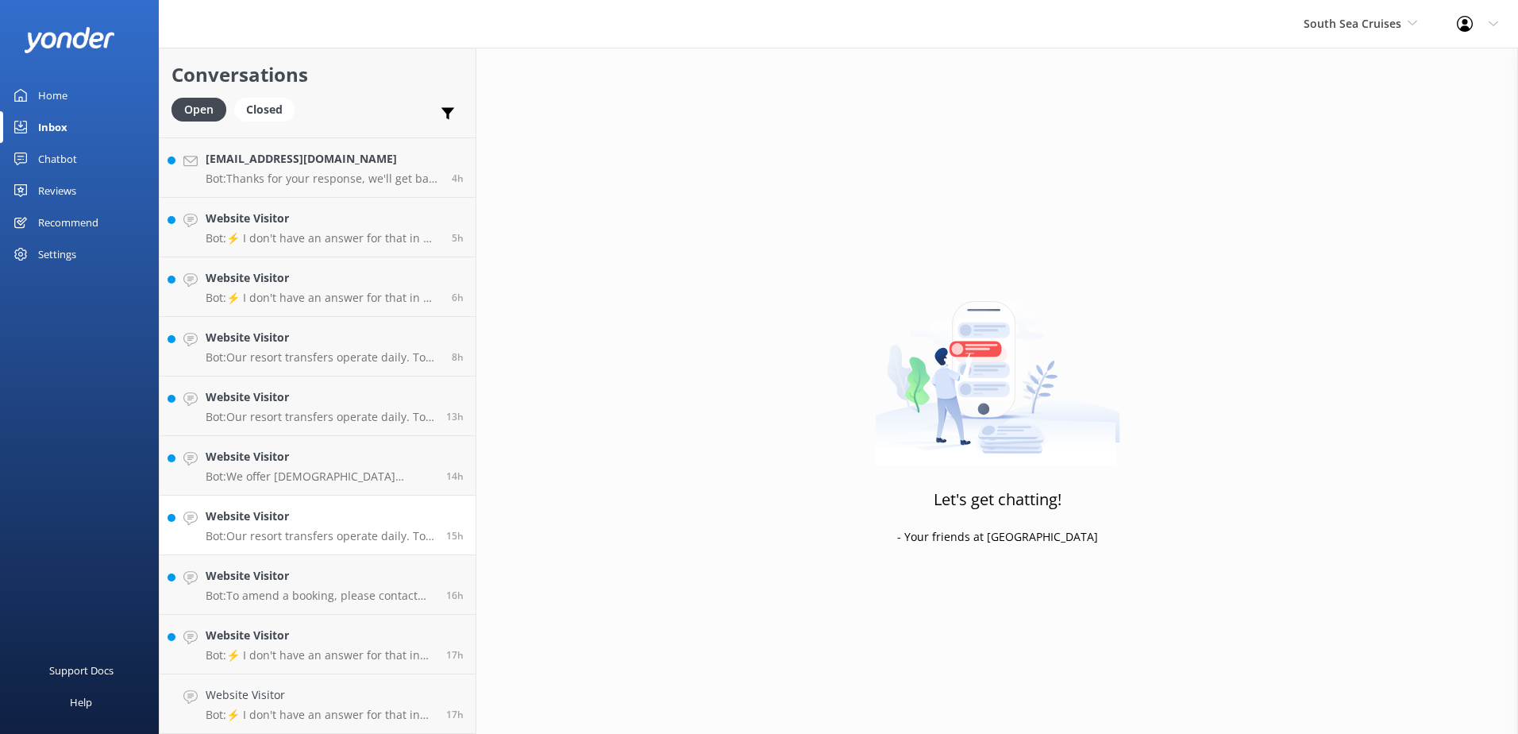
scroll to position [291, 0]
click at [391, 688] on h4 "Website Visitor" at bounding box center [320, 694] width 229 height 17
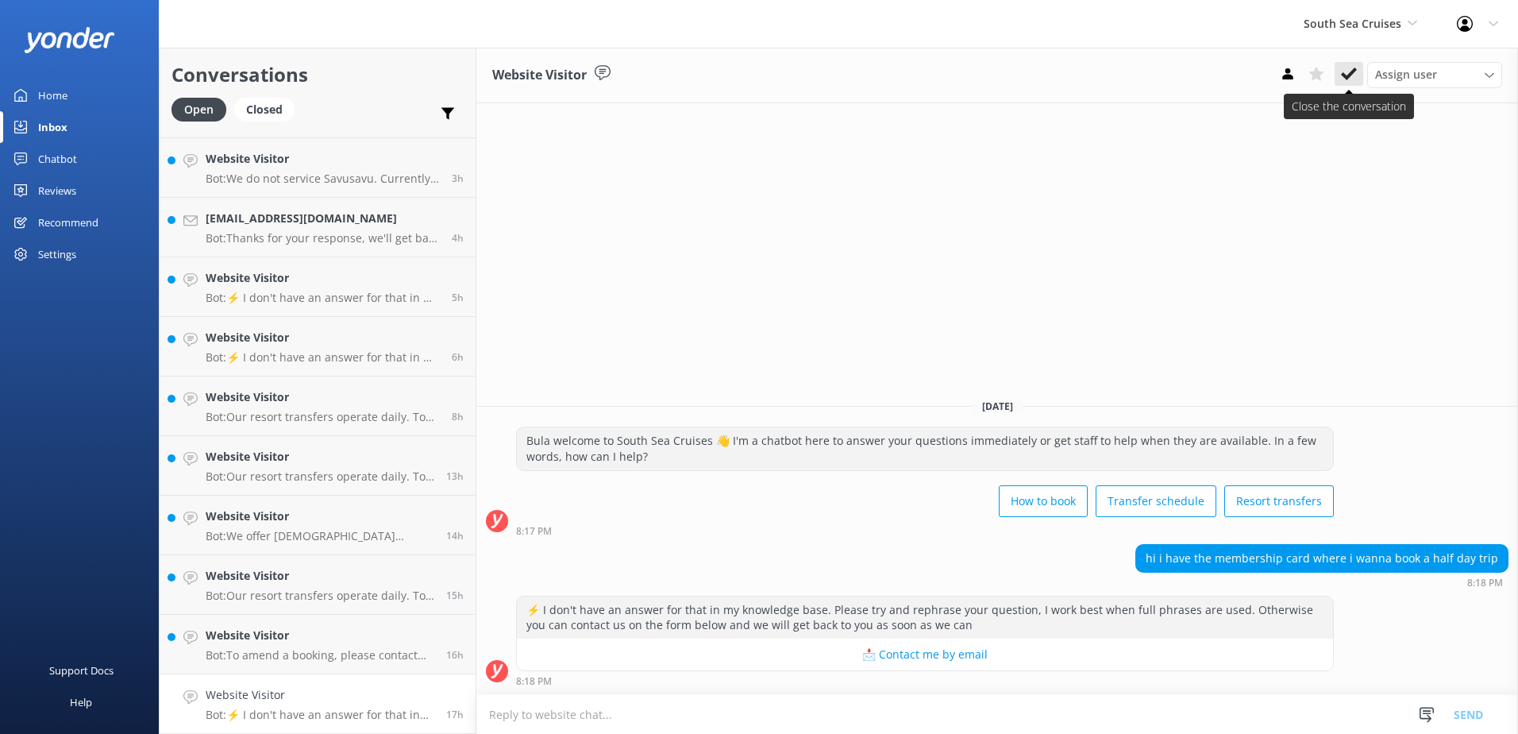
click at [1343, 75] on use at bounding box center [1349, 73] width 16 height 13
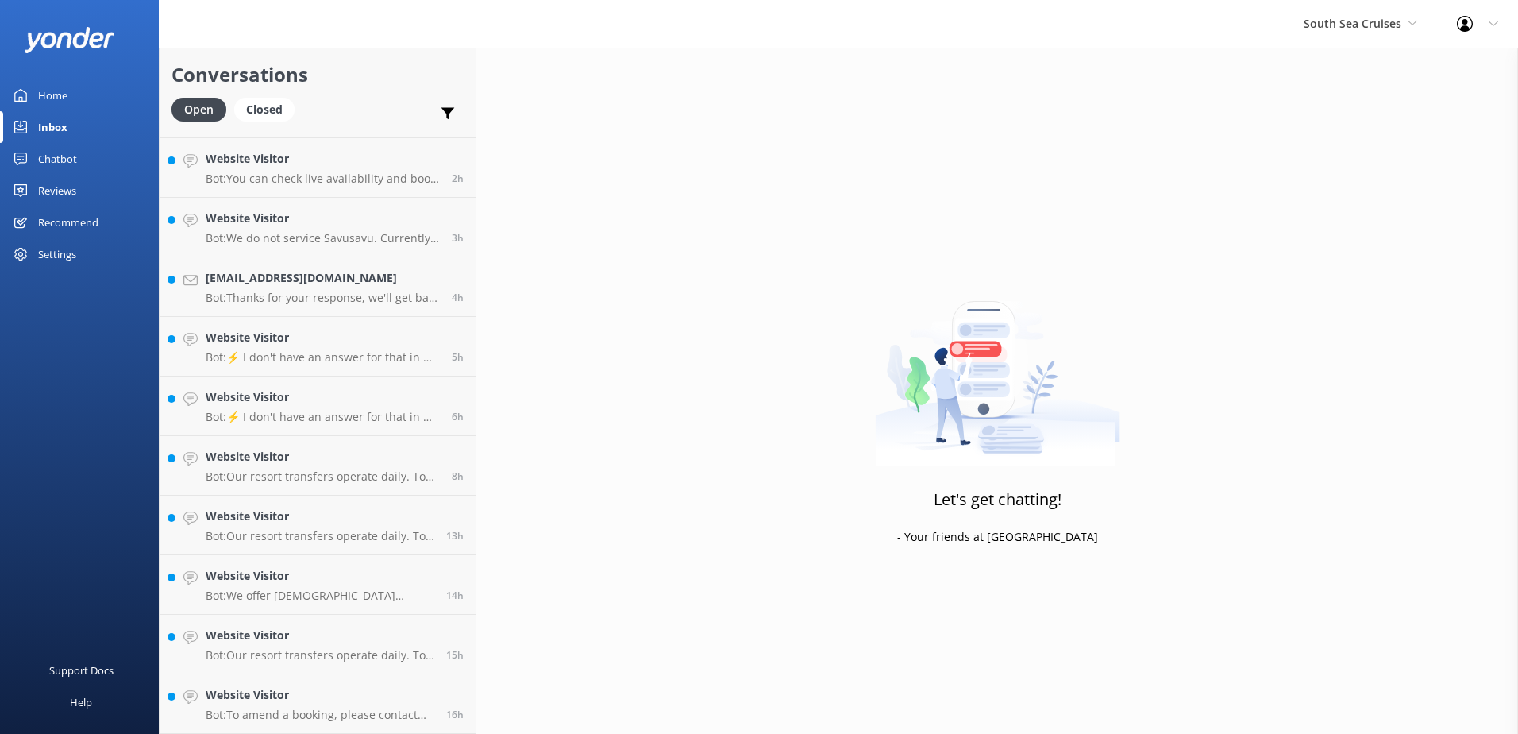
scroll to position [231, 0]
click at [416, 699] on h4 "Website Visitor" at bounding box center [320, 694] width 229 height 17
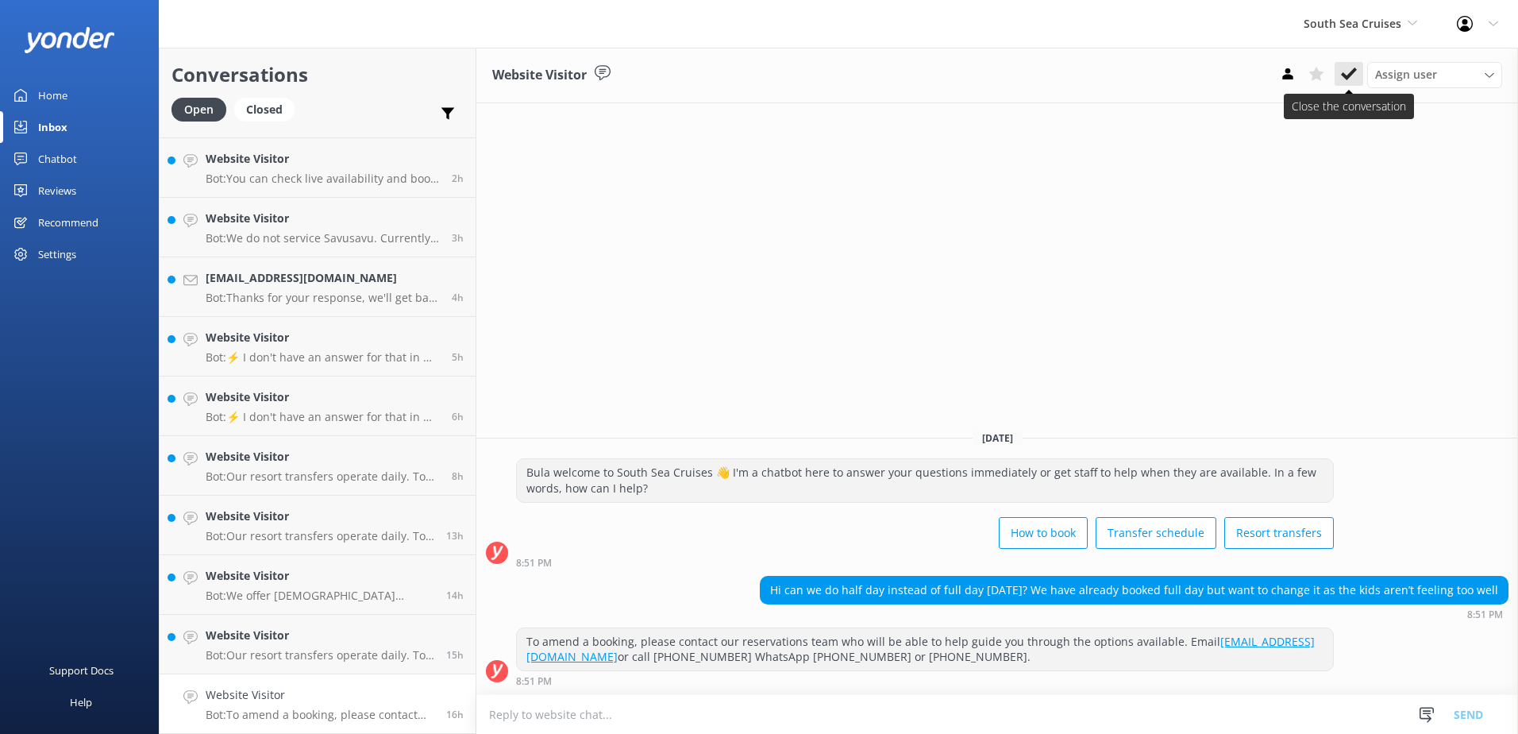
click at [1347, 71] on icon at bounding box center [1349, 74] width 16 height 16
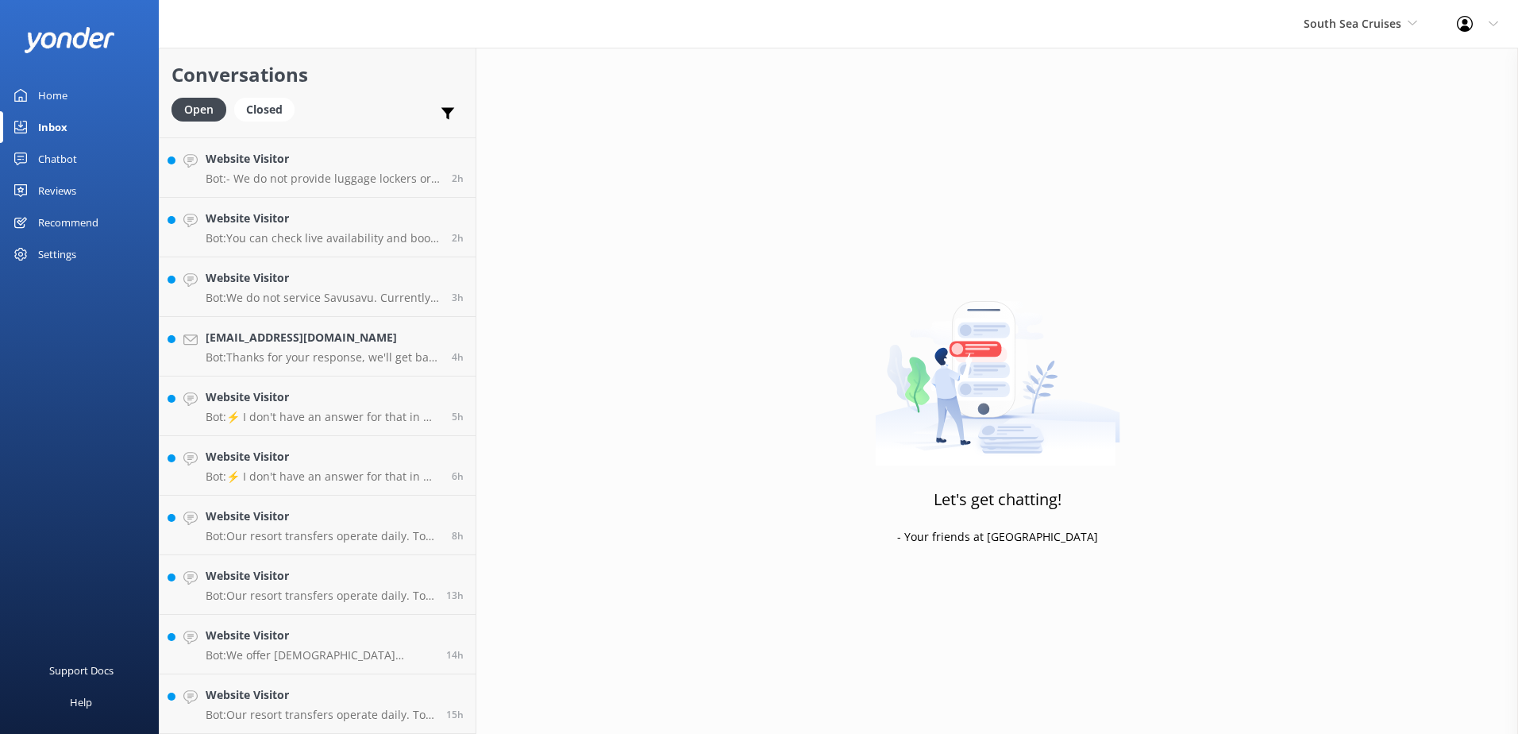
scroll to position [171, 0]
drag, startPoint x: 422, startPoint y: 692, endPoint x: 474, endPoint y: 643, distance: 71.3
click at [434, 692] on div "15h" at bounding box center [448, 703] width 29 height 35
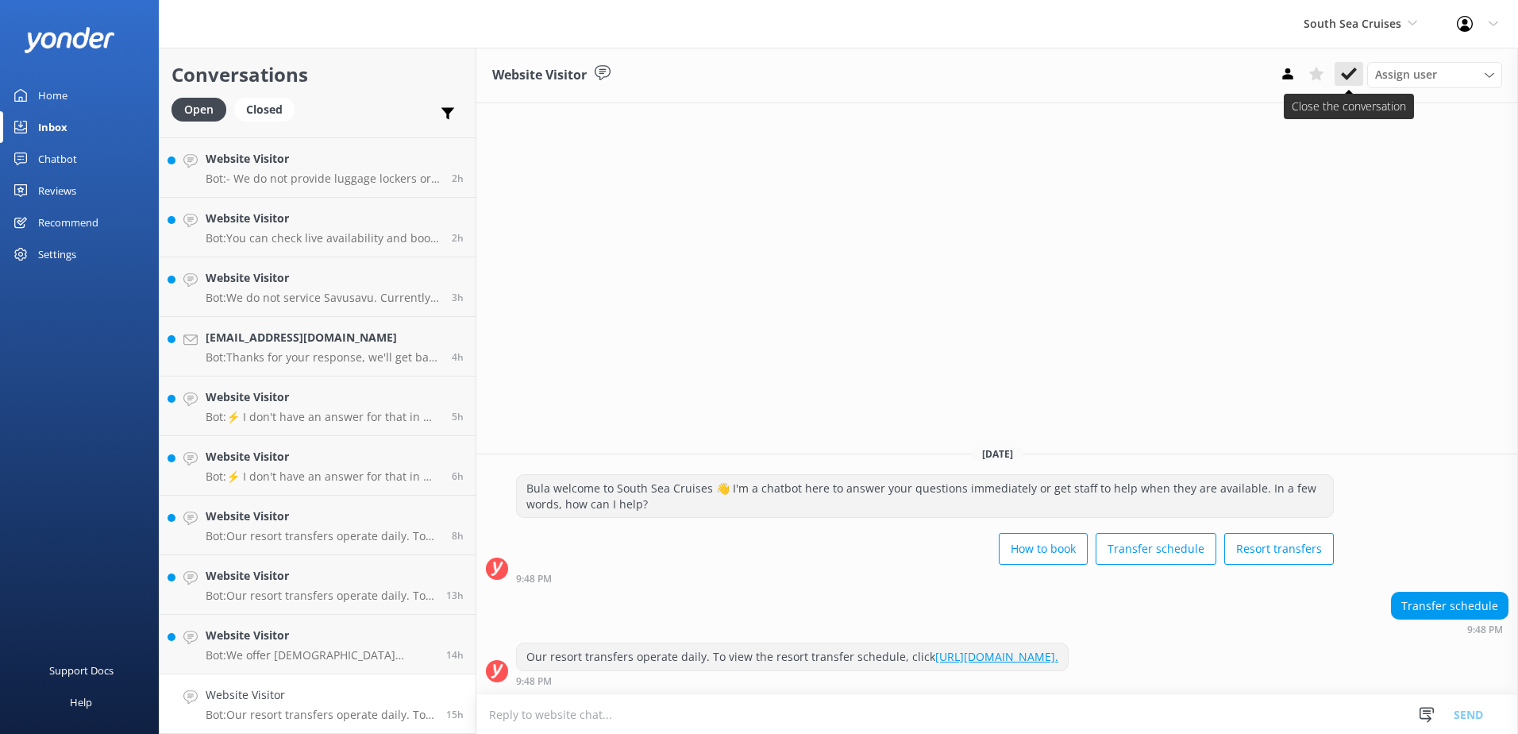
click at [1341, 82] on button at bounding box center [1349, 74] width 29 height 24
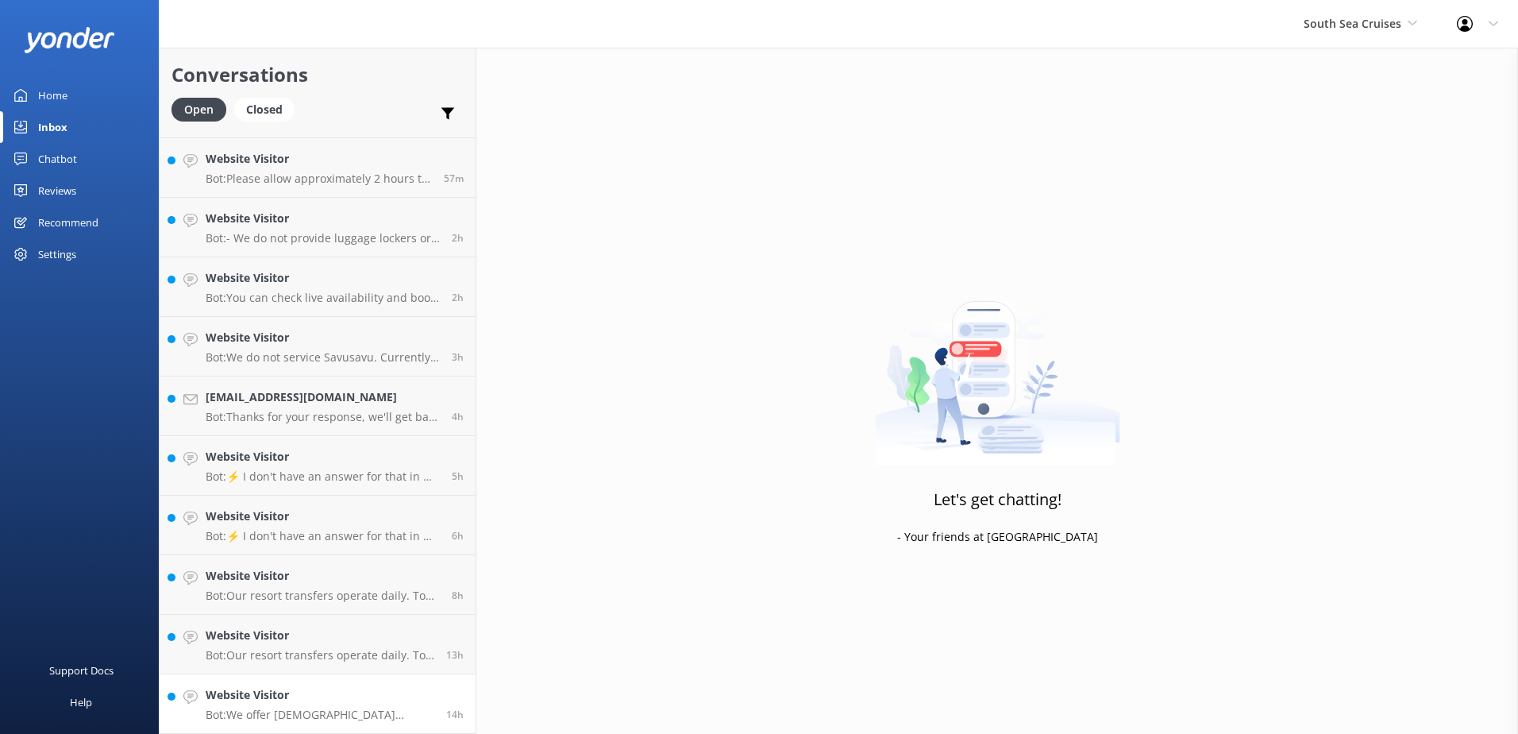
scroll to position [112, 0]
click at [406, 694] on h4 "Website Visitor" at bounding box center [320, 694] width 229 height 17
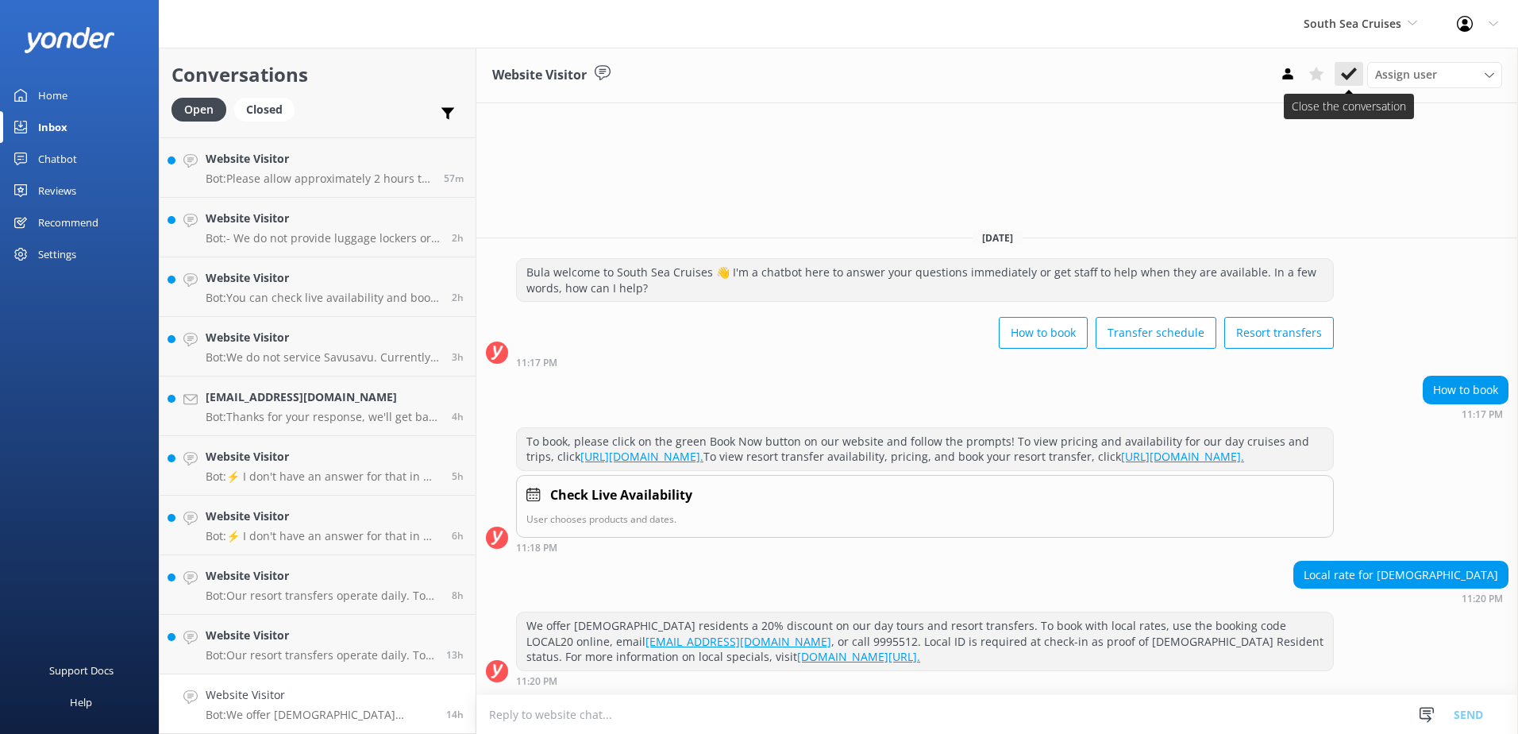
click at [1350, 73] on use at bounding box center [1349, 73] width 16 height 13
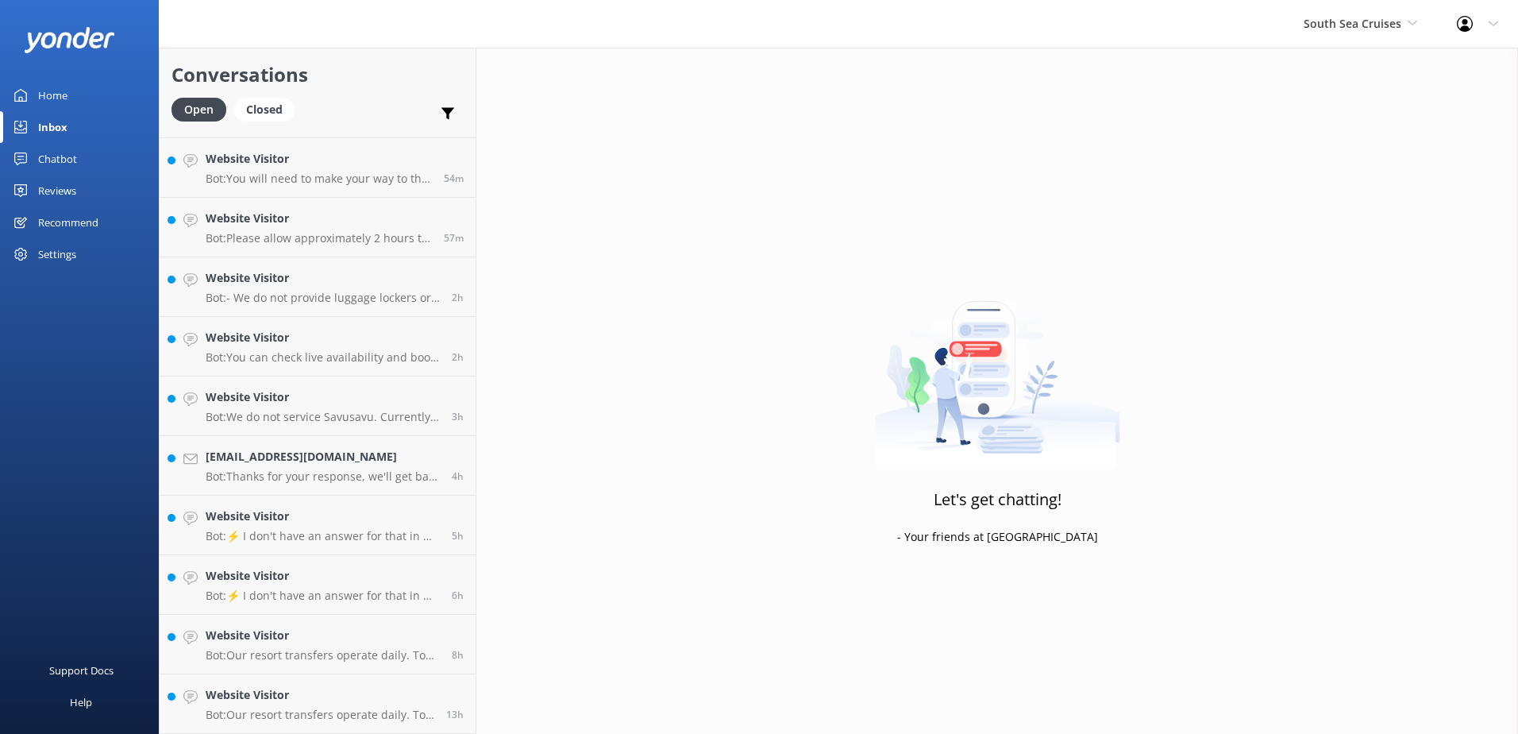
scroll to position [52, 0]
click at [422, 684] on link "Website Visitor Bot: Our resort transfers operate daily. To view the resort tra…" at bounding box center [318, 704] width 316 height 60
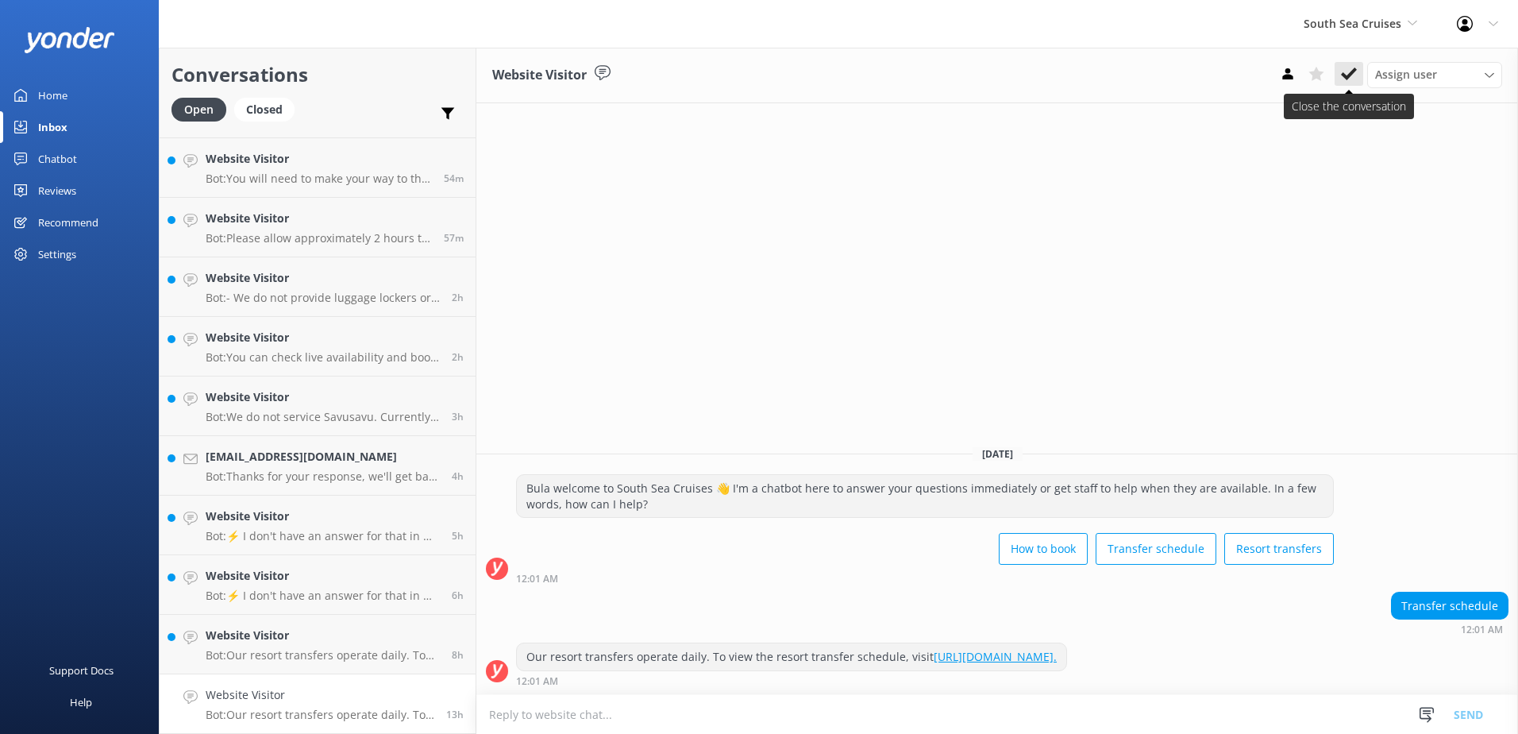
click at [1352, 75] on use at bounding box center [1349, 73] width 16 height 13
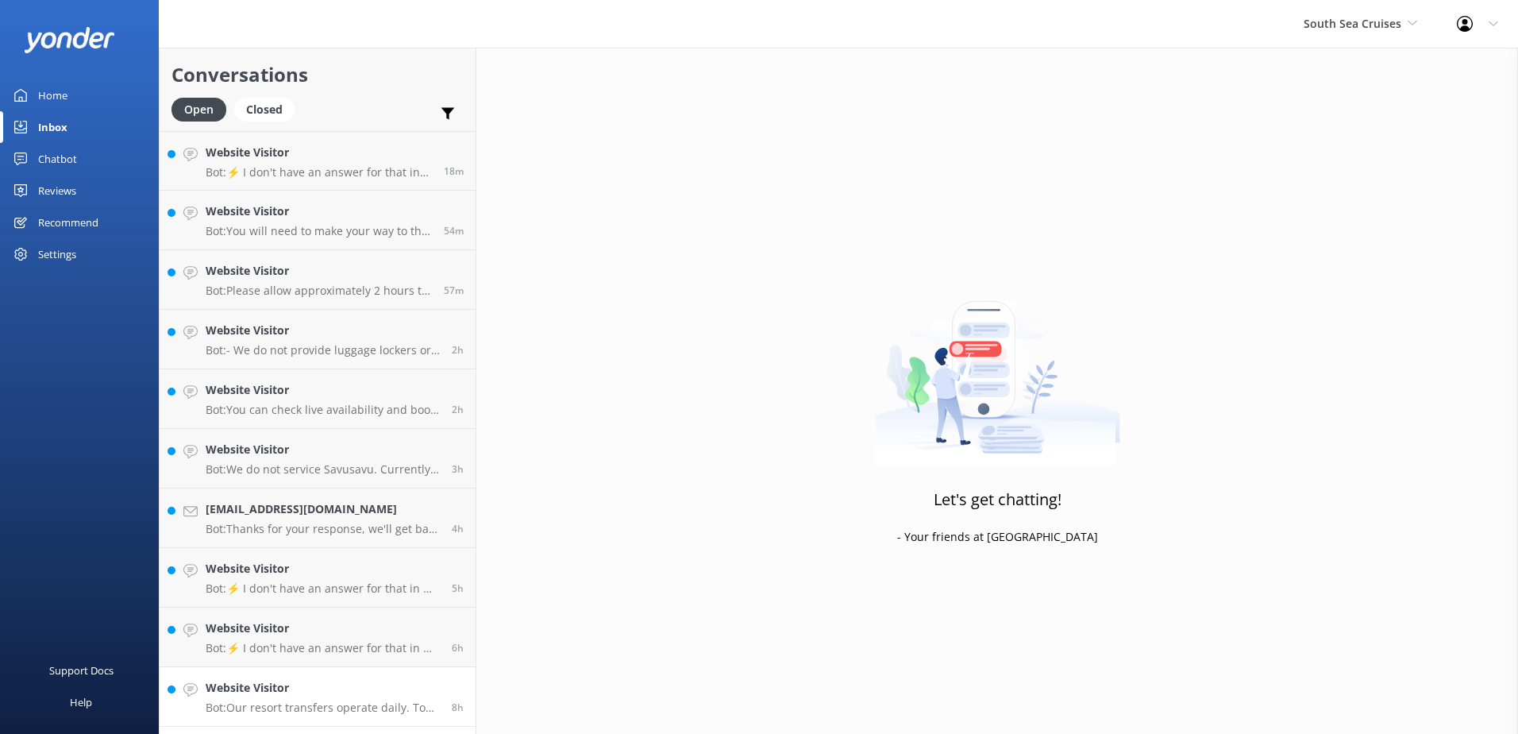
click at [379, 684] on h4 "Website Visitor" at bounding box center [323, 687] width 234 height 17
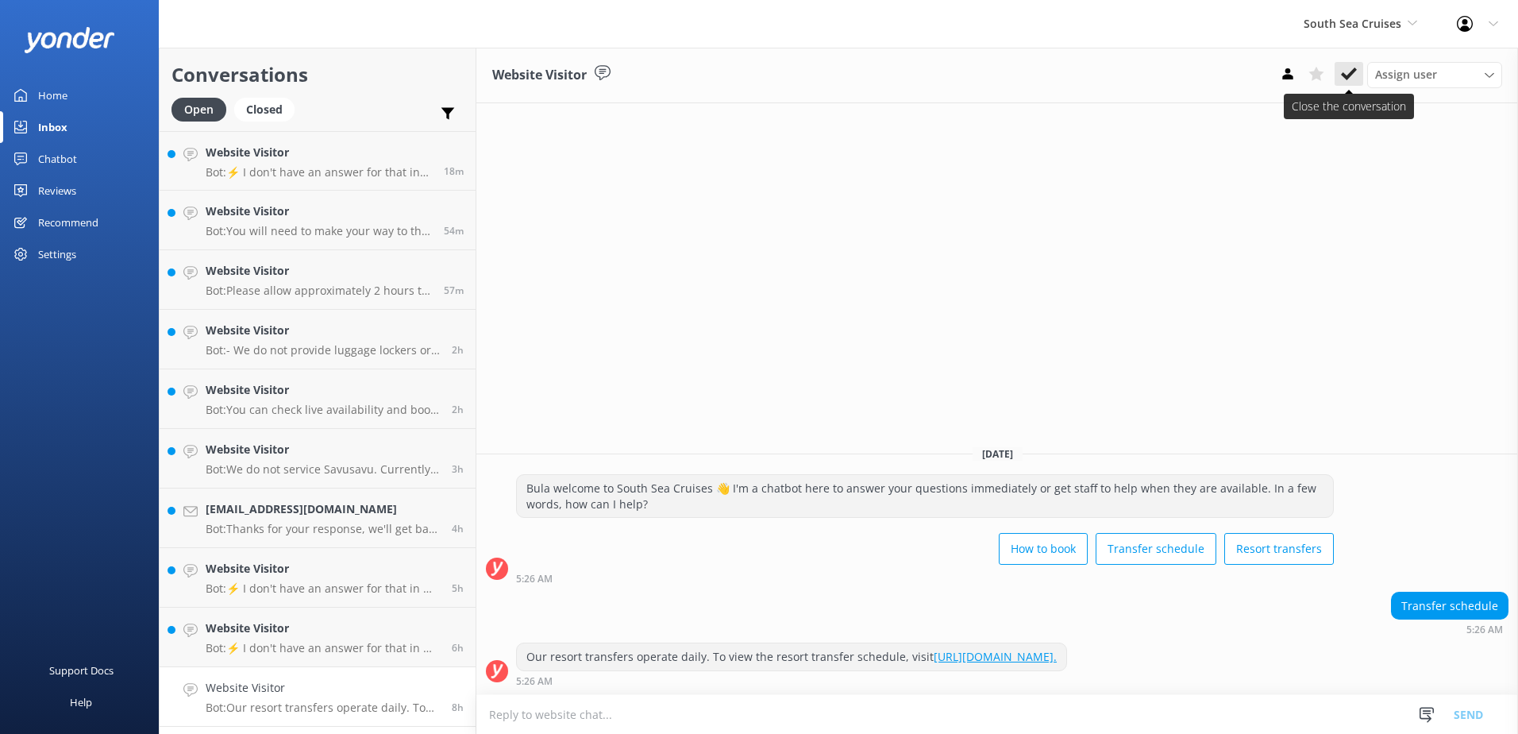
click at [1354, 79] on icon at bounding box center [1349, 74] width 16 height 16
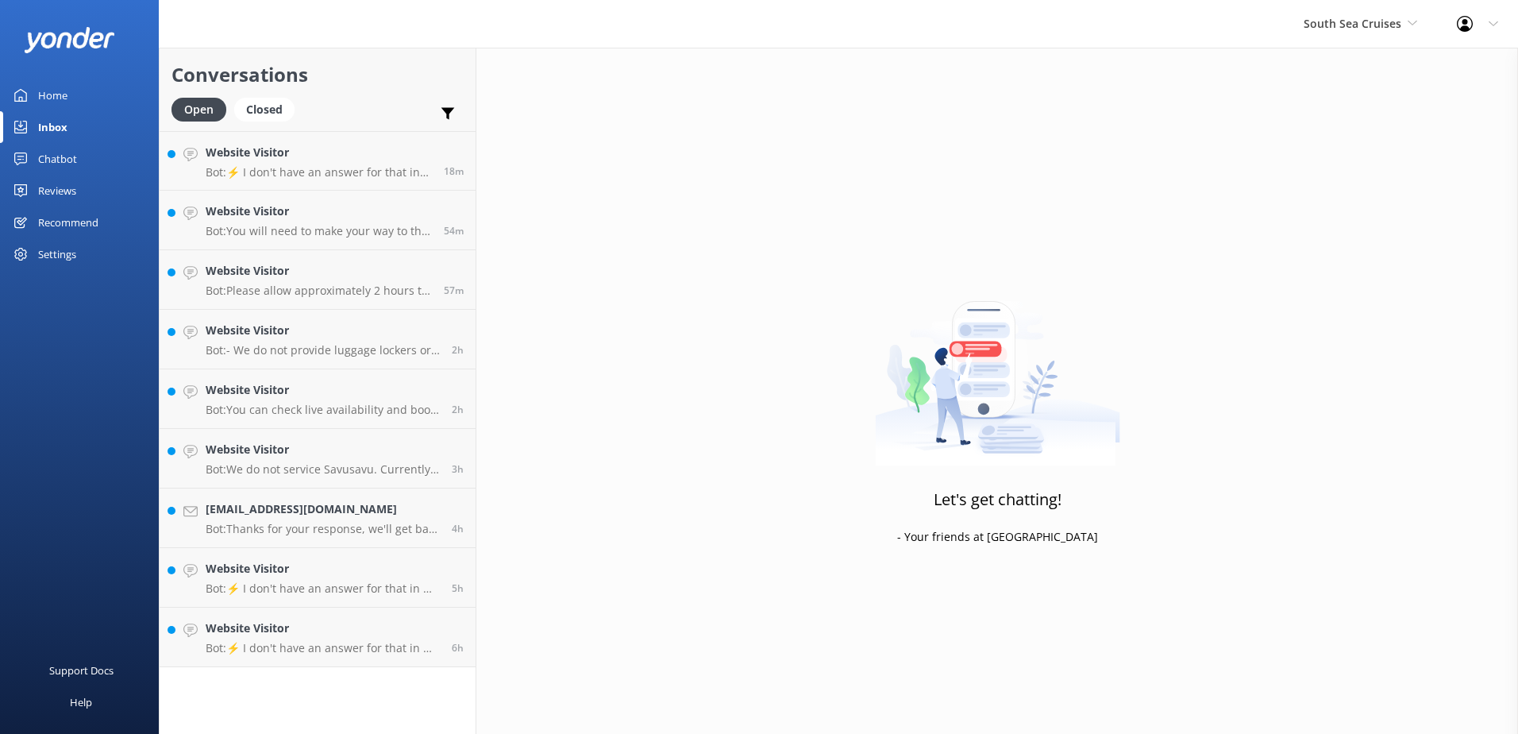
click at [397, 690] on div "Conversations Open Closed Important Assigned to me Unassigned Website Visitor B…" at bounding box center [318, 391] width 318 height 686
click at [428, 638] on div "Website Visitor Bot: ⚡ I don't have an answer for that in my knowledge base. Pl…" at bounding box center [323, 636] width 234 height 35
